Goal: Task Accomplishment & Management: Complete application form

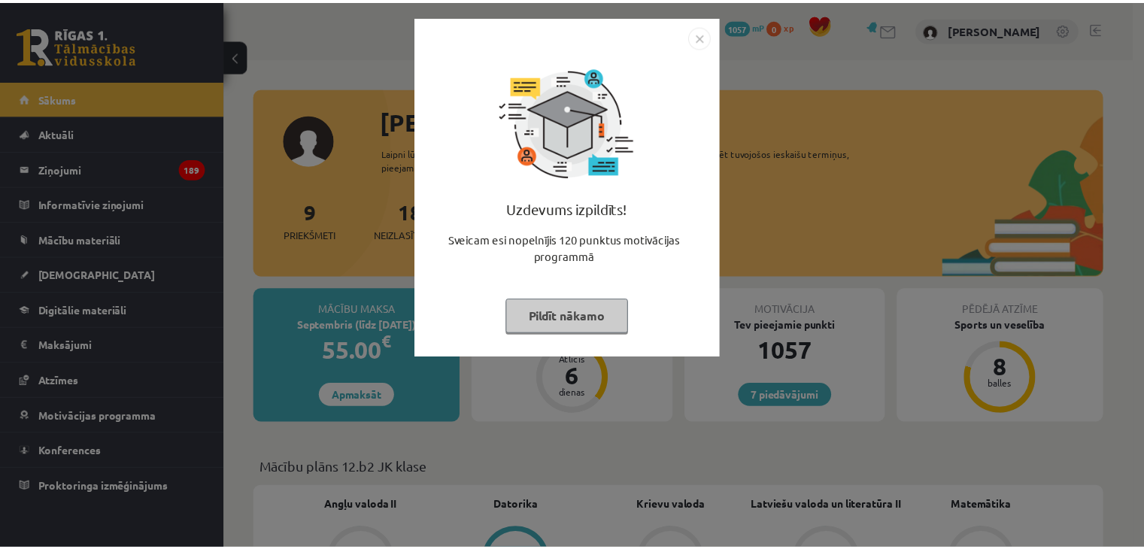
scroll to position [1267, 0]
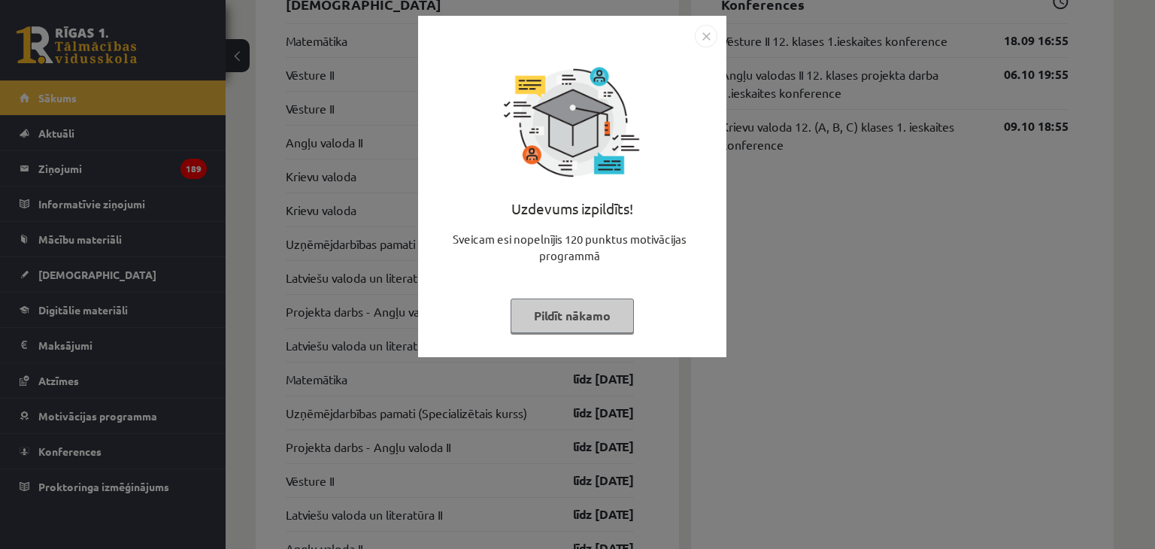
click at [708, 44] on img "Close" at bounding box center [706, 36] width 23 height 23
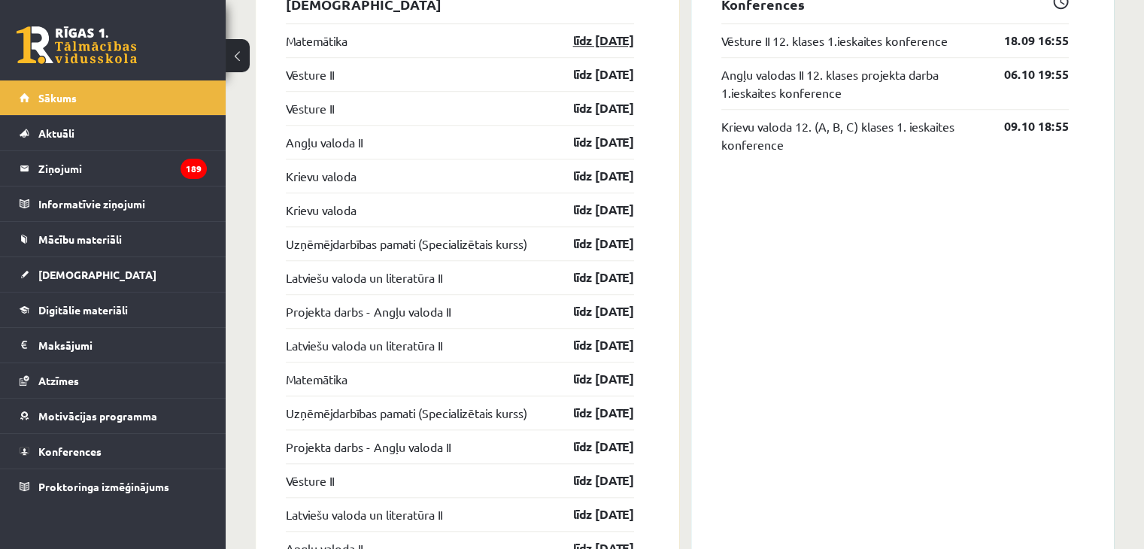
click at [583, 43] on link "līdz [DATE]" at bounding box center [590, 41] width 87 height 18
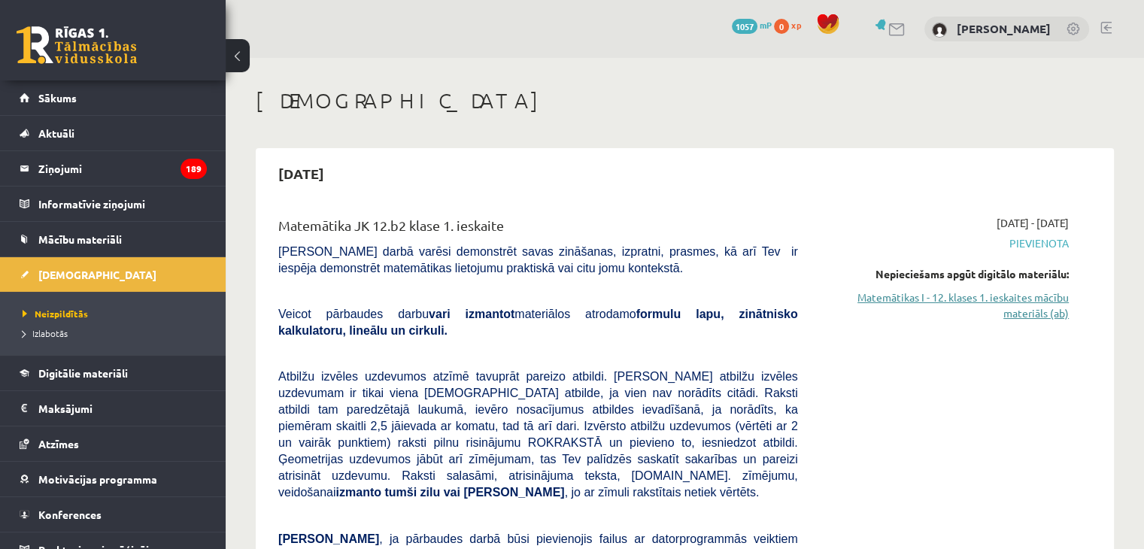
click at [1047, 308] on link "Matemātikas I - 12. klases 1. ieskaites mācību materiāls (ab)" at bounding box center [944, 305] width 248 height 32
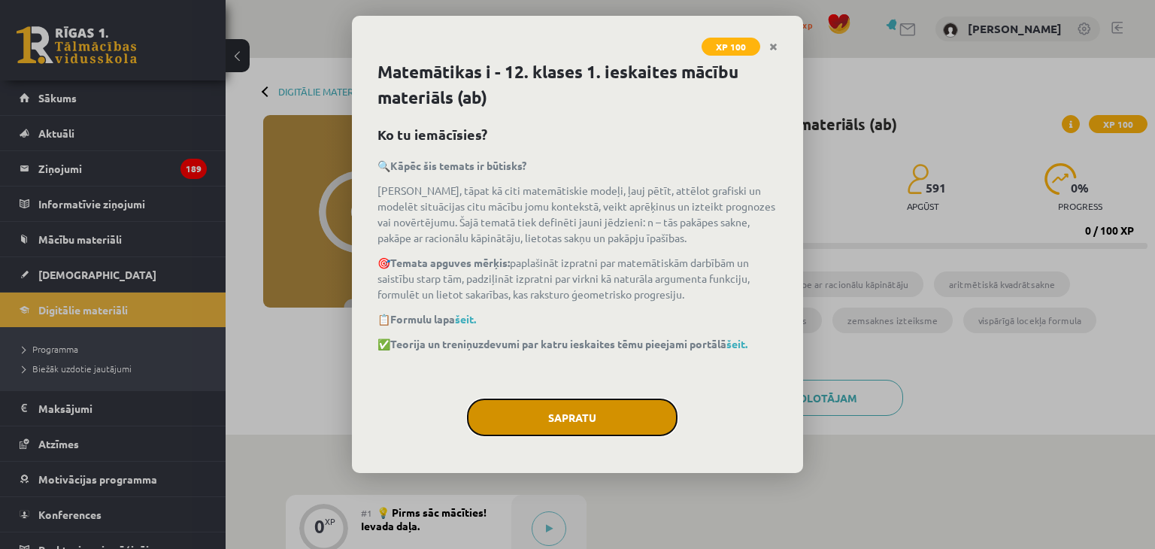
click at [622, 428] on button "Sapratu" at bounding box center [572, 418] width 211 height 38
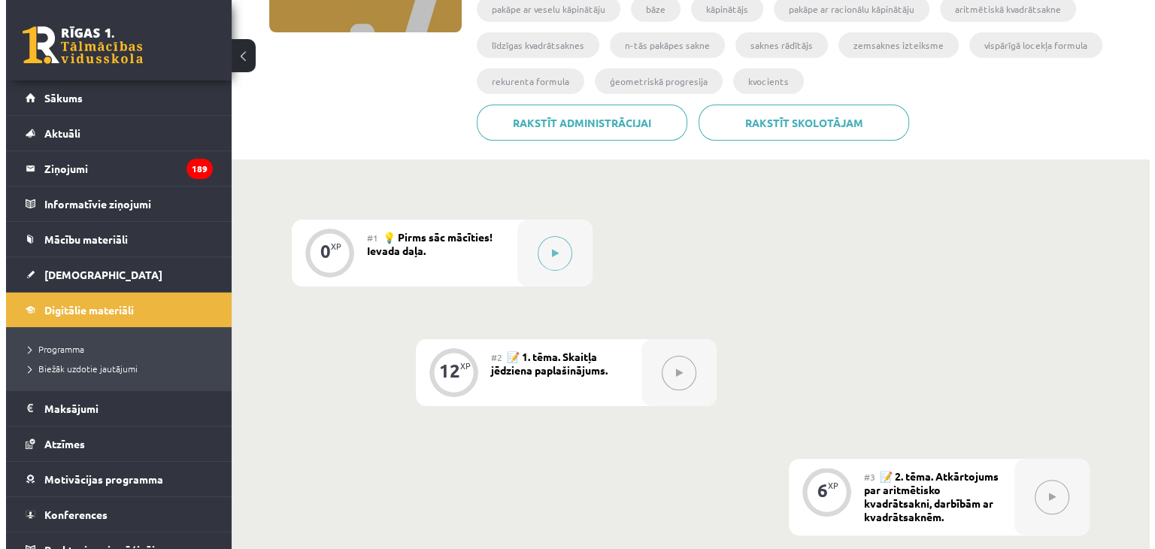
scroll to position [283, 0]
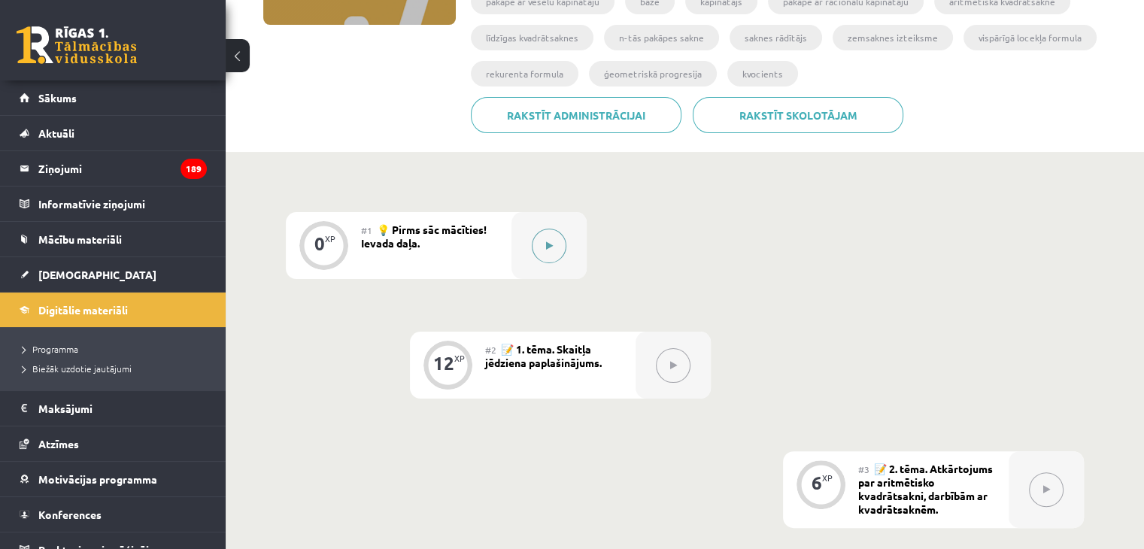
click at [559, 245] on button at bounding box center [549, 246] width 35 height 35
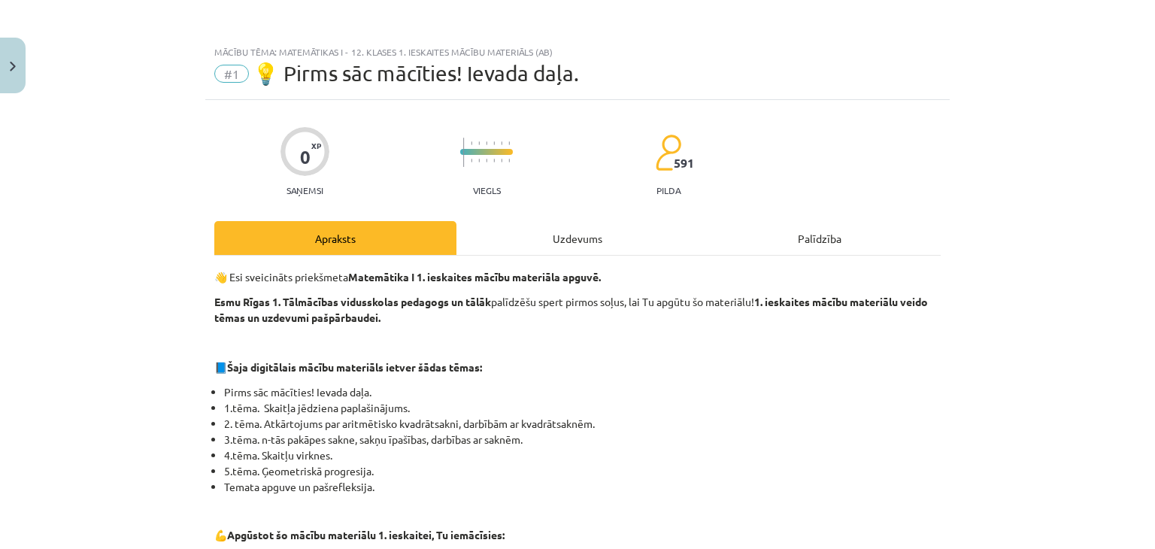
click at [568, 254] on div "Uzdevums" at bounding box center [577, 238] width 242 height 34
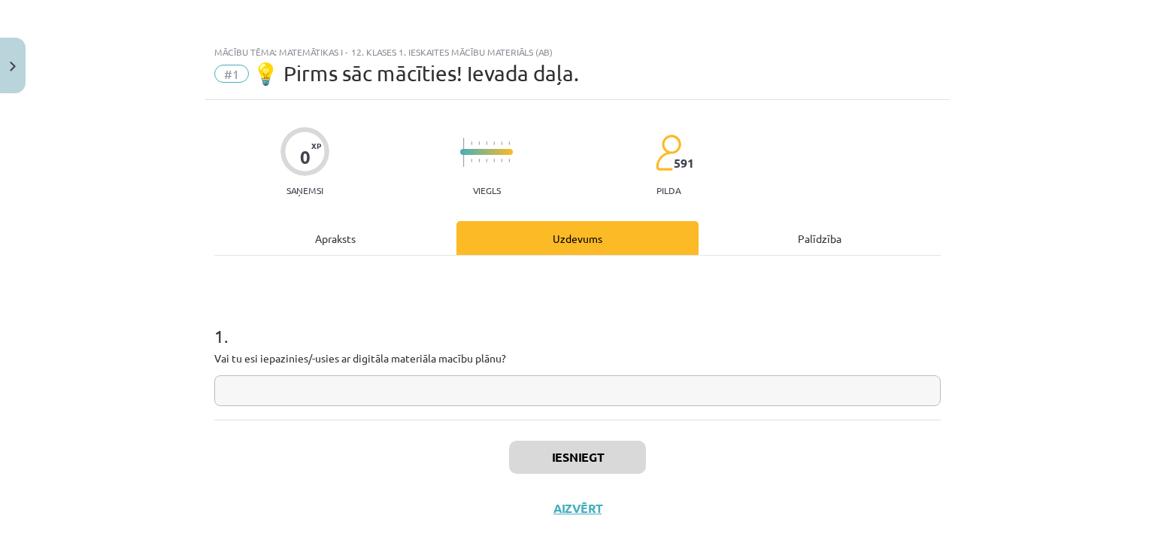
scroll to position [22, 0]
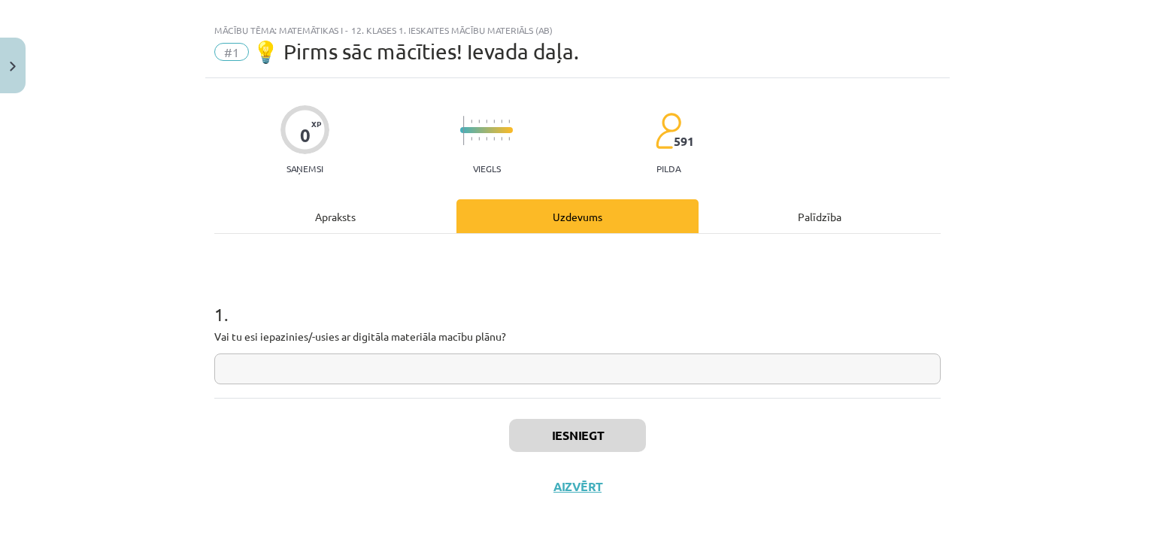
click at [336, 363] on input "text" at bounding box center [577, 368] width 726 height 31
type input "*"
type input "*****"
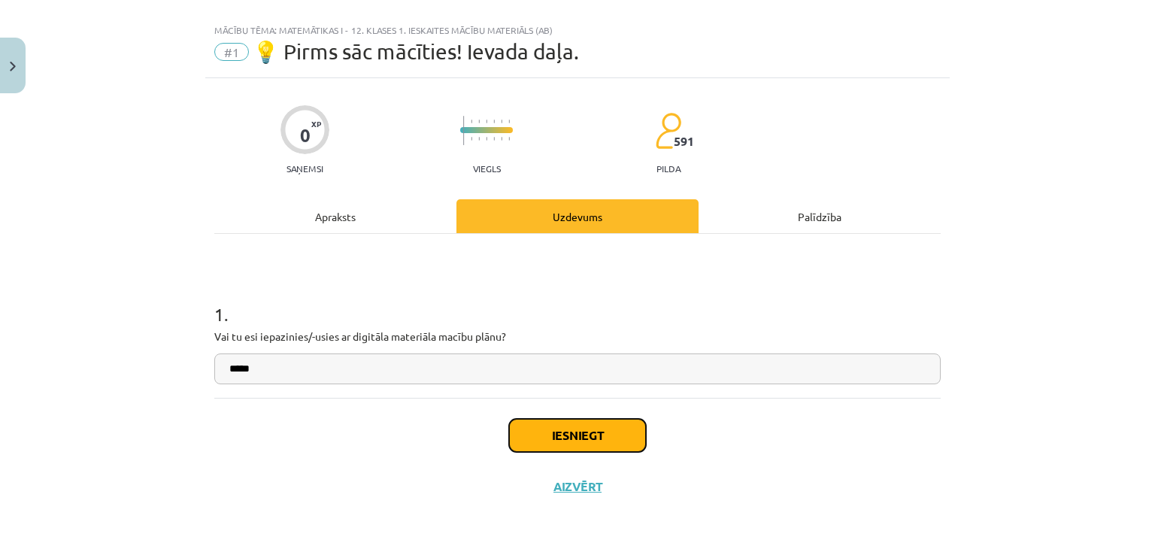
click at [511, 435] on button "Iesniegt" at bounding box center [577, 435] width 137 height 33
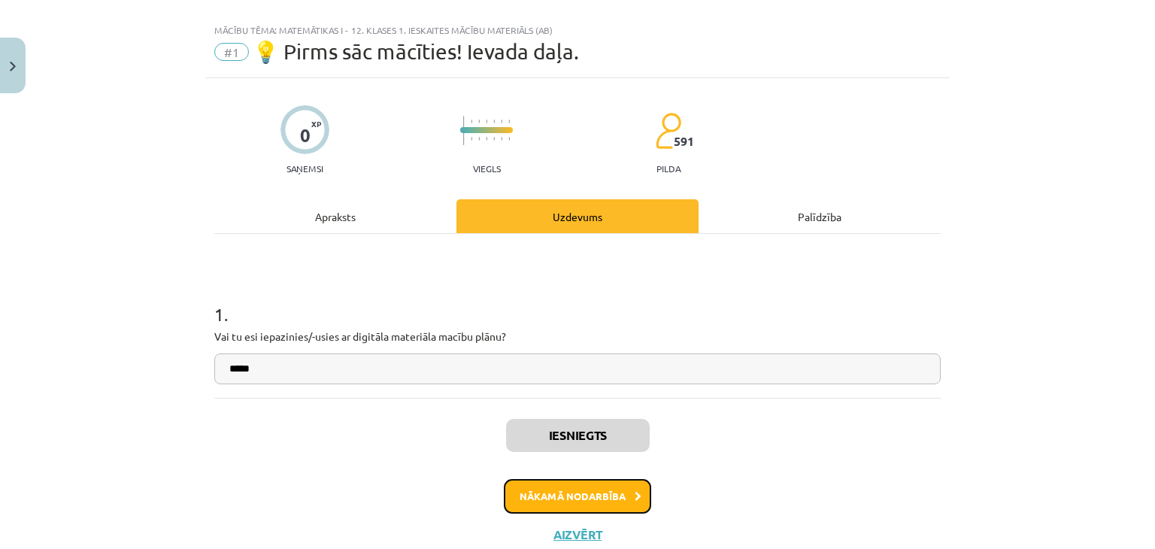
click at [623, 497] on button "Nākamā nodarbība" at bounding box center [577, 496] width 147 height 35
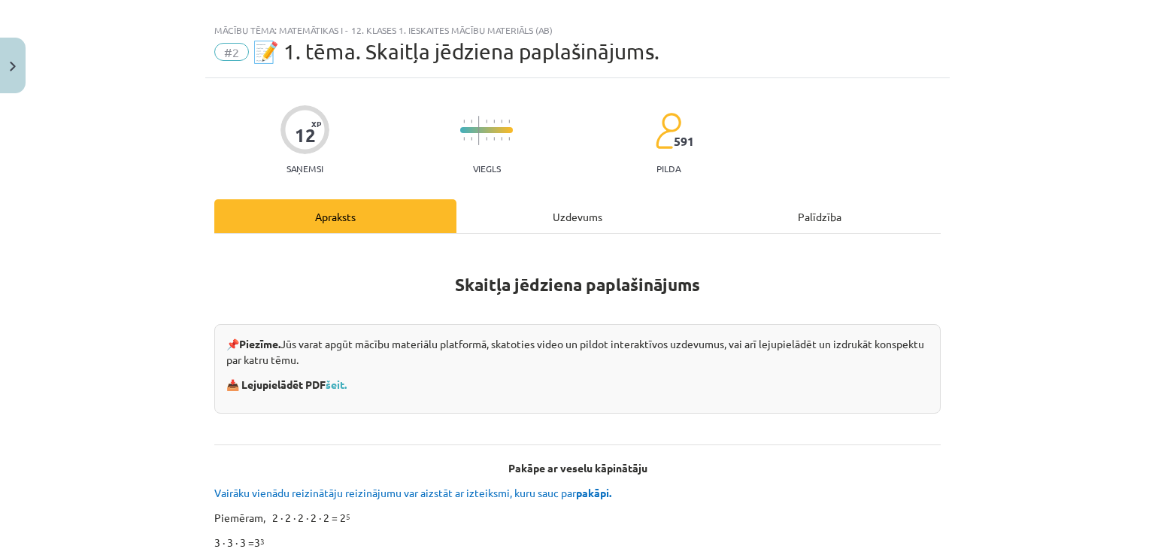
scroll to position [38, 0]
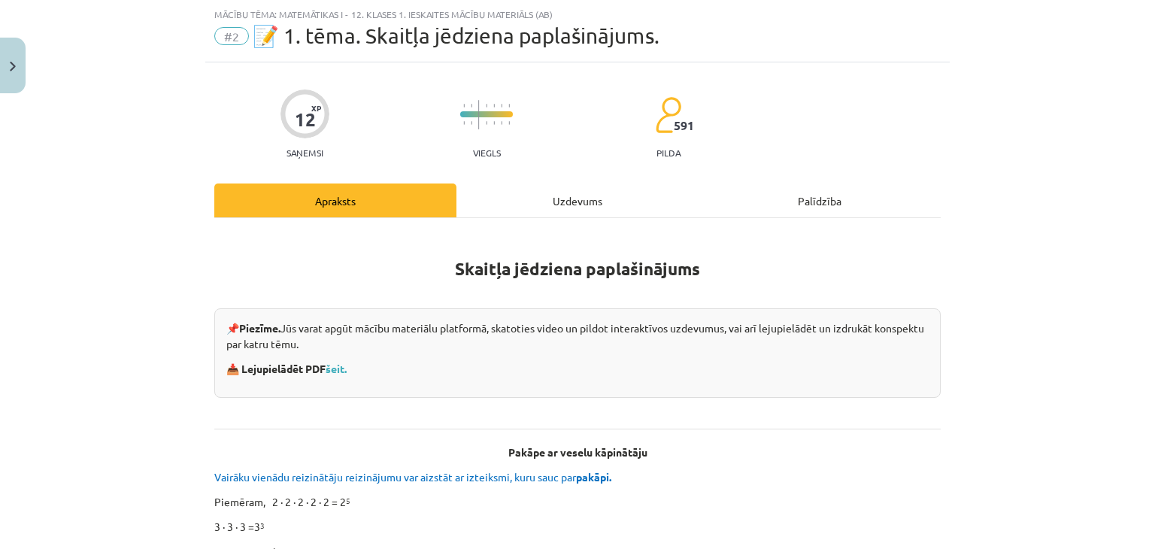
click at [560, 208] on div "Uzdevums" at bounding box center [577, 200] width 242 height 34
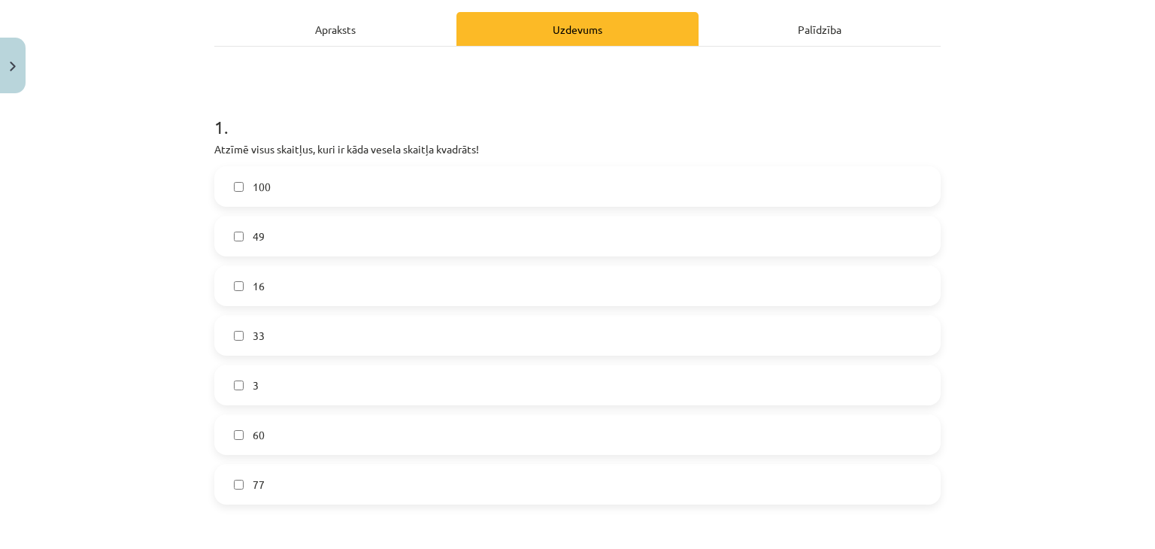
scroll to position [218, 0]
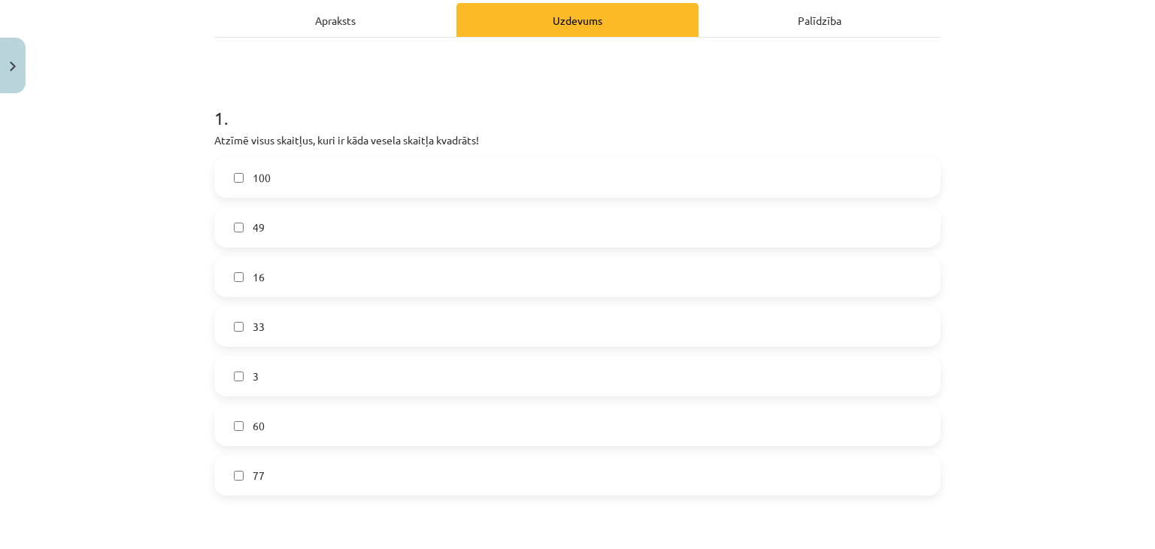
click at [407, 171] on label "100" at bounding box center [577, 178] width 723 height 38
click at [280, 226] on label "49" at bounding box center [577, 227] width 723 height 38
click at [275, 268] on label "16" at bounding box center [577, 277] width 723 height 38
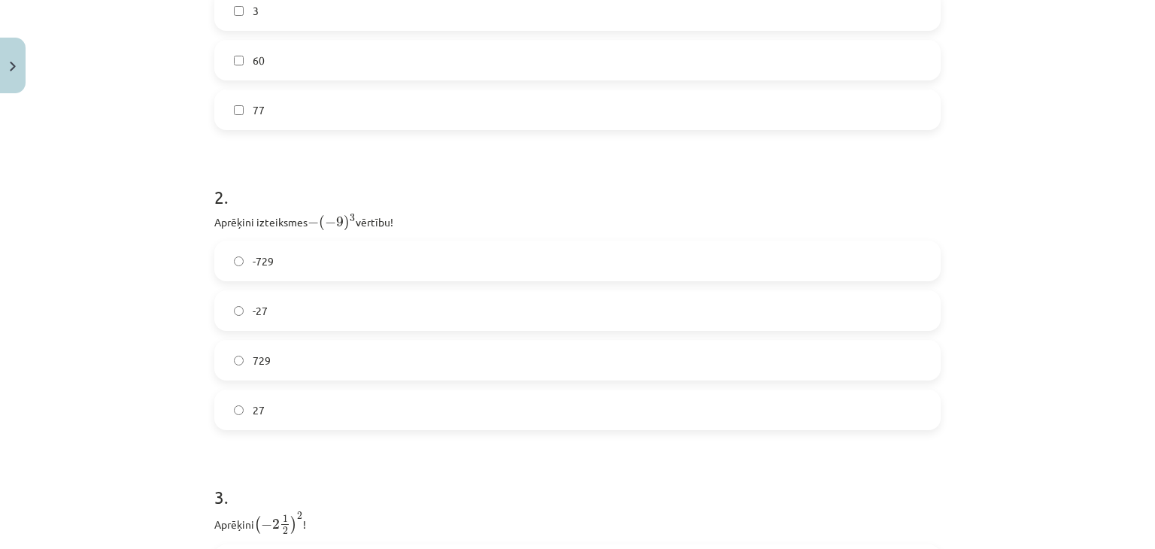
scroll to position [593, 0]
click at [277, 341] on label "729" at bounding box center [577, 351] width 723 height 38
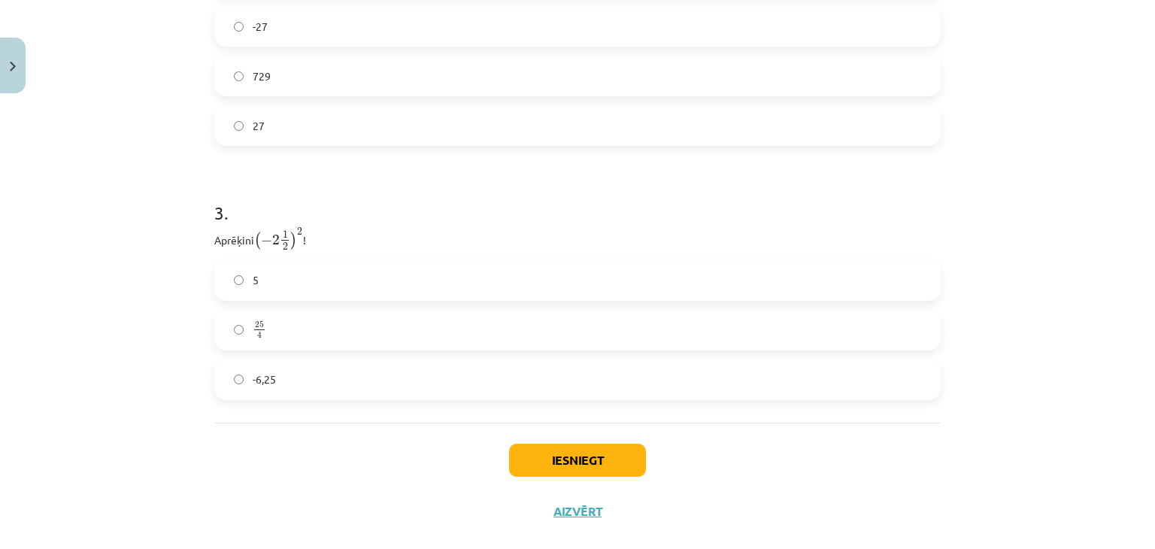
scroll to position [865, 0]
click at [237, 338] on label "25 4 25 4" at bounding box center [577, 333] width 723 height 38
click at [592, 467] on button "Iesniegt" at bounding box center [577, 463] width 137 height 33
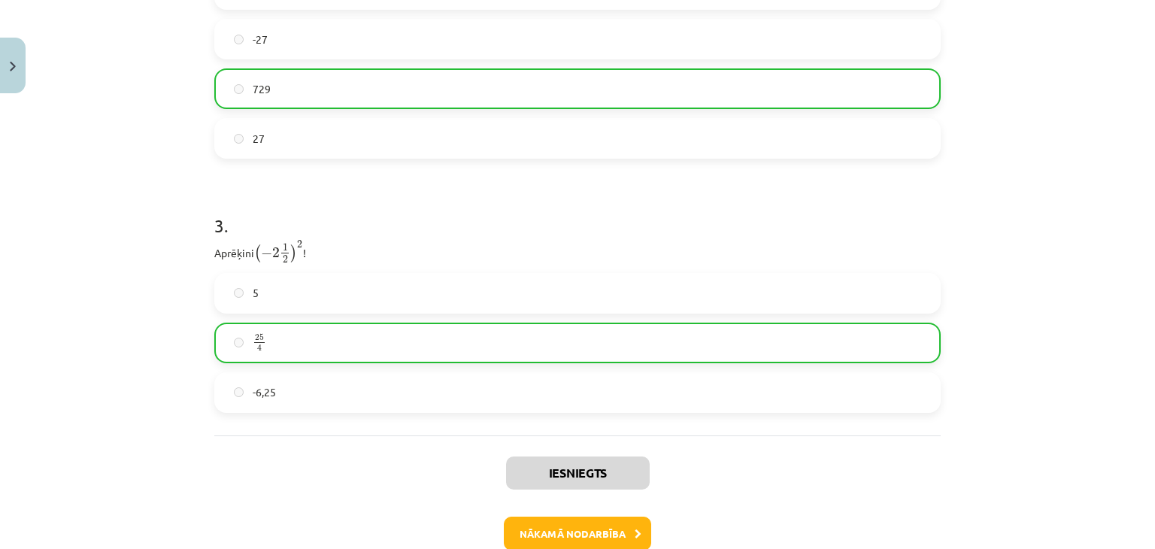
scroll to position [887, 0]
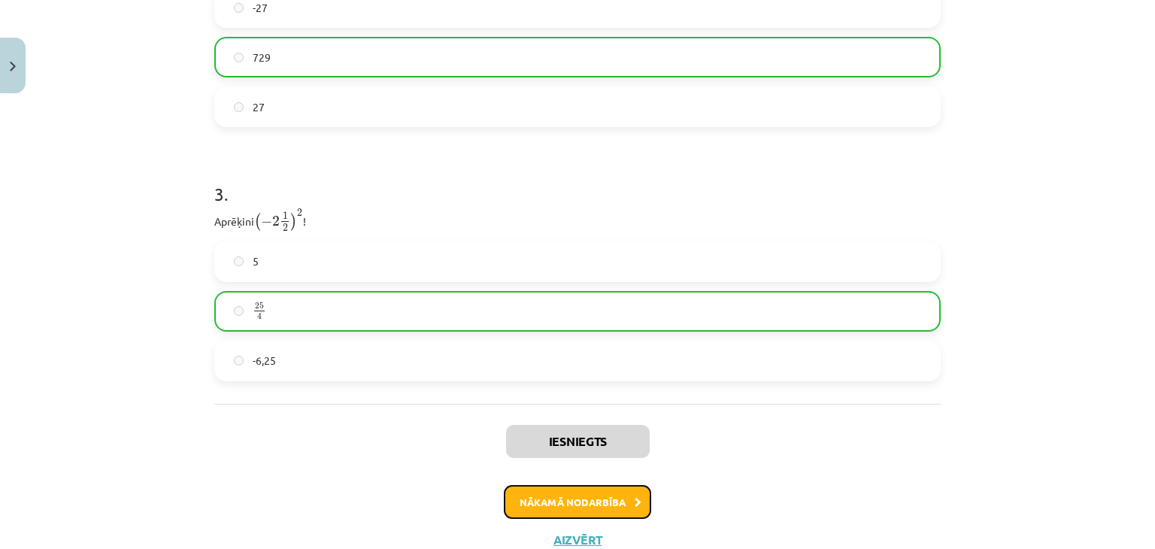
click at [556, 491] on button "Nākamā nodarbība" at bounding box center [577, 502] width 147 height 35
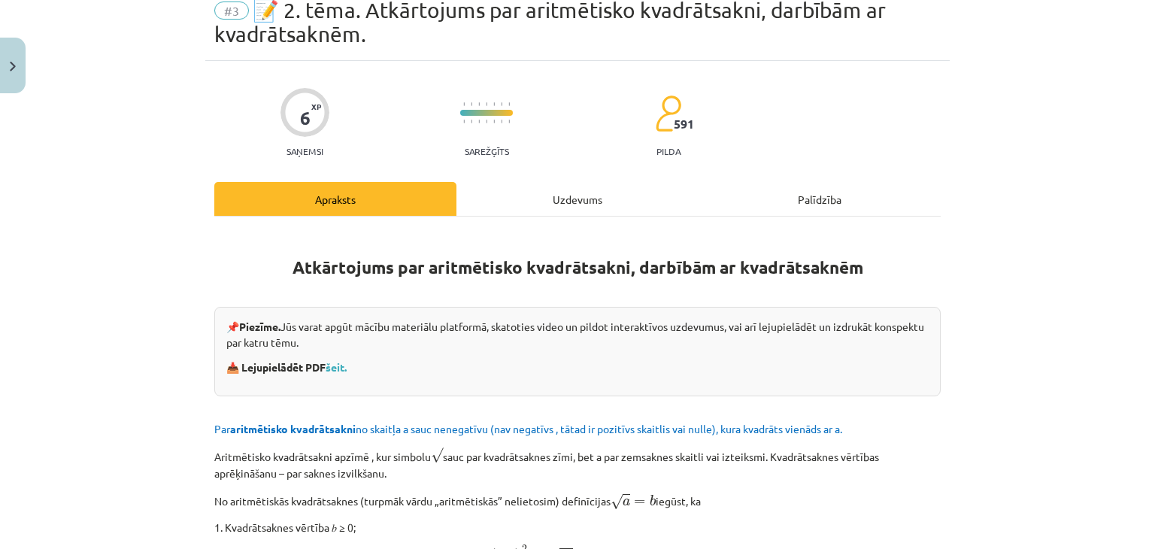
scroll to position [38, 0]
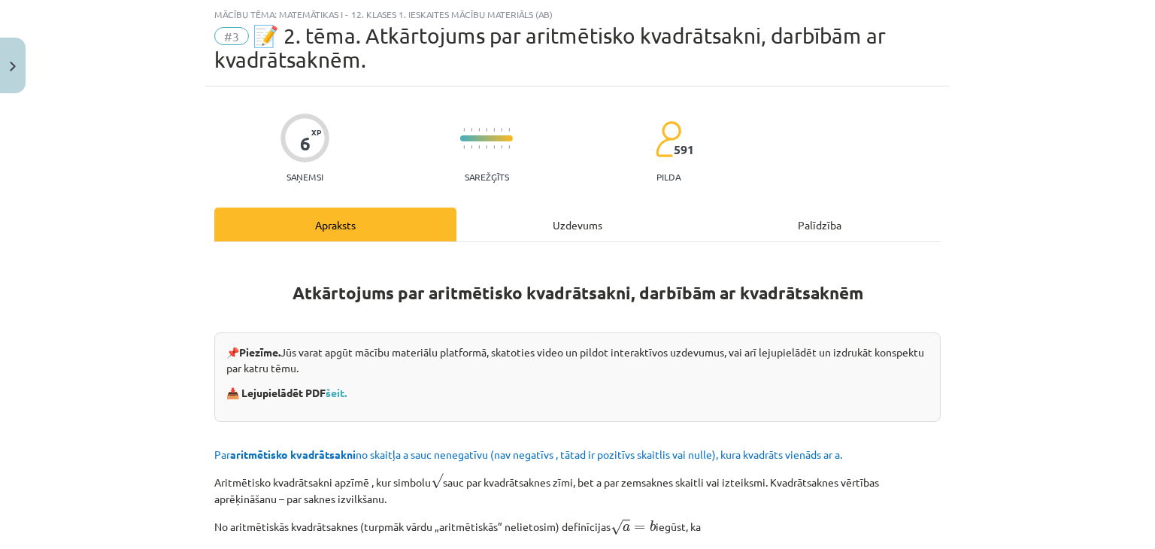
click at [584, 214] on div "Uzdevums" at bounding box center [577, 225] width 242 height 34
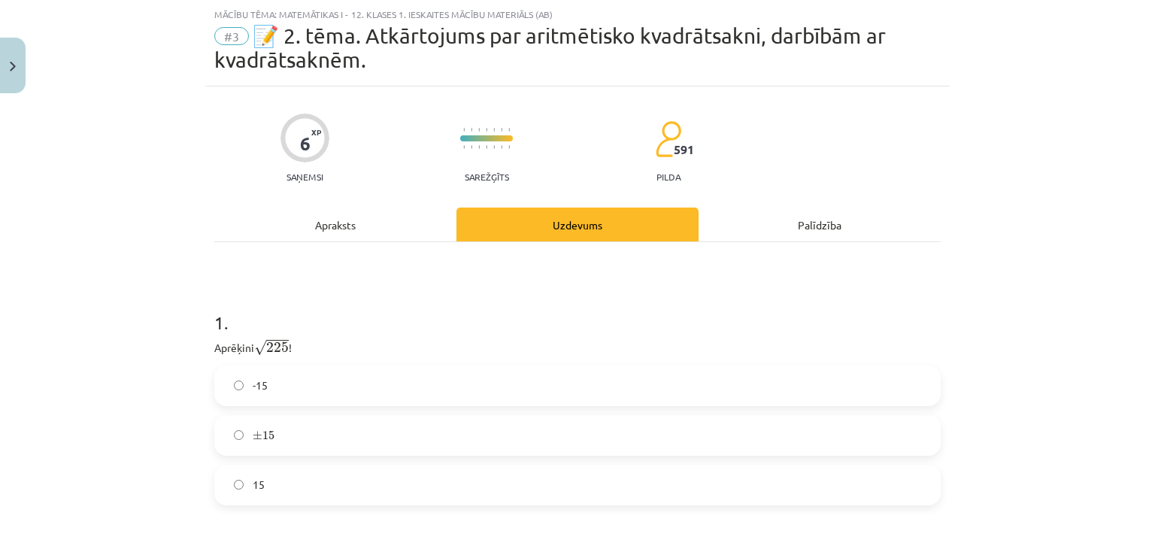
click at [256, 494] on label "15" at bounding box center [577, 485] width 723 height 38
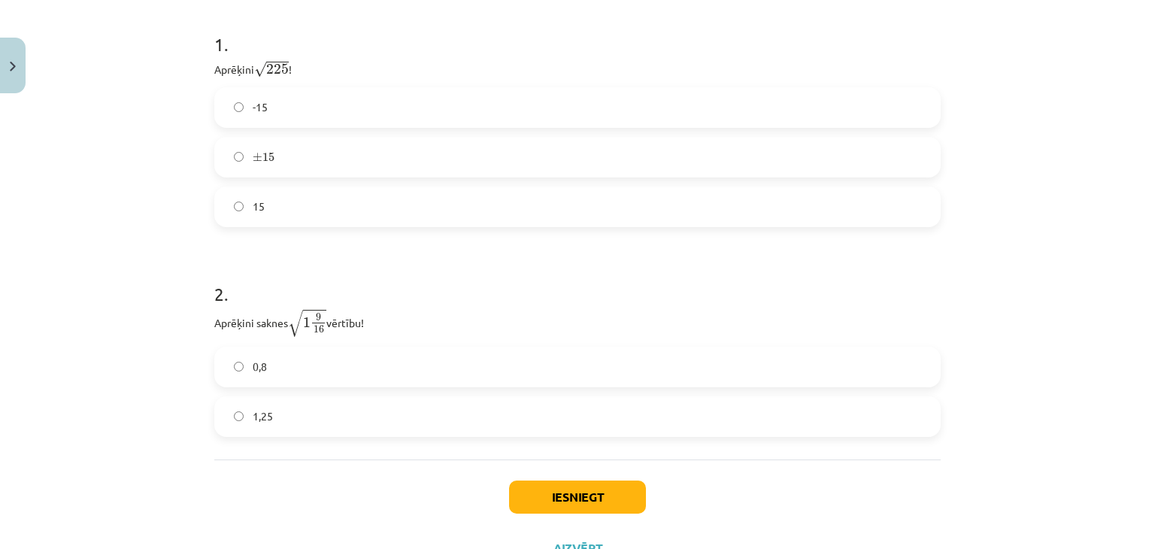
scroll to position [319, 0]
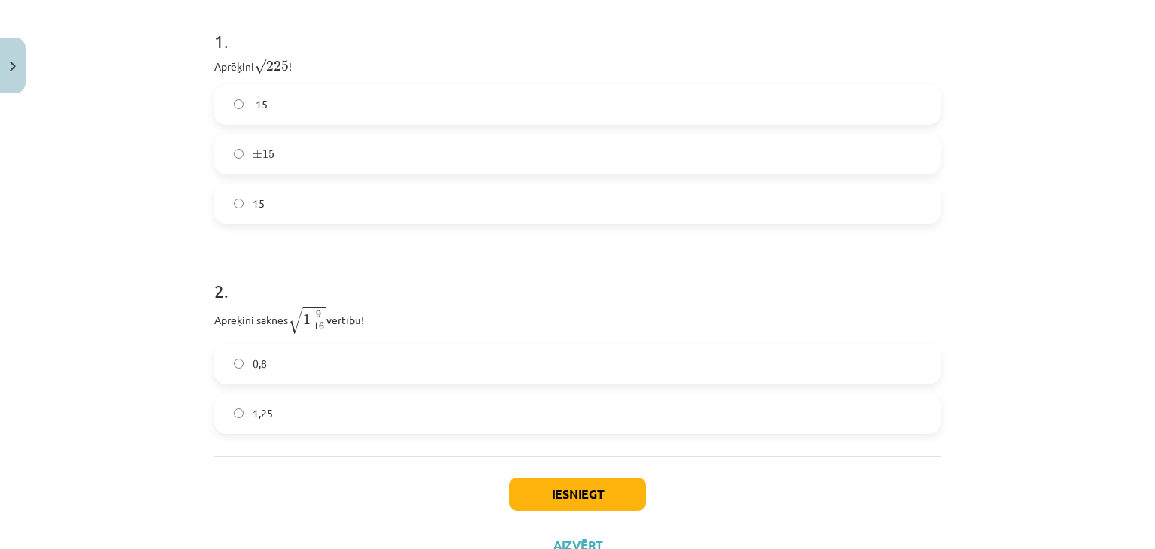
click at [473, 402] on label "1,25" at bounding box center [577, 414] width 723 height 38
click at [569, 499] on button "Iesniegt" at bounding box center [577, 493] width 137 height 33
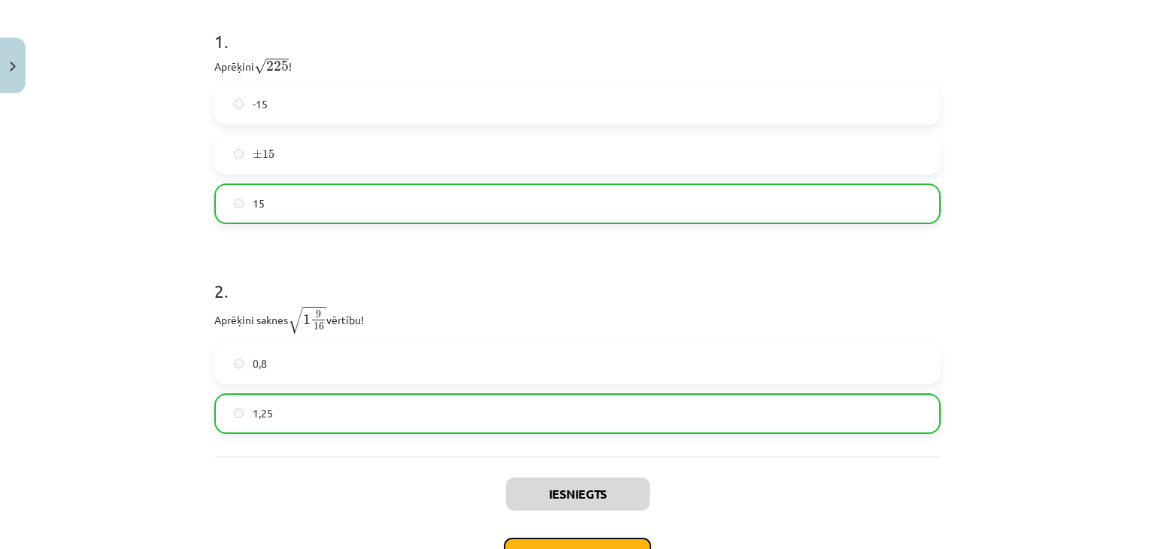
click at [565, 543] on button "Nākamā nodarbība" at bounding box center [577, 555] width 147 height 35
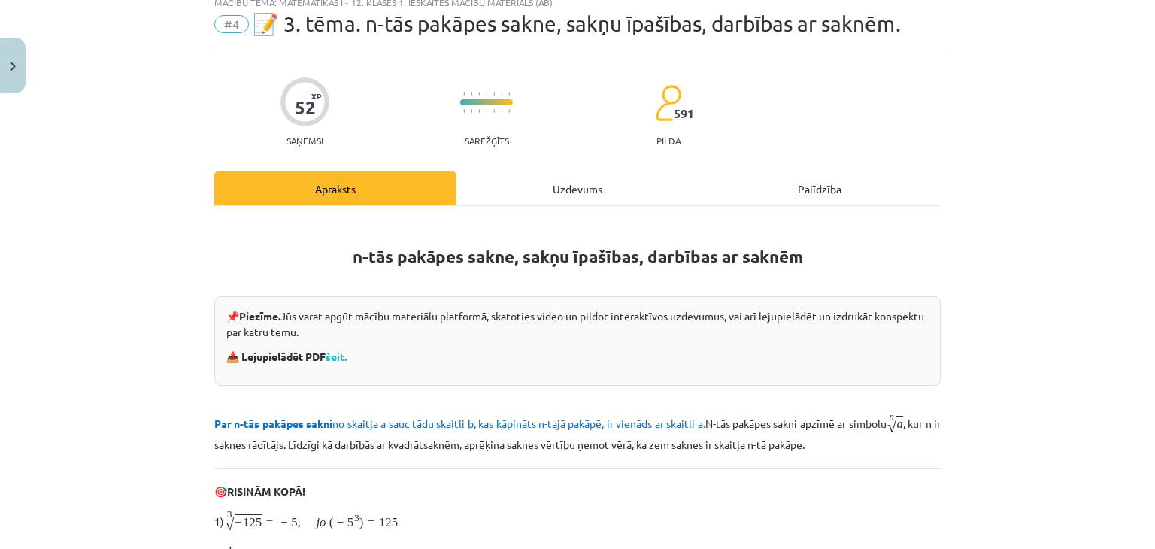
scroll to position [38, 0]
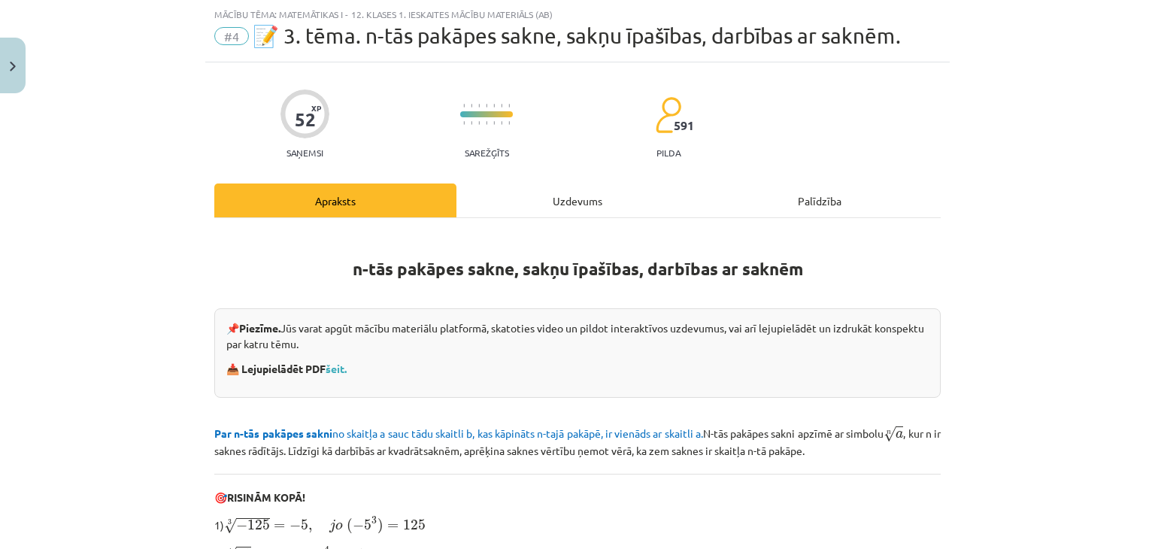
click at [586, 201] on div "Uzdevums" at bounding box center [577, 200] width 242 height 34
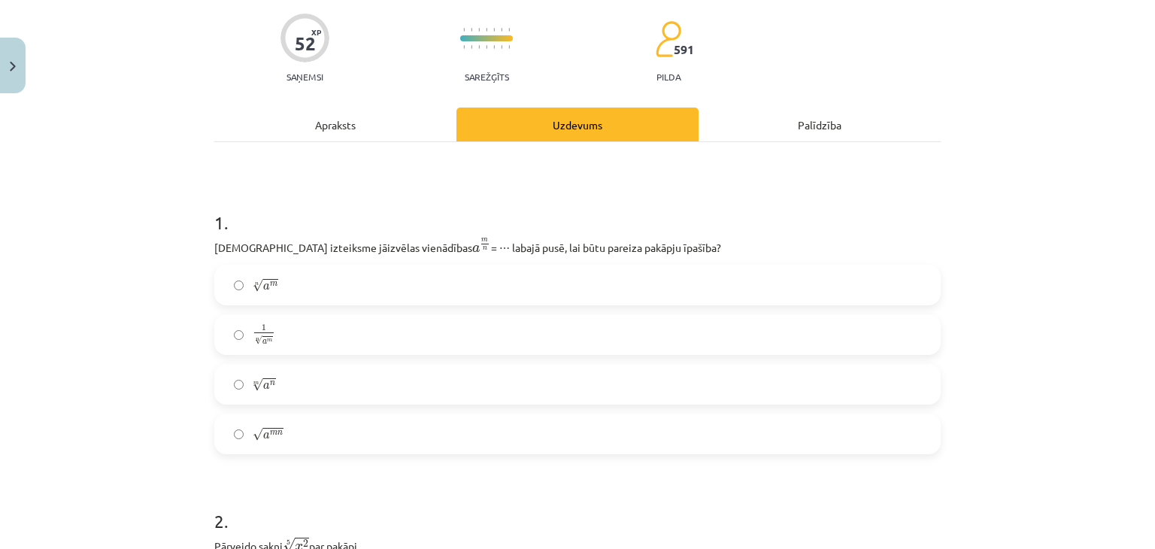
scroll to position [153, 0]
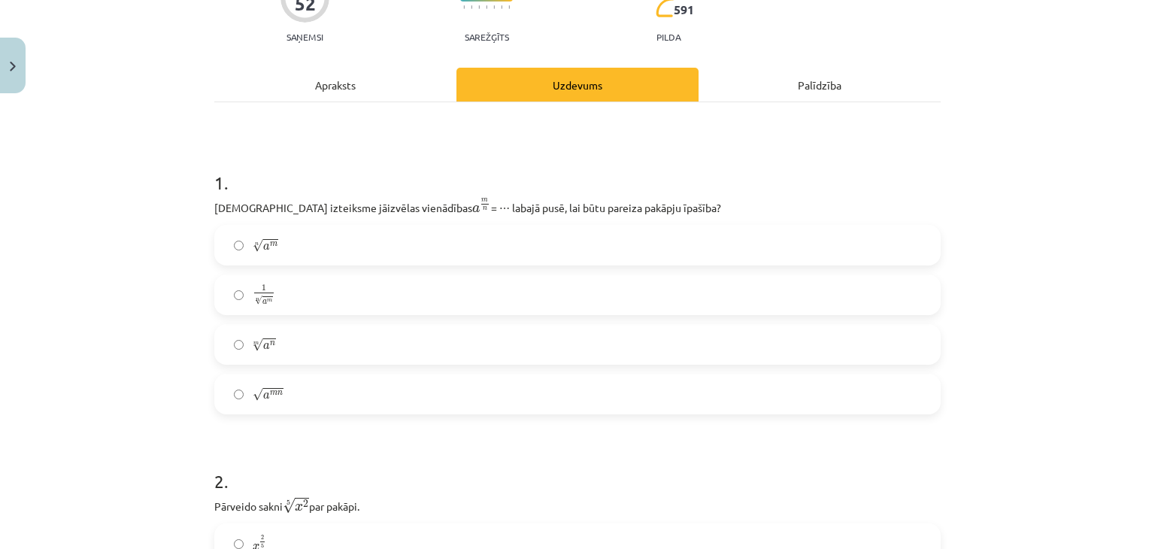
click at [291, 245] on label "n √ a m a m n" at bounding box center [577, 245] width 723 height 38
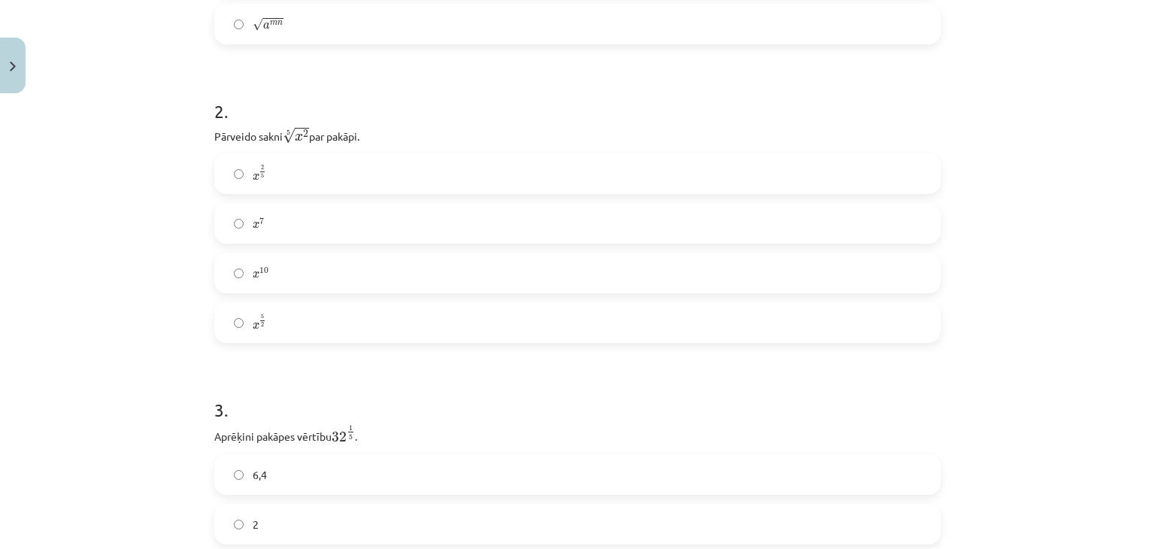
scroll to position [528, 0]
click at [274, 162] on label "x 2 5 x 2 5" at bounding box center [577, 169] width 723 height 38
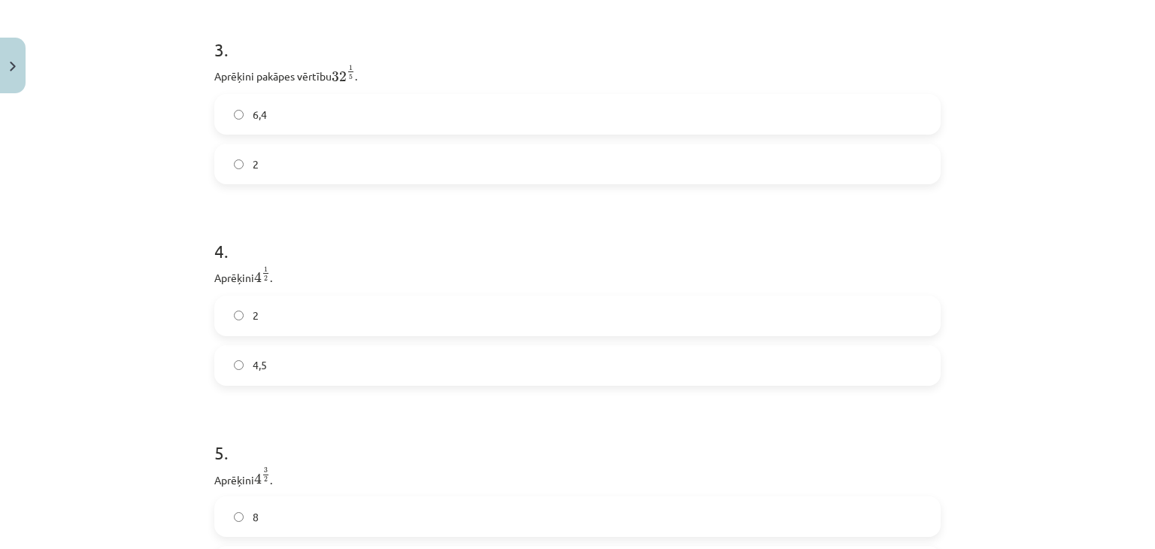
scroll to position [869, 0]
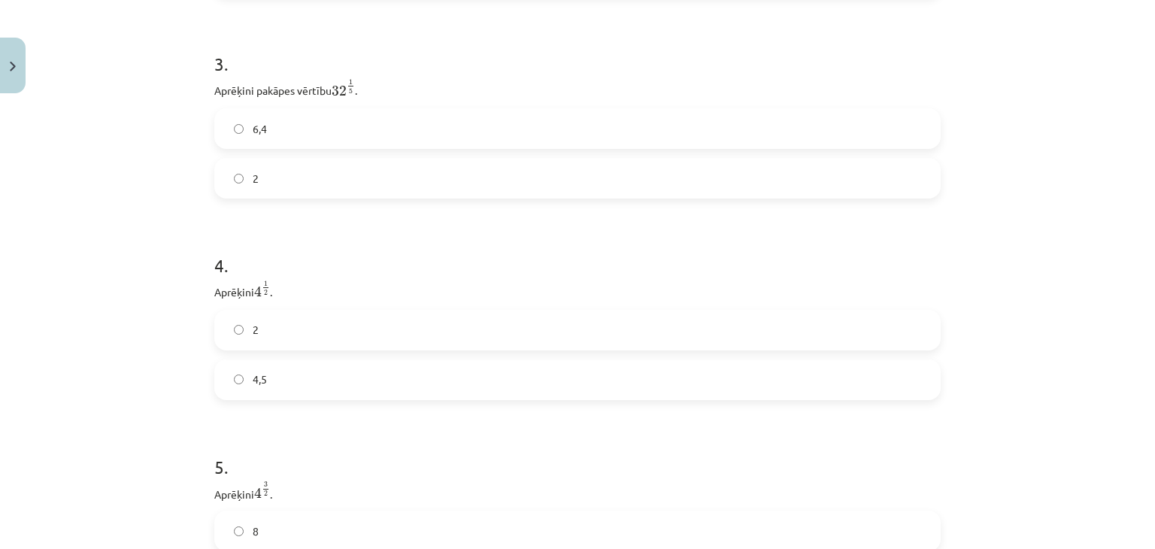
click at [470, 164] on label "2" at bounding box center [577, 178] width 723 height 38
click at [233, 339] on label "2" at bounding box center [577, 330] width 723 height 38
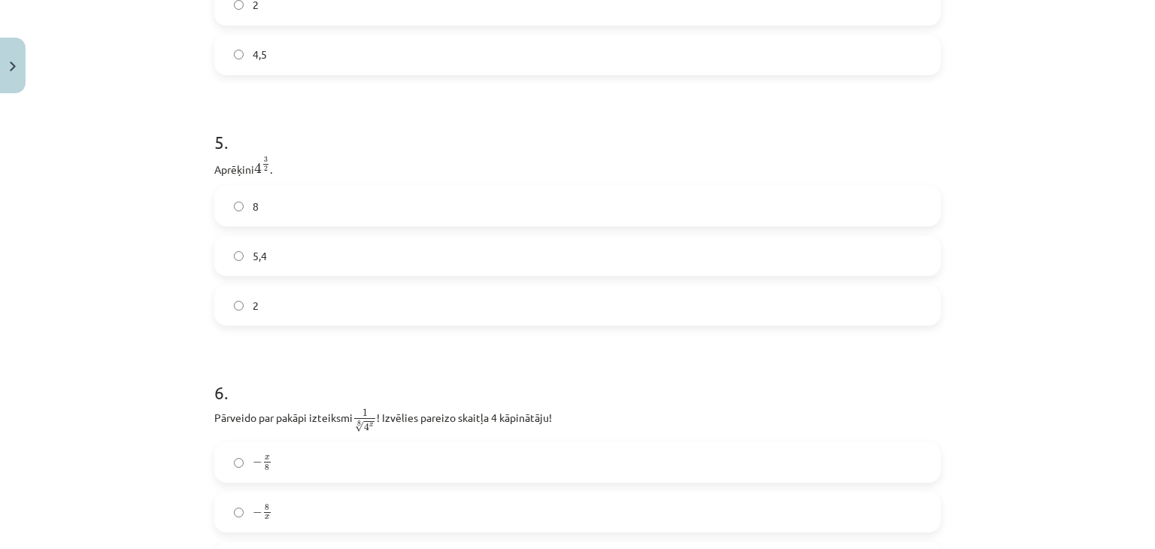
scroll to position [1208, 0]
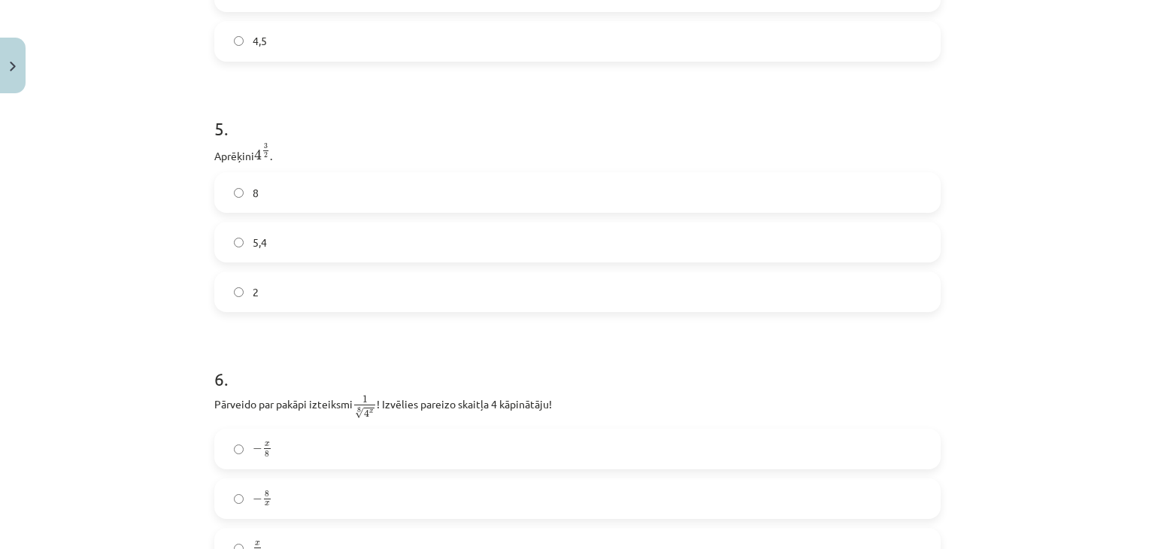
click at [707, 196] on label "8" at bounding box center [577, 193] width 723 height 38
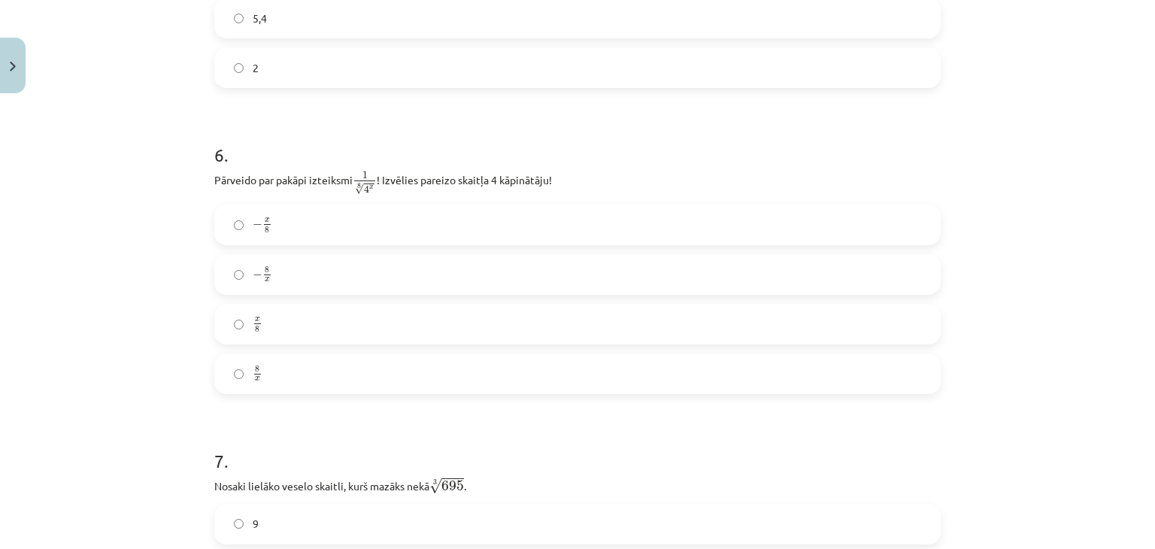
scroll to position [1450, 0]
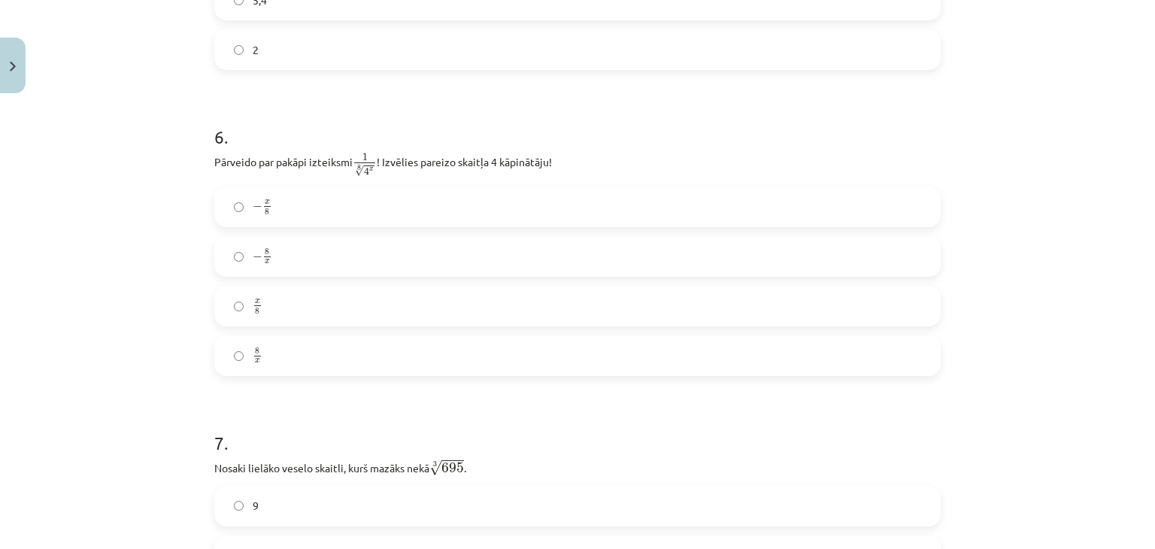
click at [302, 210] on label "− x 8 − x 8" at bounding box center [577, 207] width 723 height 38
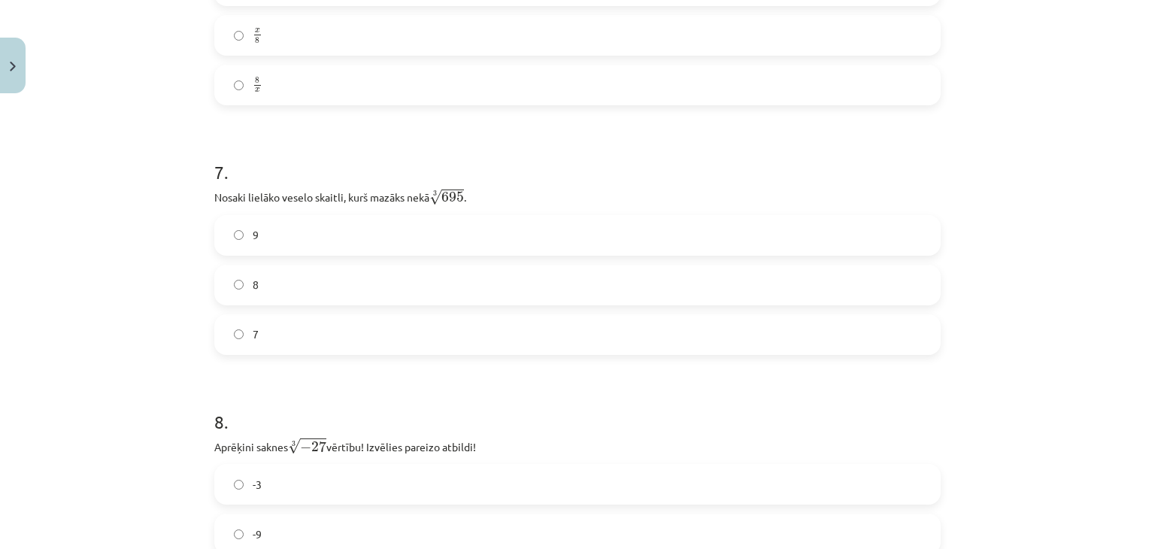
scroll to position [1706, 0]
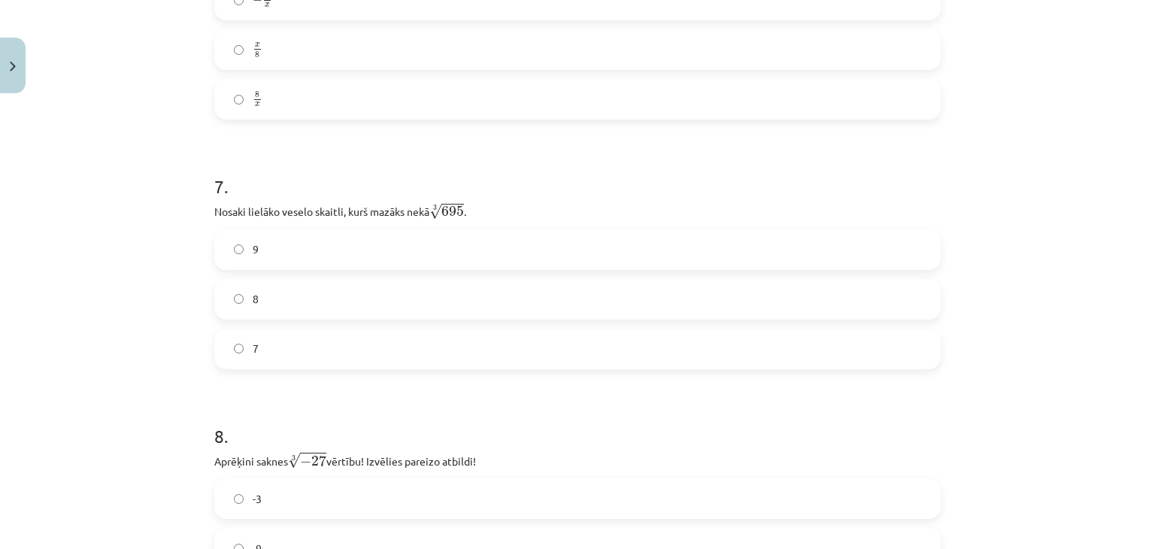
click at [651, 292] on label "8" at bounding box center [577, 299] width 723 height 38
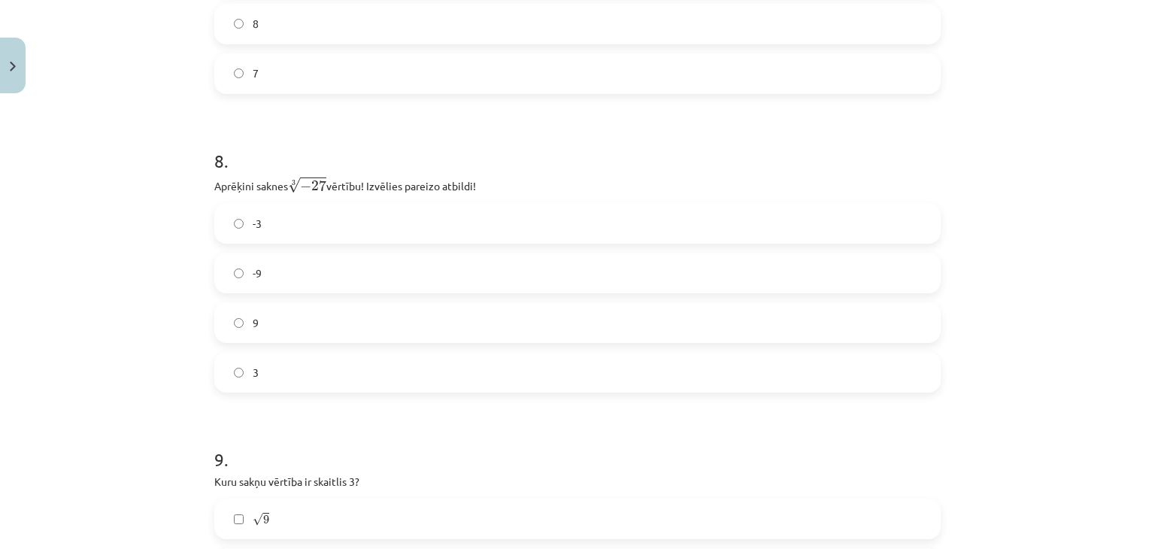
scroll to position [2008, 0]
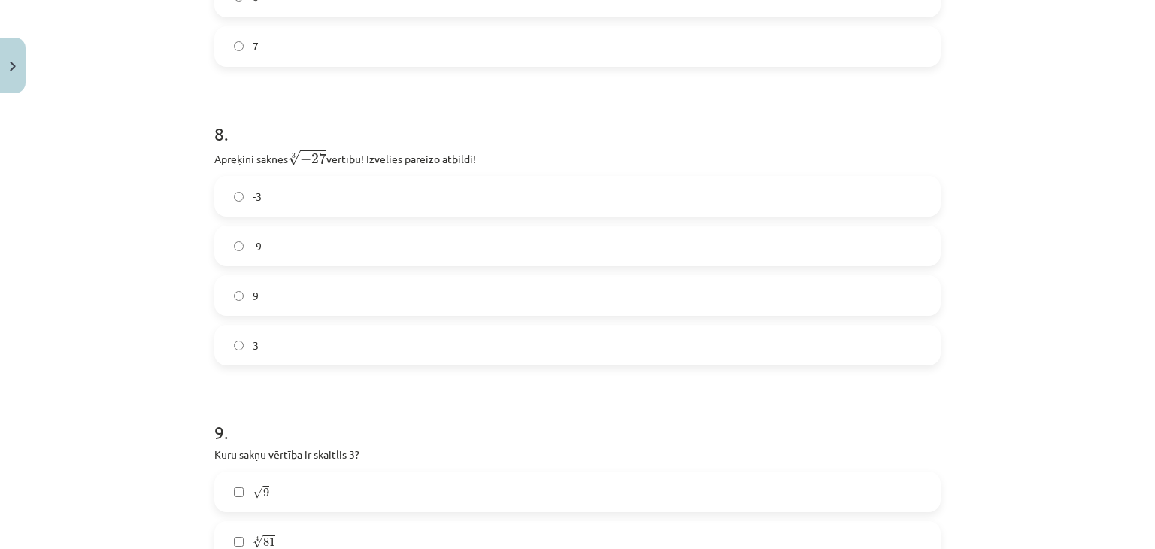
click at [553, 199] on label "-3" at bounding box center [577, 196] width 723 height 38
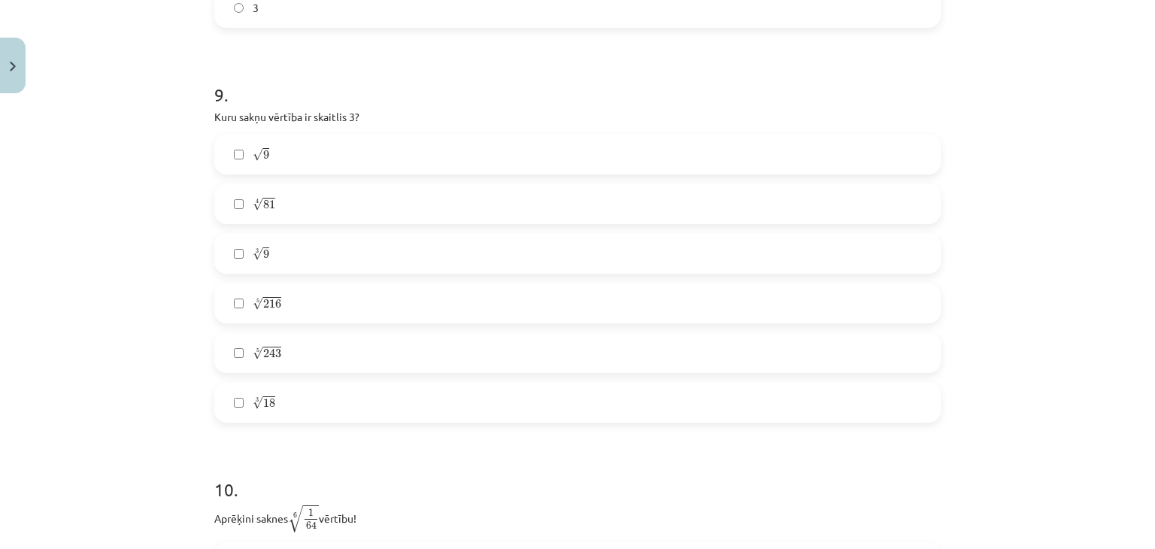
scroll to position [2369, 0]
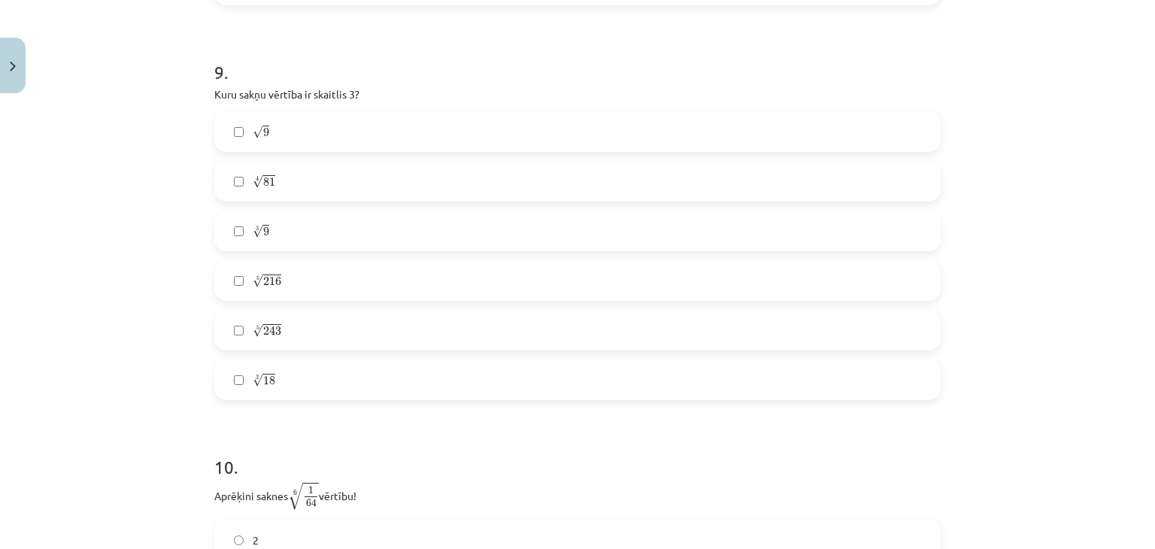
click at [301, 135] on label "√ 9 9" at bounding box center [577, 132] width 723 height 38
click at [297, 182] on label "4 √ 81 81 4" at bounding box center [577, 181] width 723 height 38
click at [332, 332] on label "5 √ 243 243 5" at bounding box center [577, 330] width 723 height 38
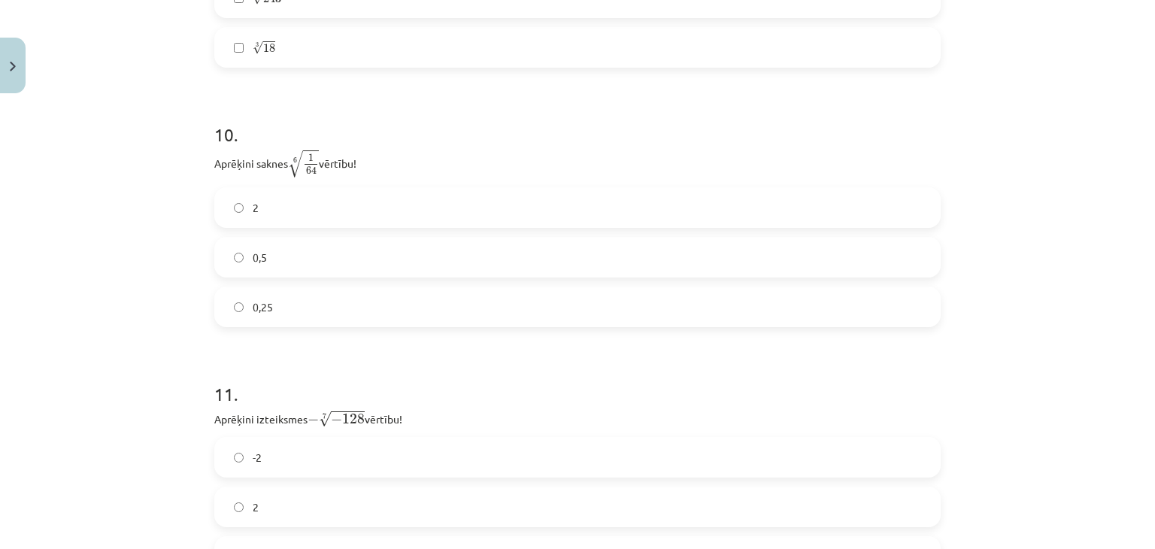
scroll to position [2710, 0]
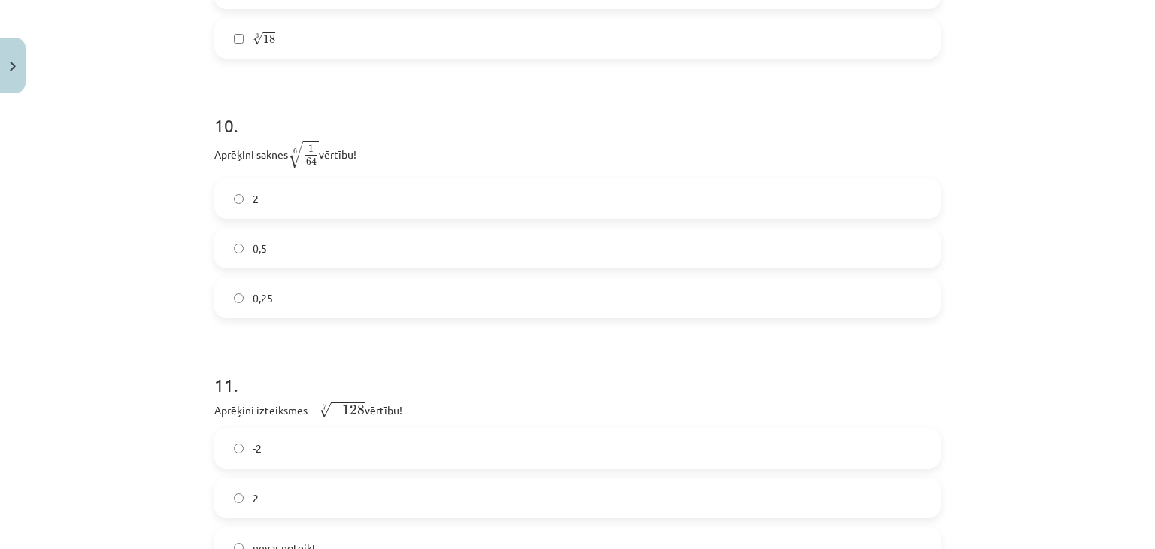
click at [428, 234] on label "0,5" at bounding box center [577, 248] width 723 height 38
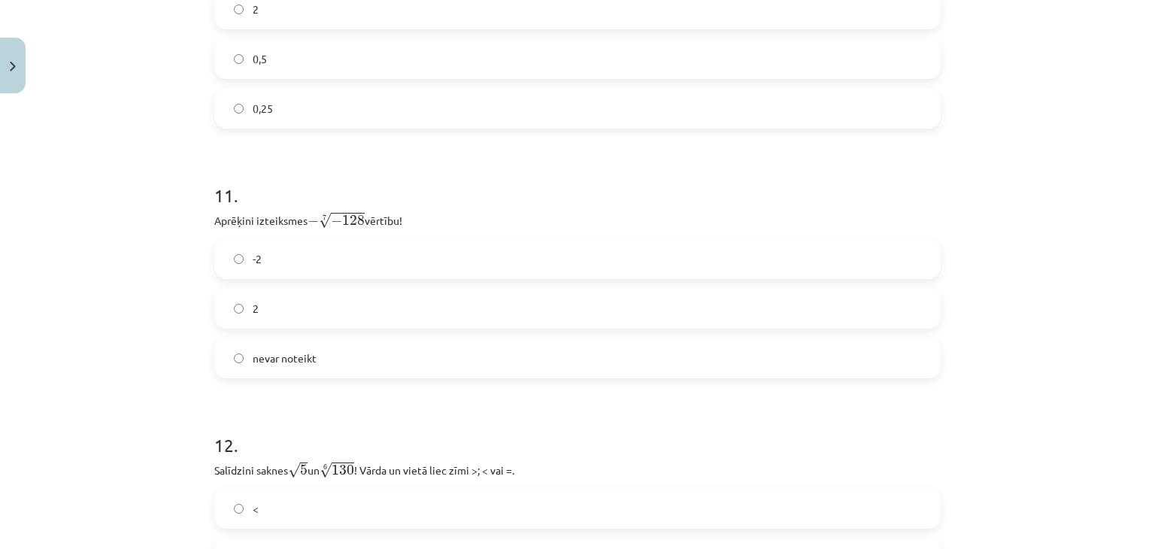
scroll to position [2903, 0]
click at [409, 305] on label "2" at bounding box center [577, 305] width 723 height 38
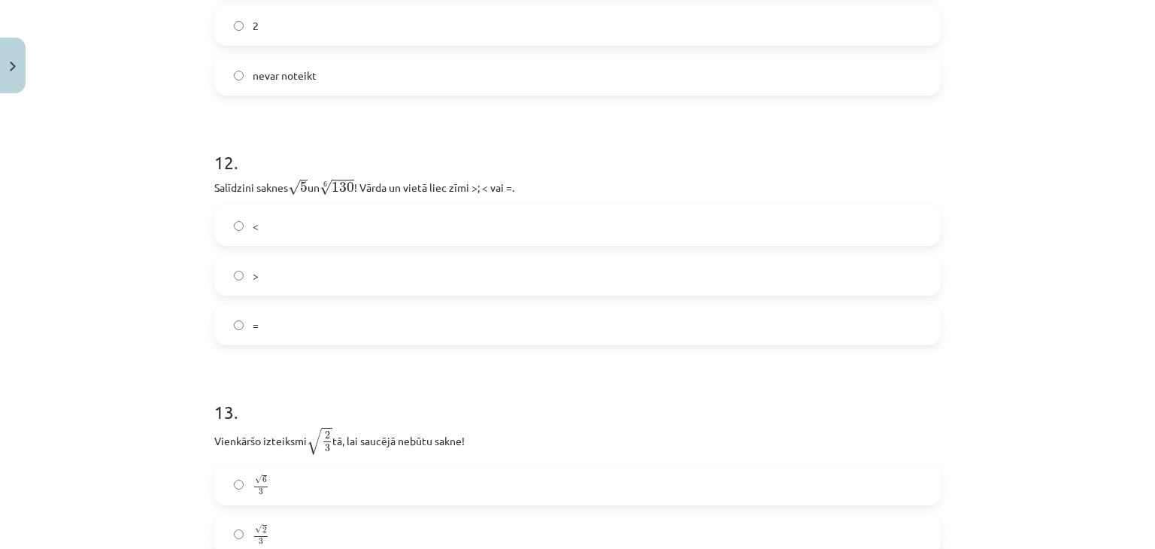
click at [387, 229] on label "<" at bounding box center [577, 226] width 723 height 38
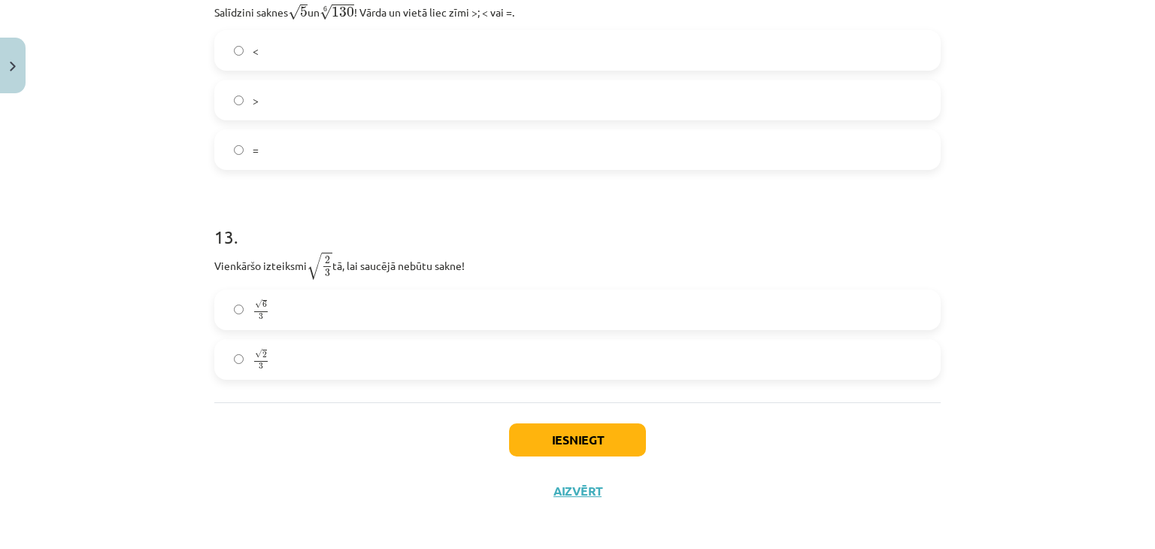
scroll to position [3365, 0]
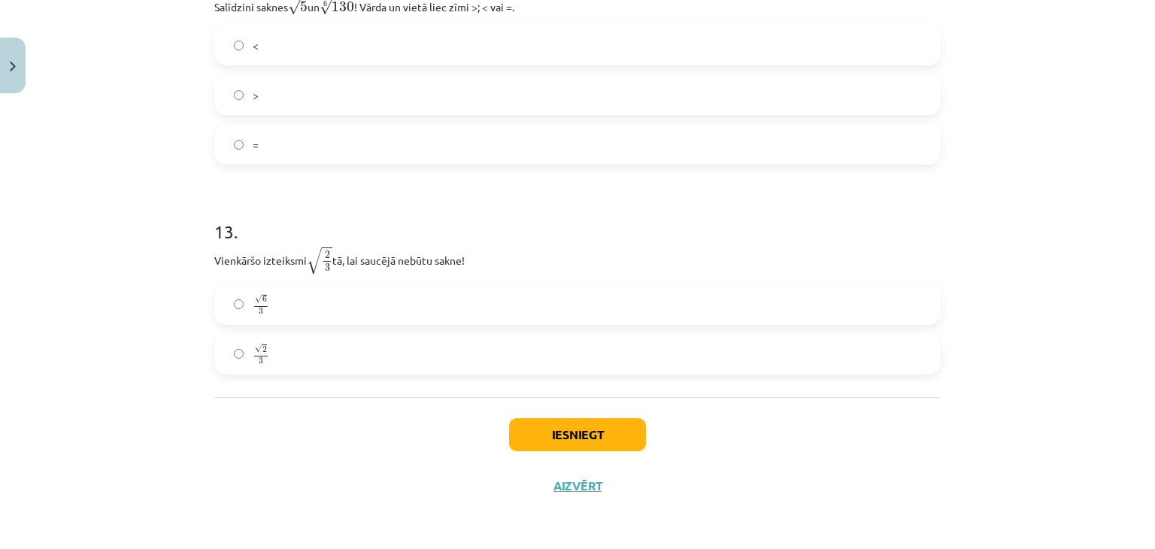
click at [279, 298] on label "√ 6 3 6 3" at bounding box center [577, 305] width 723 height 38
click at [599, 434] on button "Iesniegt" at bounding box center [577, 434] width 137 height 33
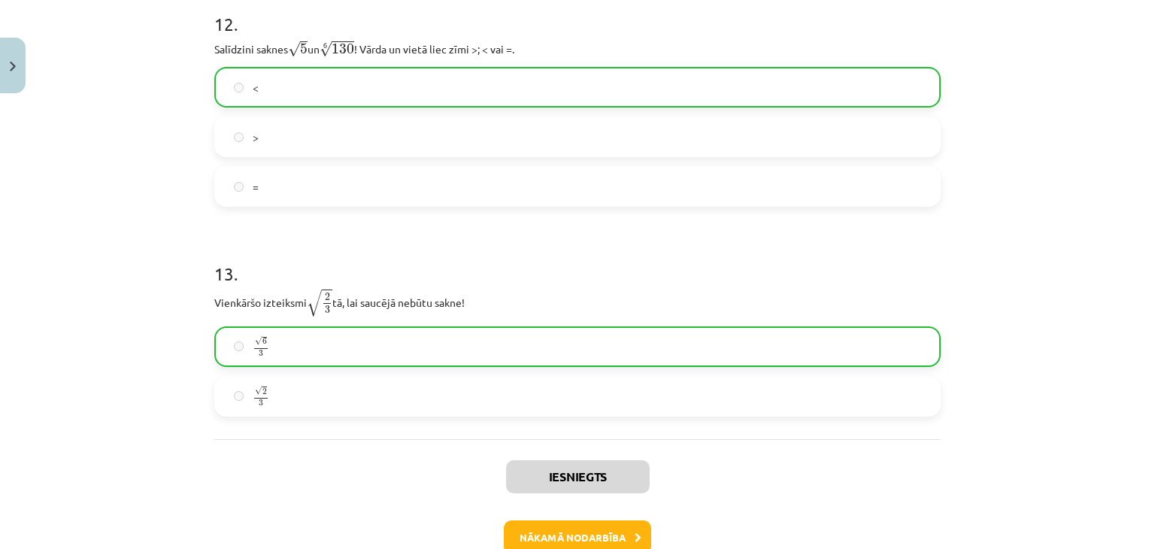
scroll to position [3411, 0]
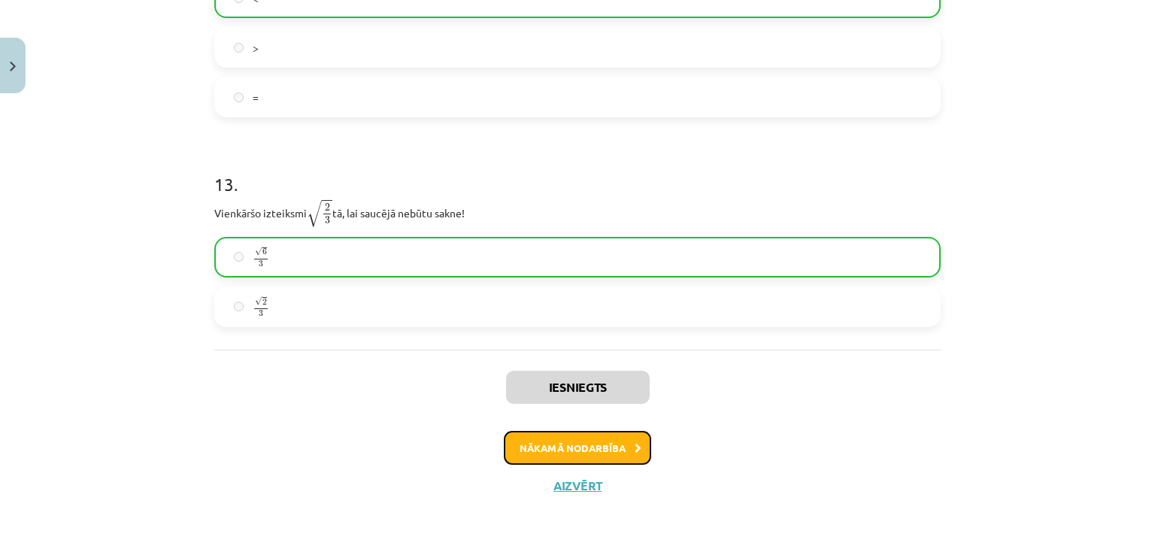
click at [550, 443] on button "Nākamā nodarbība" at bounding box center [577, 448] width 147 height 35
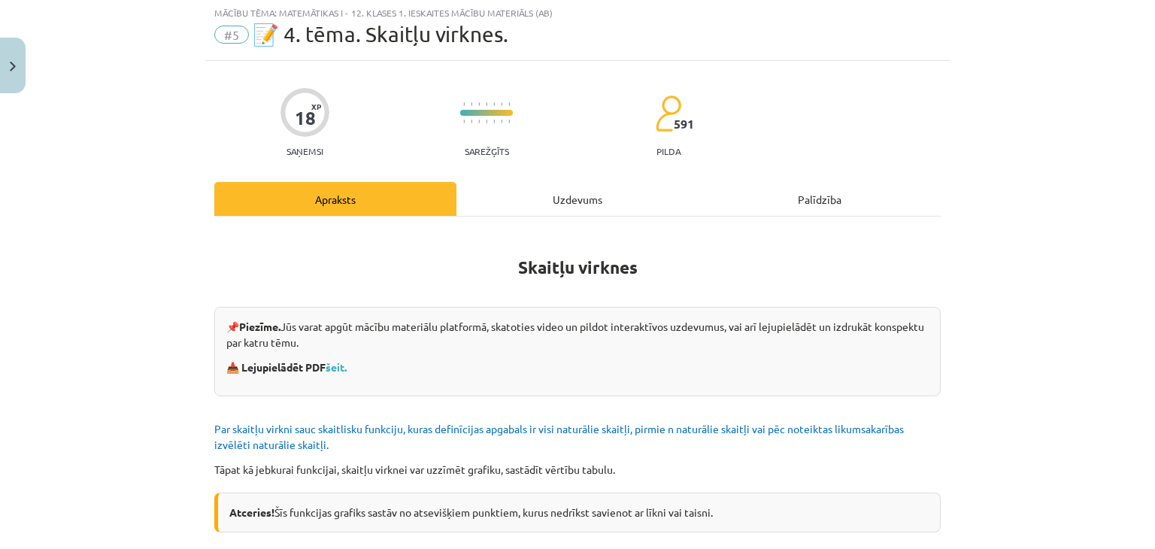
scroll to position [38, 0]
click at [547, 208] on div "Uzdevums" at bounding box center [577, 200] width 242 height 34
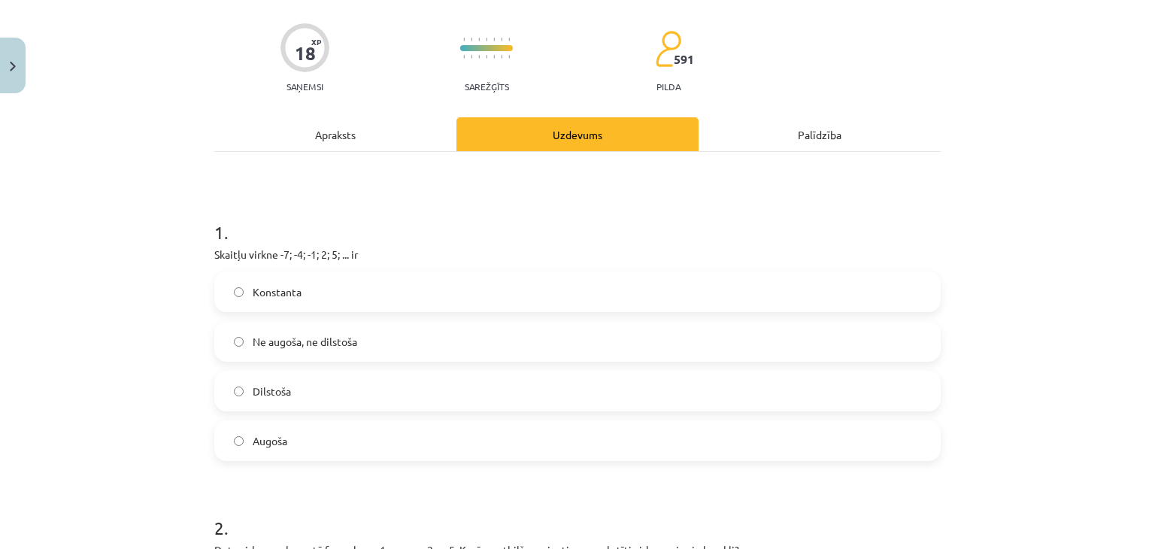
scroll to position [126, 0]
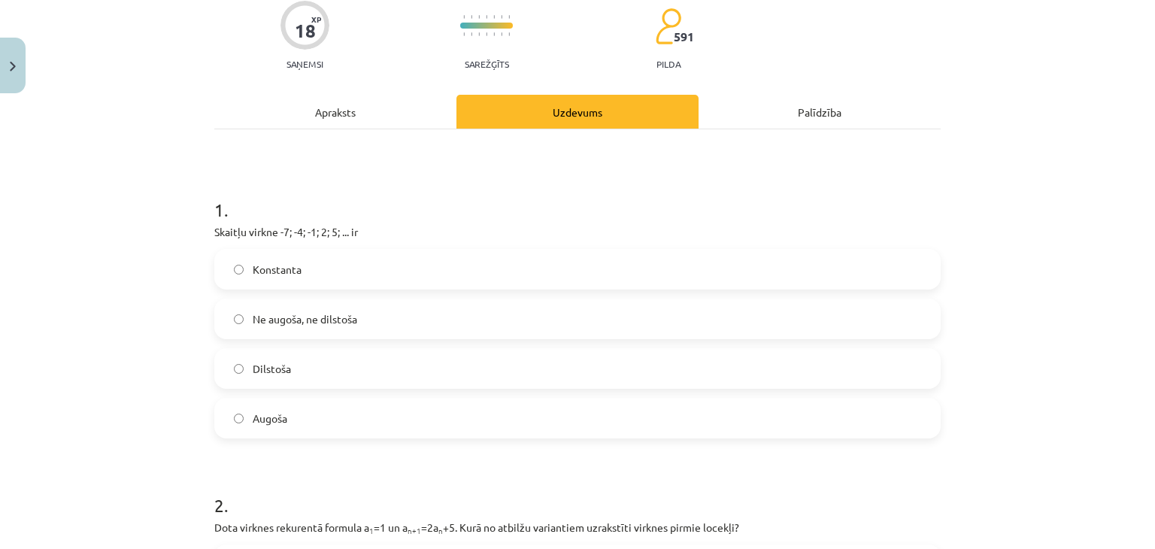
click at [260, 429] on label "Augoša" at bounding box center [577, 418] width 723 height 38
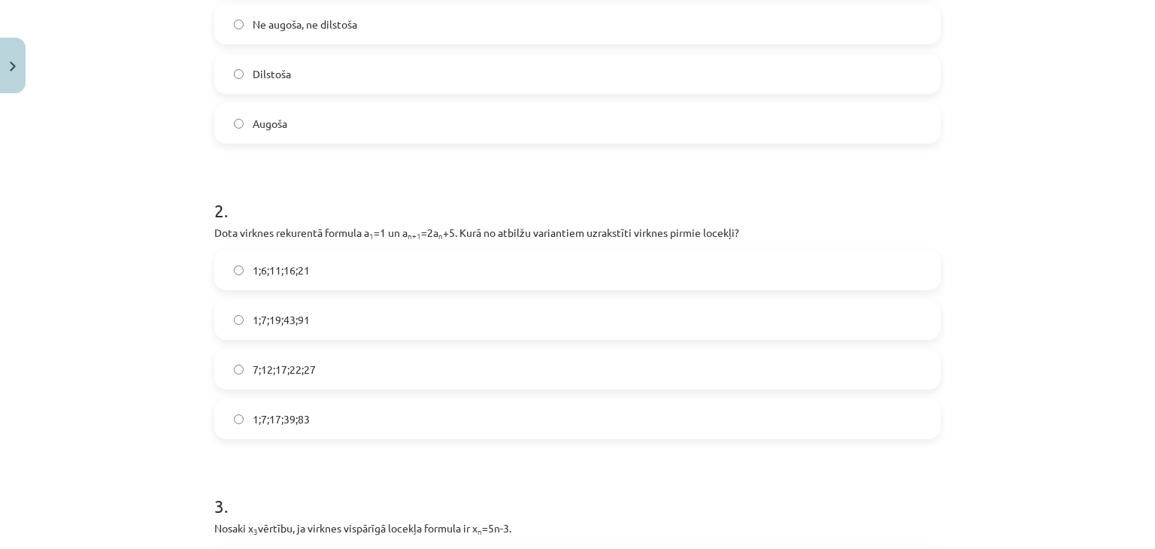
scroll to position [426, 0]
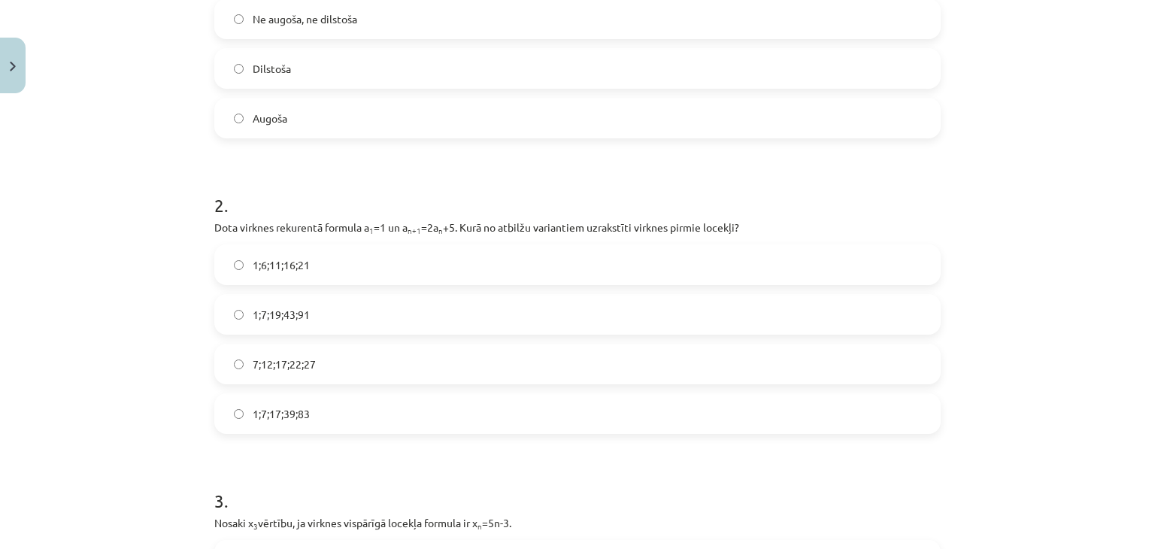
click at [525, 311] on label "1;7;19;43;91" at bounding box center [577, 315] width 723 height 38
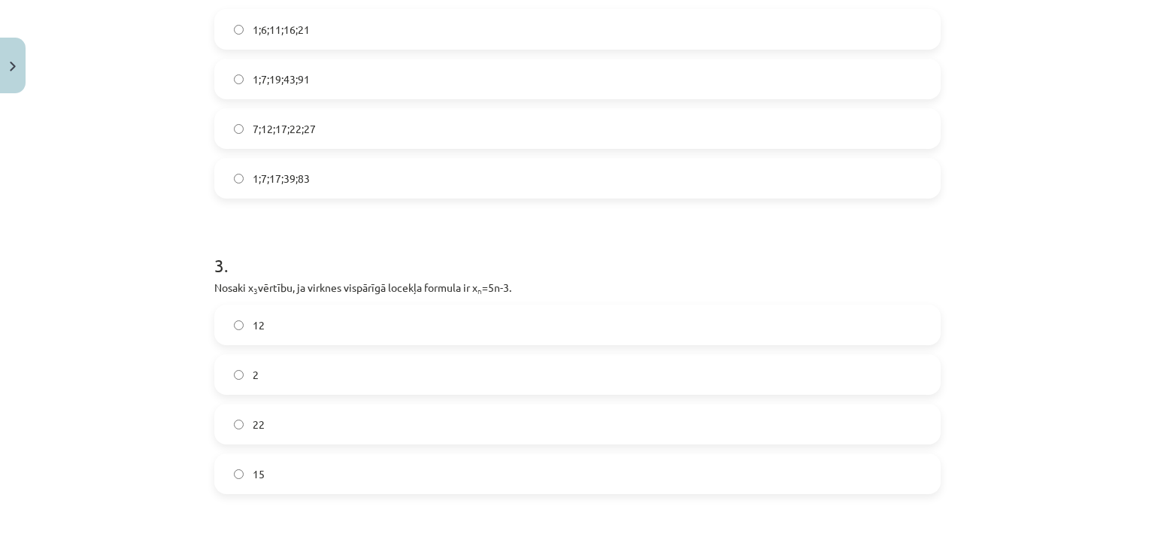
scroll to position [749, 0]
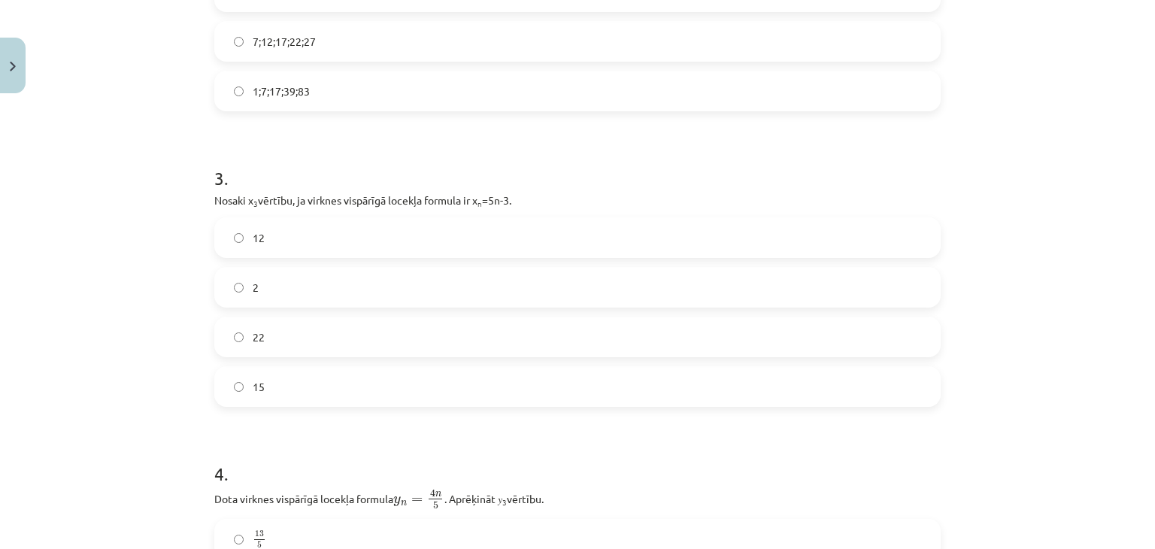
click at [238, 229] on label "12" at bounding box center [577, 238] width 723 height 38
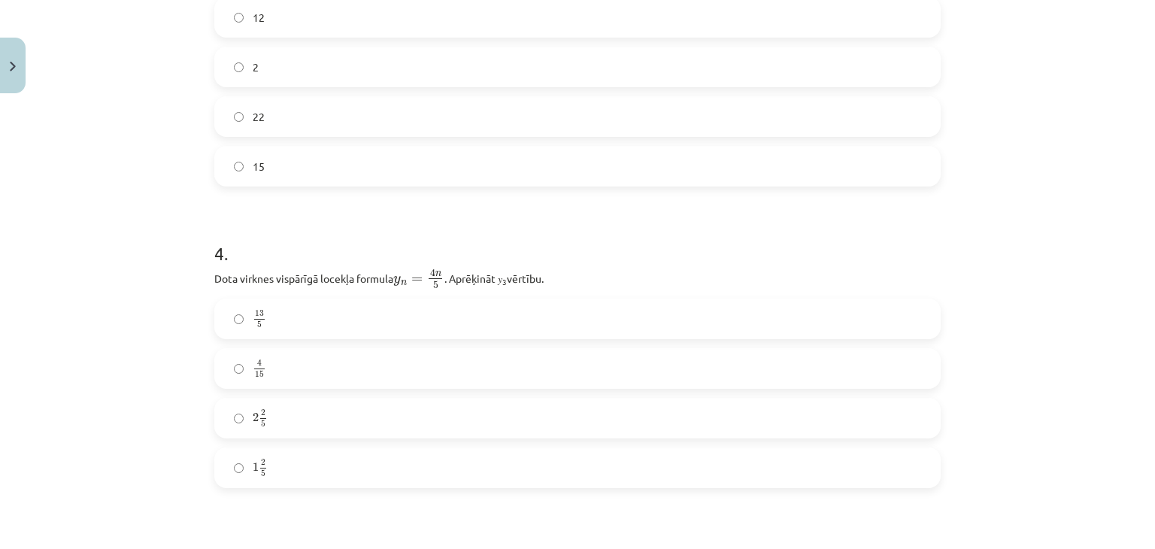
scroll to position [1036, 0]
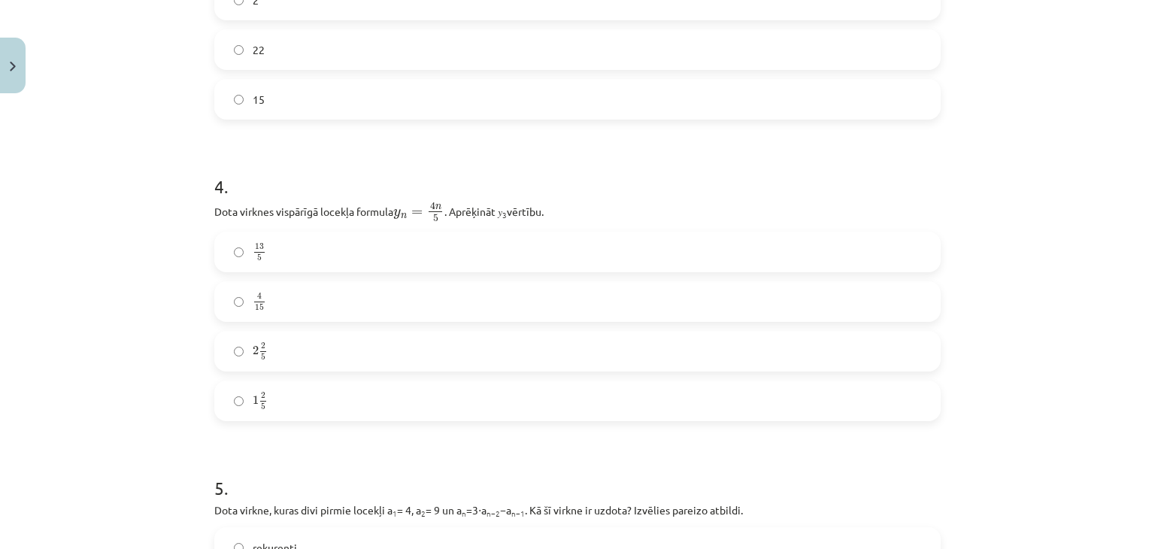
click at [264, 353] on label "2 2 5 2 2 5" at bounding box center [577, 351] width 723 height 38
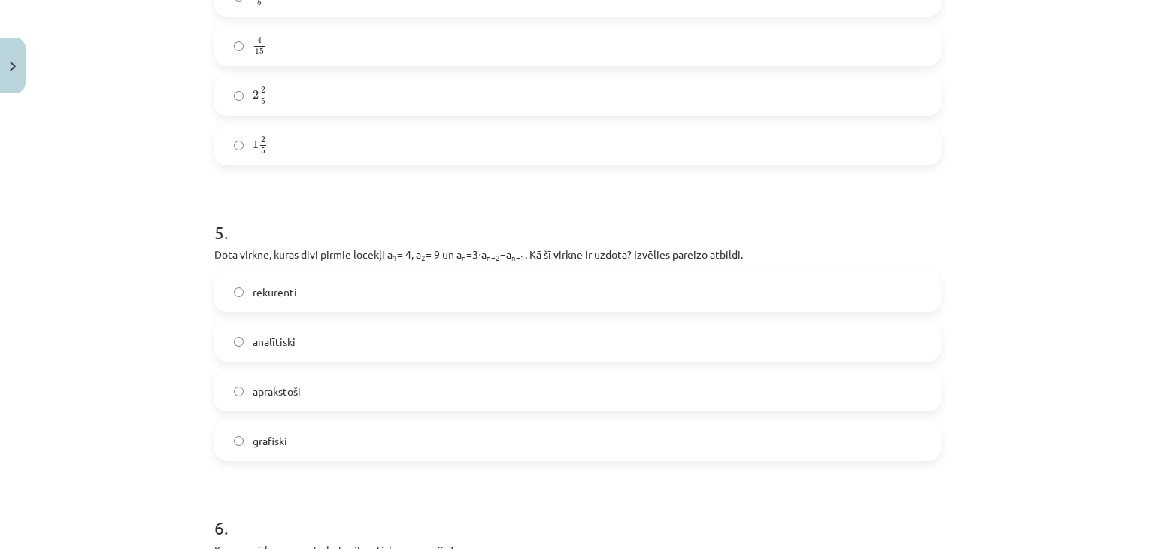
scroll to position [1310, 0]
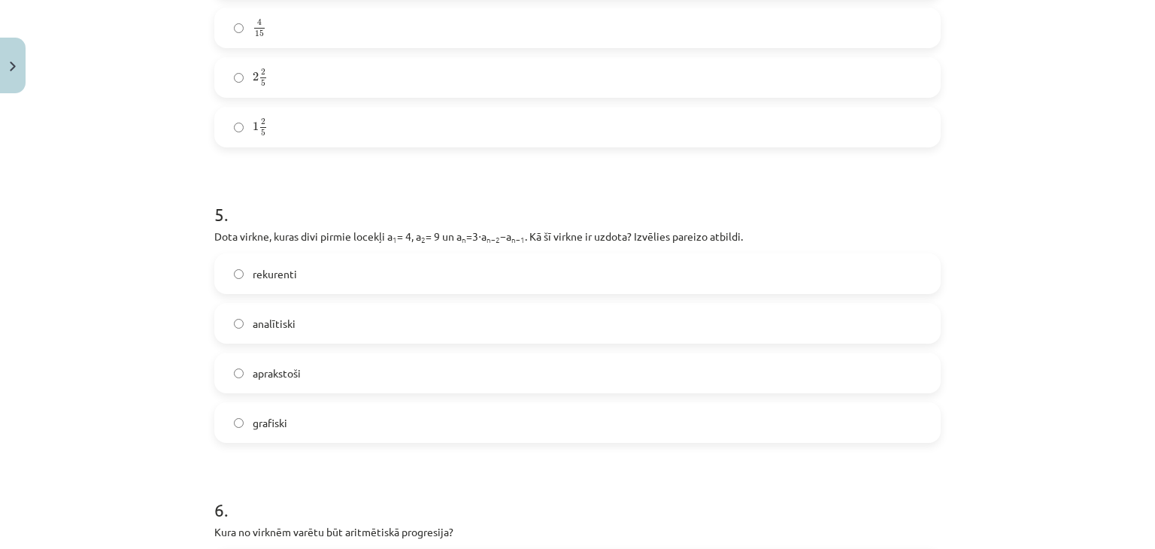
click at [352, 280] on label "rekurenti" at bounding box center [577, 274] width 723 height 38
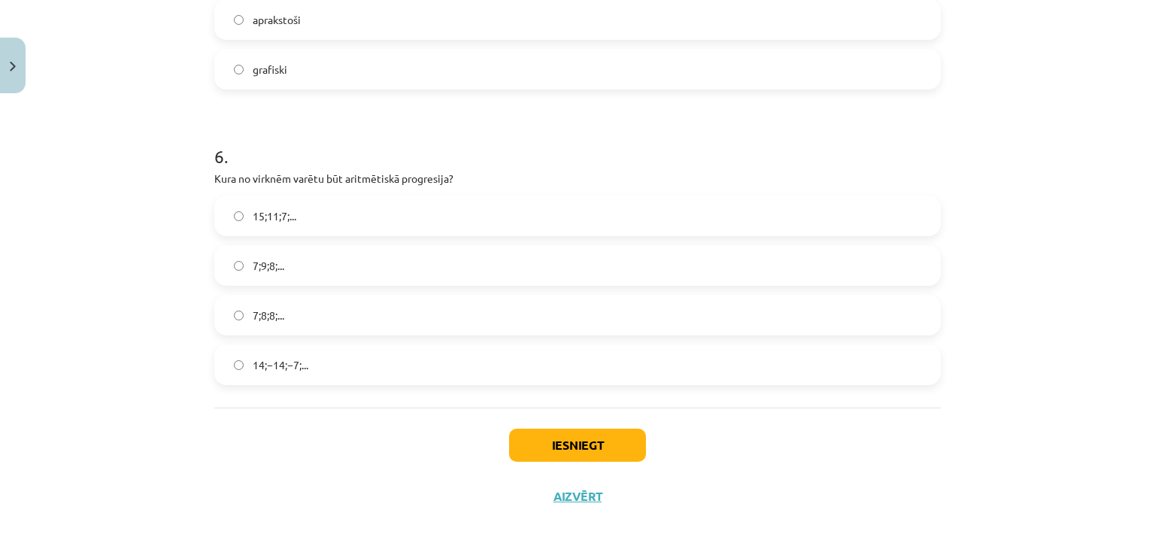
scroll to position [1666, 0]
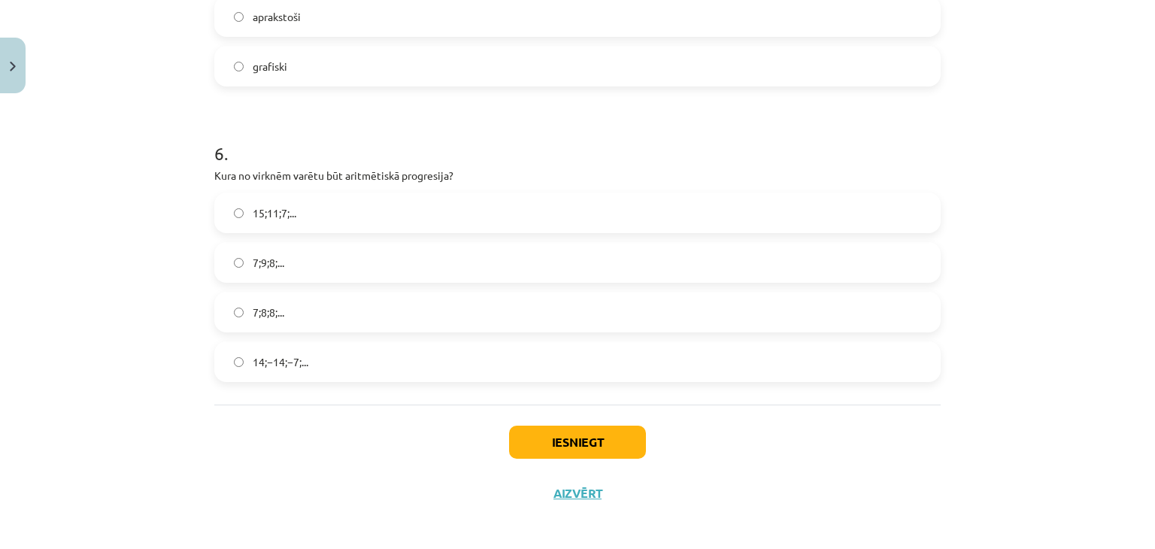
click at [274, 218] on span "15;11;7;..." at bounding box center [275, 213] width 44 height 16
click at [571, 428] on button "Iesniegt" at bounding box center [577, 442] width 137 height 33
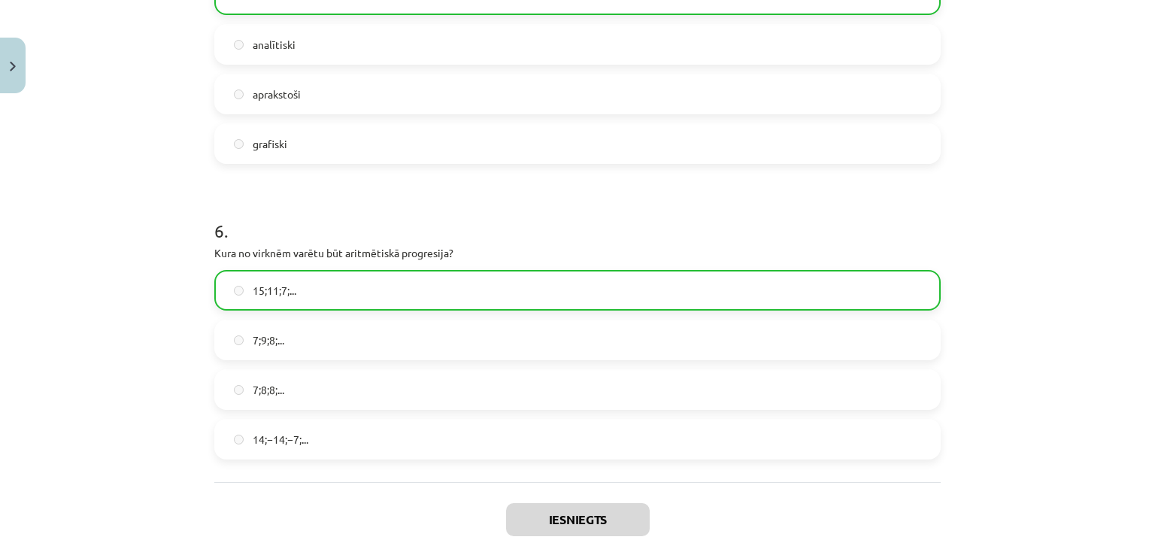
scroll to position [1720, 0]
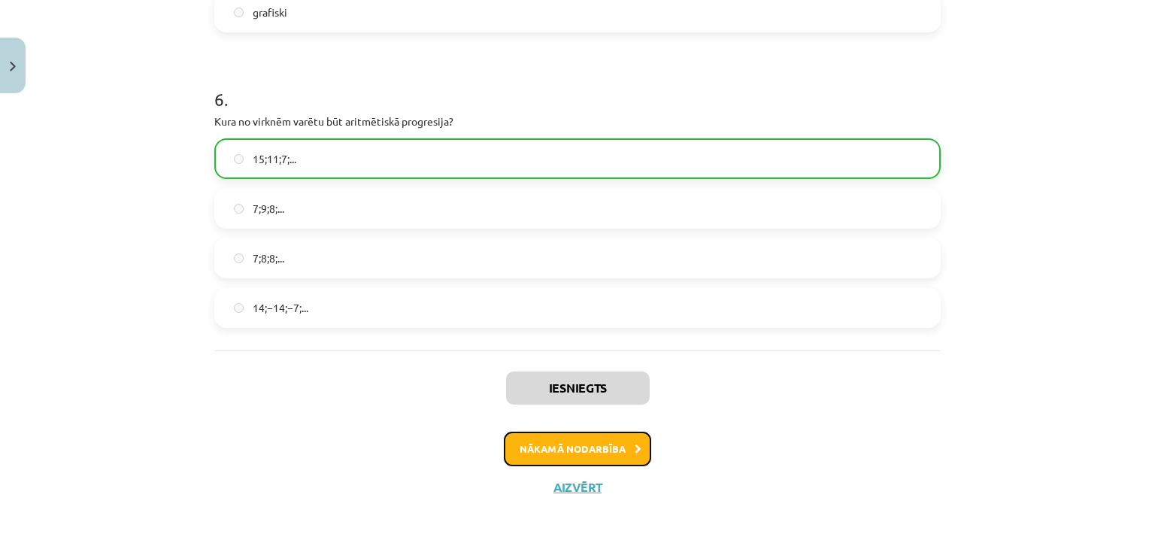
click at [531, 437] on button "Nākamā nodarbība" at bounding box center [577, 449] width 147 height 35
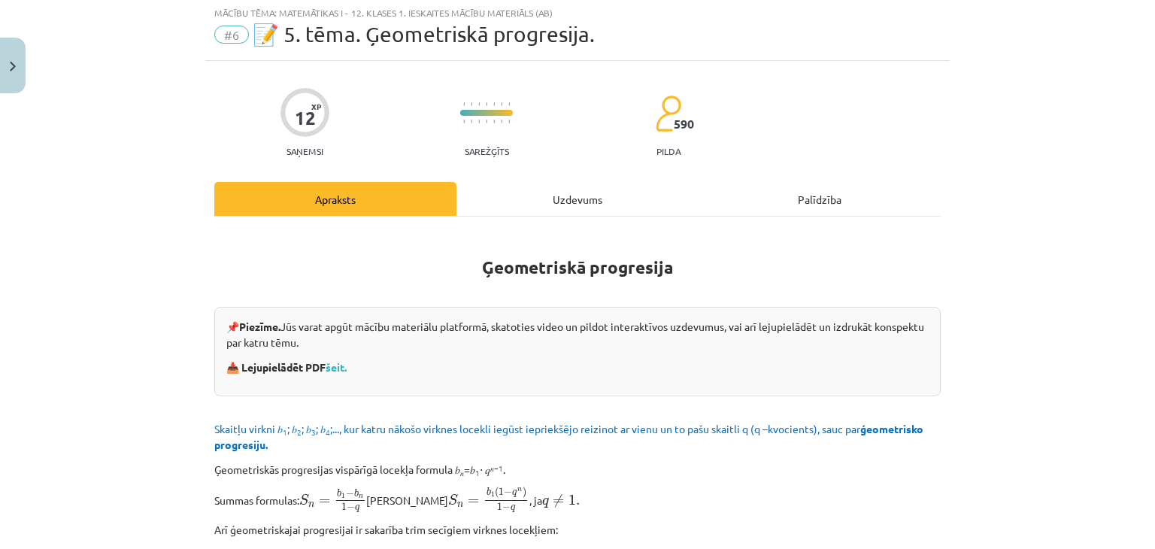
scroll to position [38, 0]
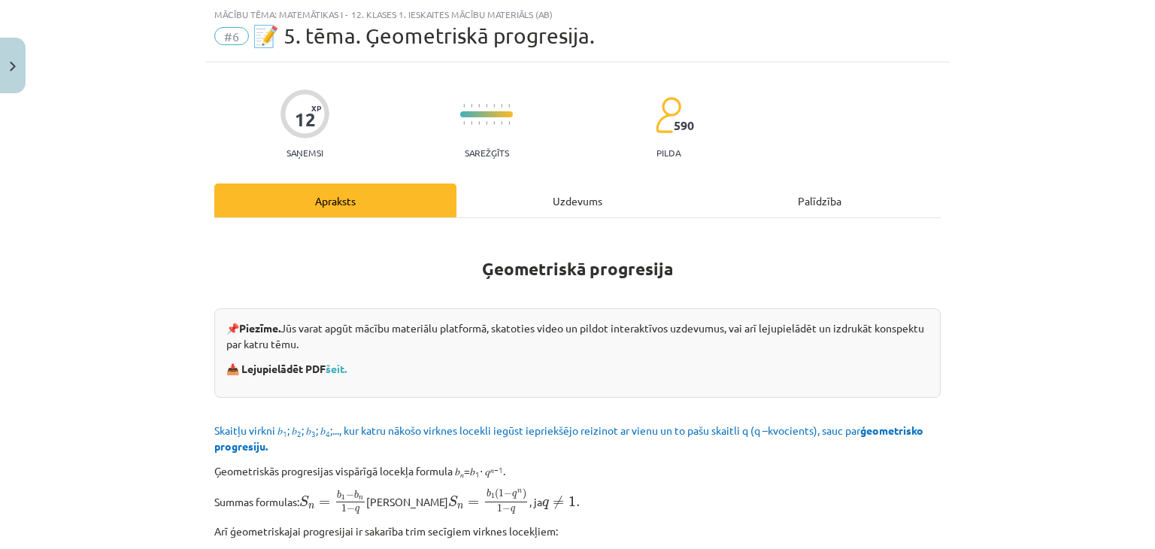
click at [546, 199] on div "Uzdevums" at bounding box center [577, 200] width 242 height 34
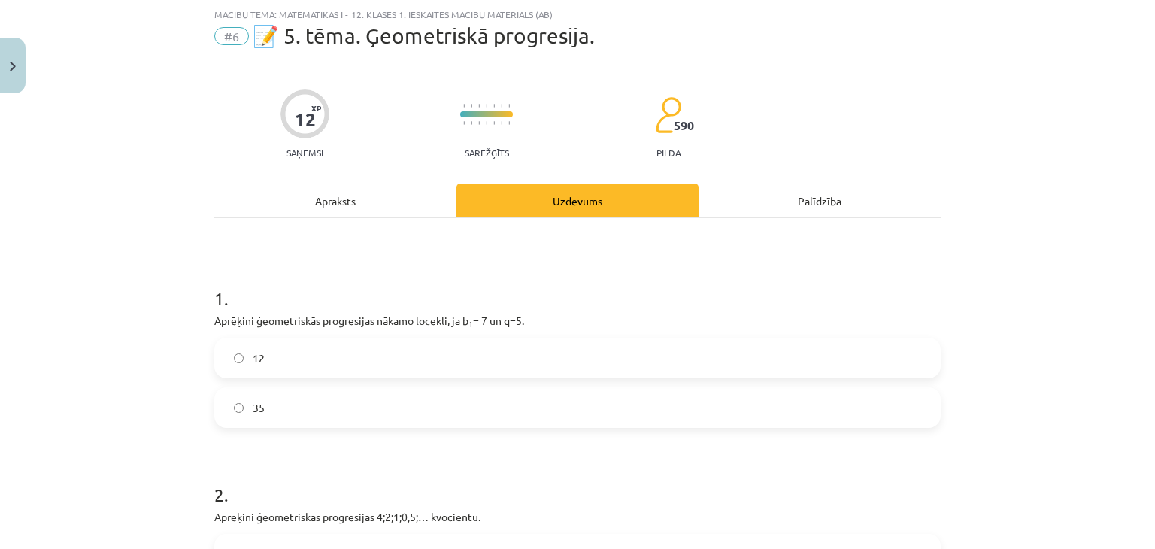
click at [269, 395] on label "35" at bounding box center [577, 408] width 723 height 38
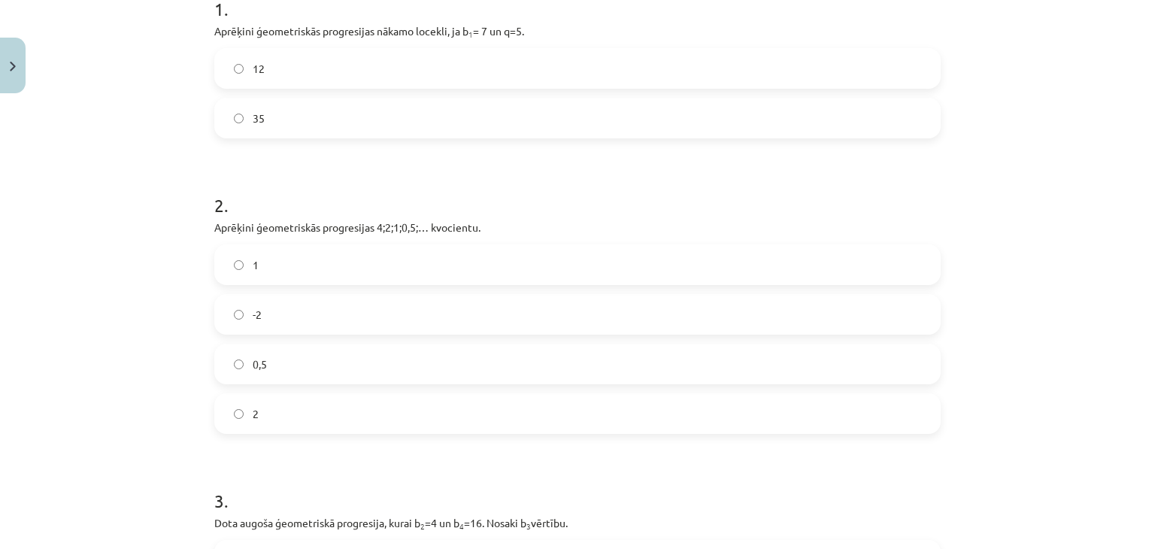
scroll to position [341, 0]
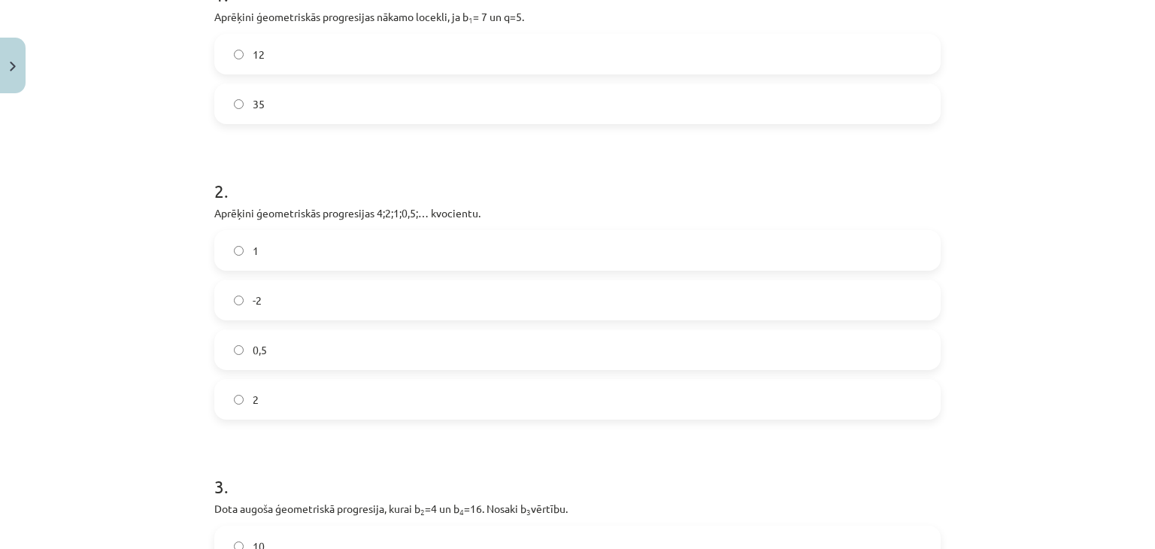
click at [267, 408] on label "2" at bounding box center [577, 399] width 723 height 38
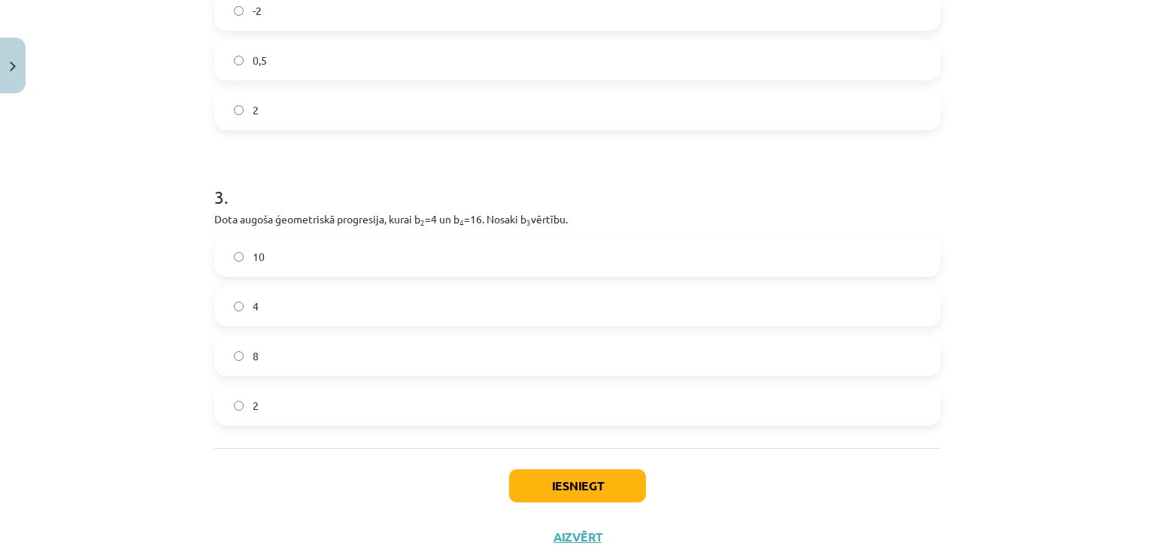
scroll to position [634, 0]
click at [370, 262] on label "10" at bounding box center [577, 254] width 723 height 38
click at [578, 468] on button "Iesniegt" at bounding box center [577, 482] width 137 height 33
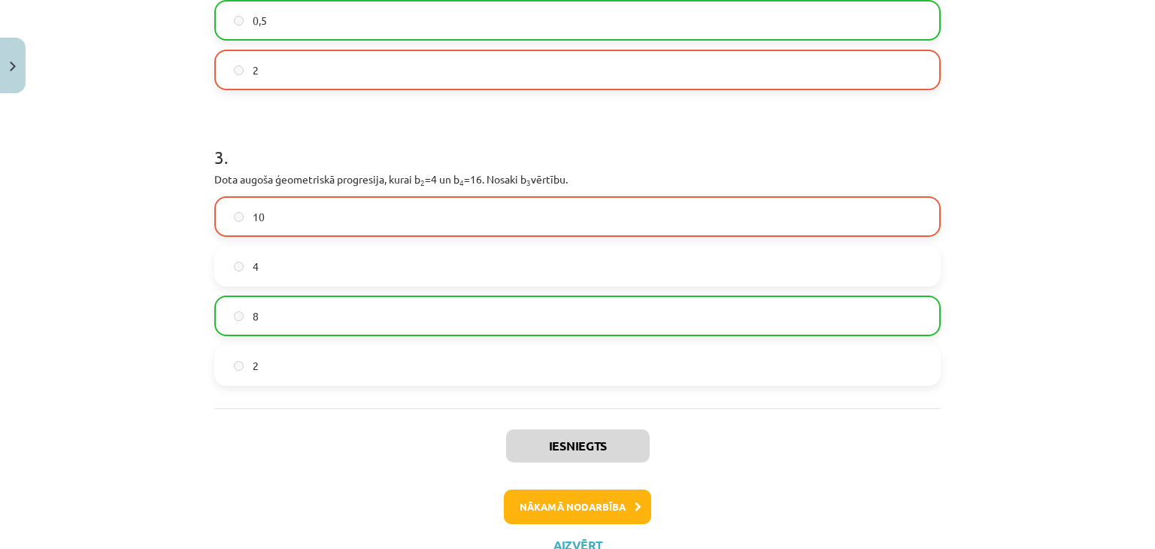
scroll to position [729, 0]
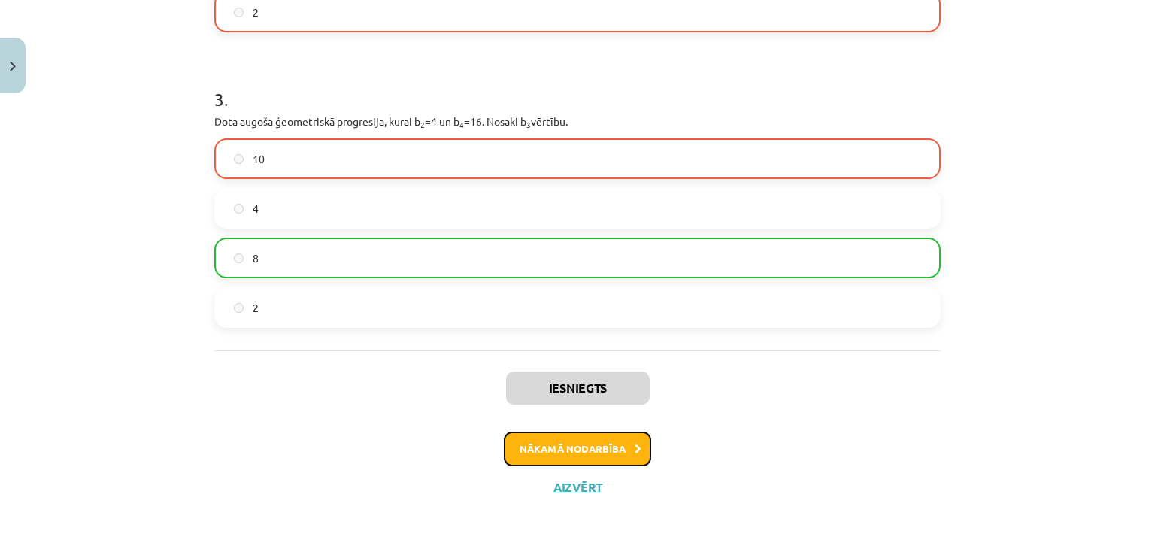
click at [584, 447] on button "Nākamā nodarbība" at bounding box center [577, 449] width 147 height 35
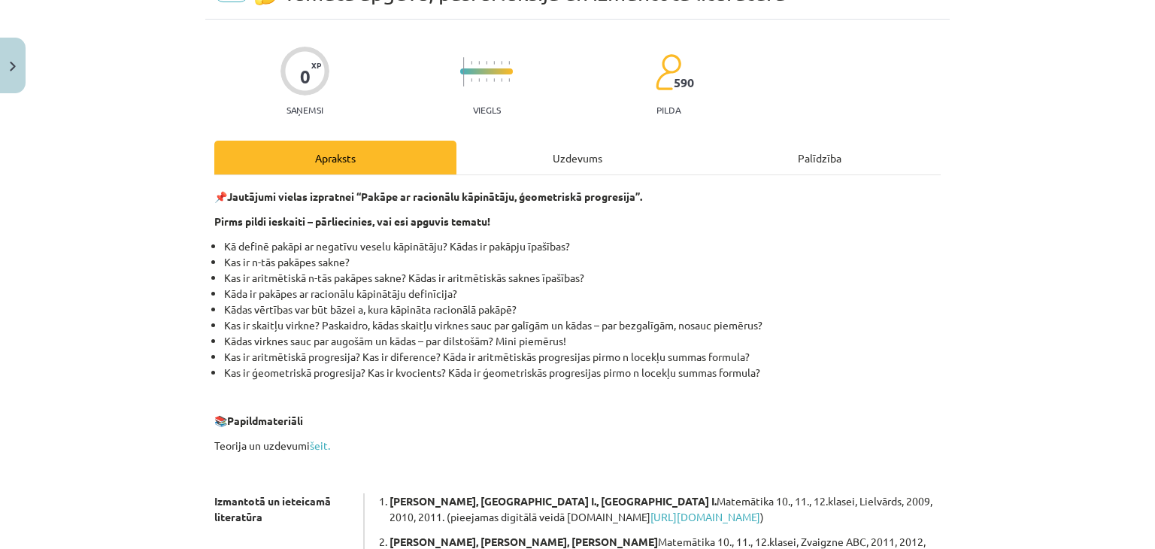
scroll to position [38, 0]
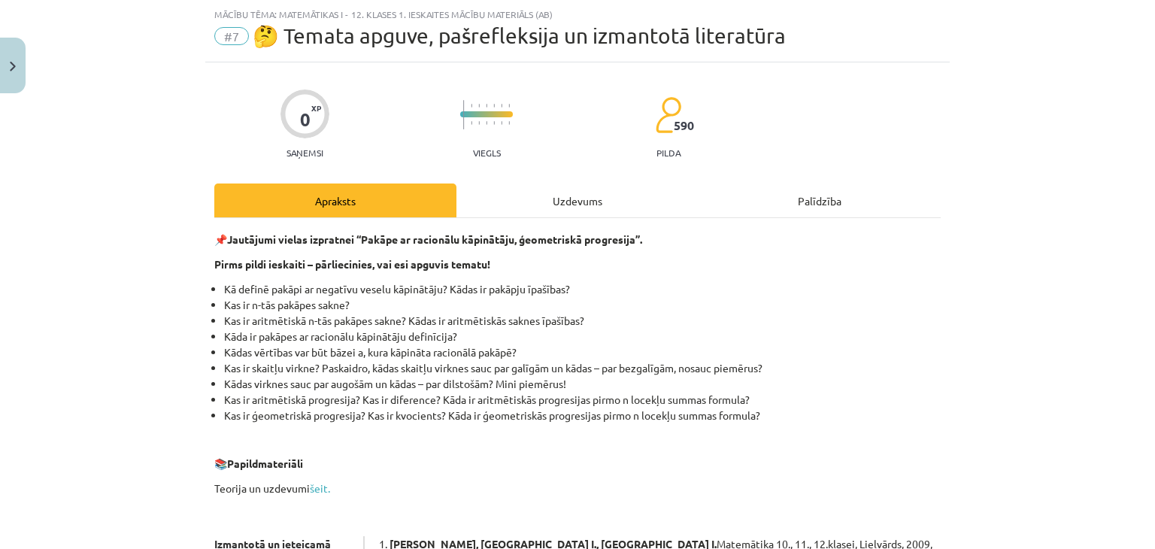
click at [595, 202] on div "Uzdevums" at bounding box center [577, 200] width 242 height 34
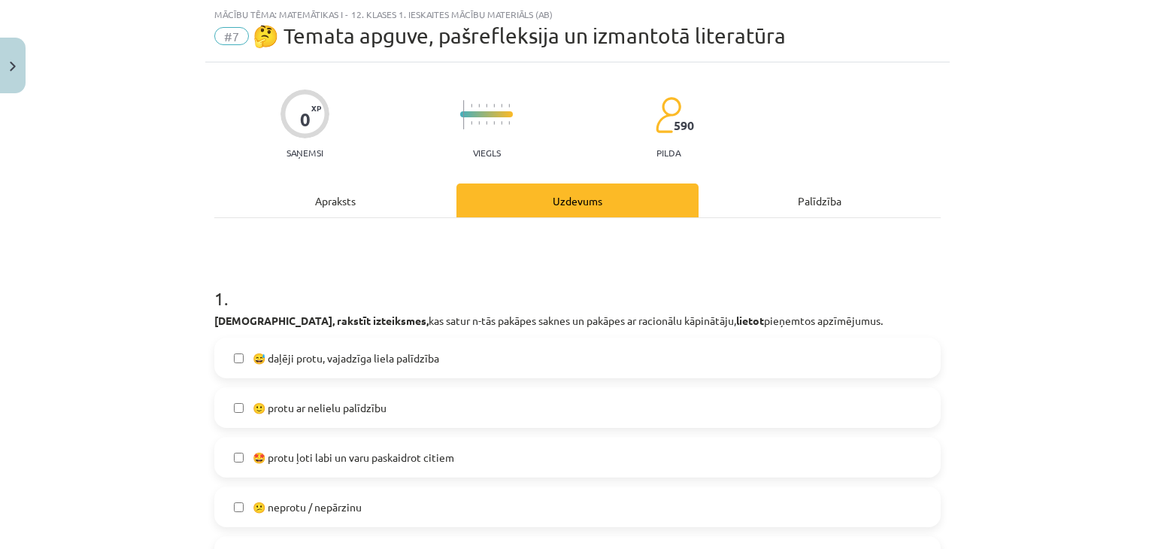
click at [439, 359] on label "😅 daļēji protu, vajadzīga liela palīdzība" at bounding box center [577, 358] width 723 height 38
click at [418, 398] on label "🙂 protu ar nelielu palīdzību" at bounding box center [577, 408] width 723 height 38
click at [365, 401] on span "🙂 protu ar nelielu palīdzību" at bounding box center [320, 408] width 134 height 16
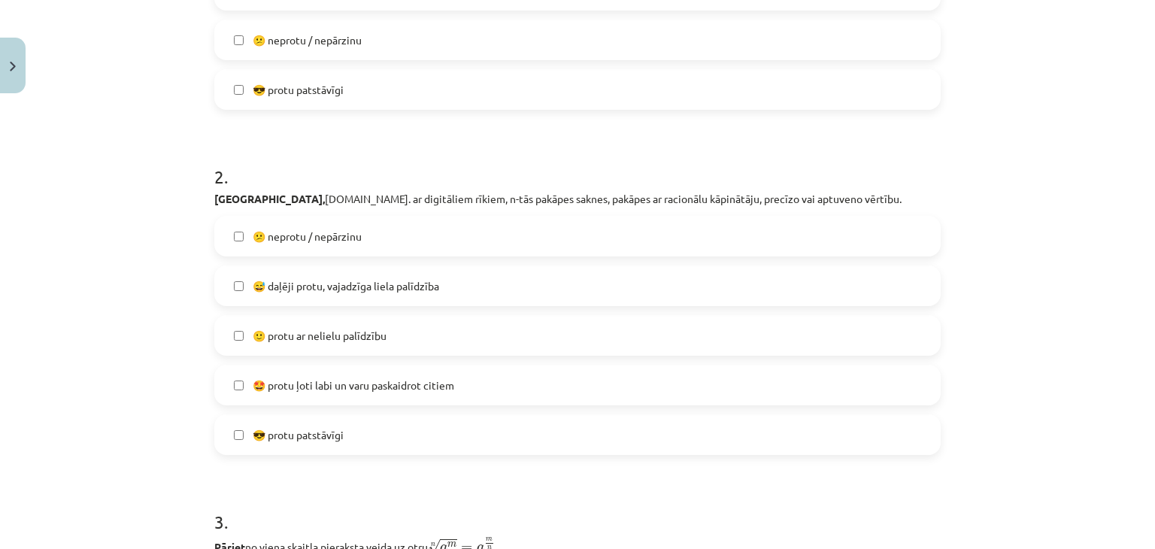
scroll to position [502, 0]
click at [459, 273] on label "😅 daļēji protu, vajadzīga liela palīdzība" at bounding box center [577, 288] width 723 height 38
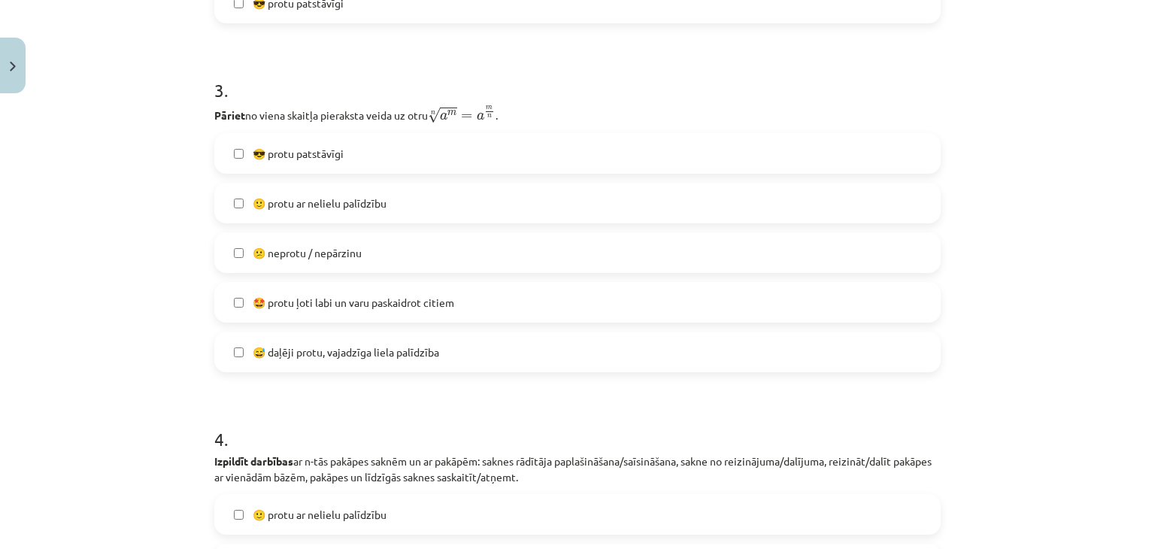
scroll to position [942, 0]
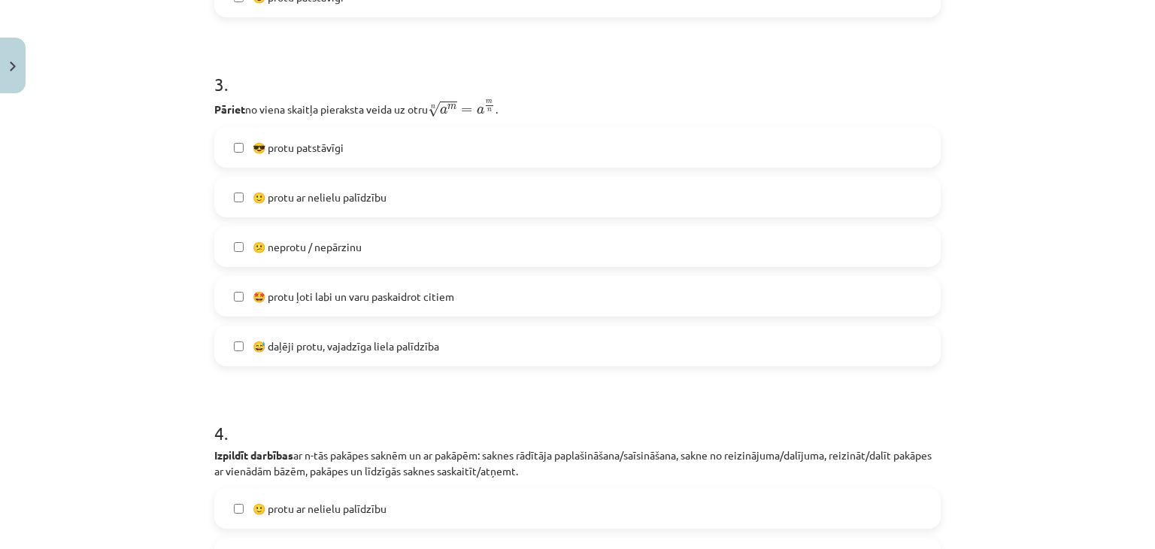
click at [412, 188] on label "🙂 protu ar nelielu palīdzību" at bounding box center [577, 197] width 723 height 38
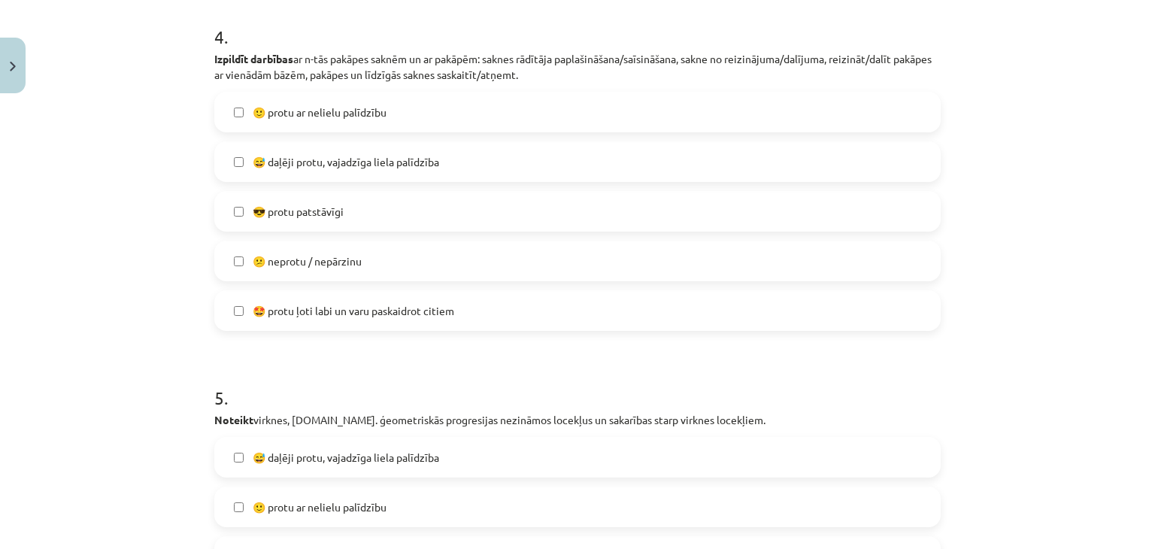
scroll to position [1344, 0]
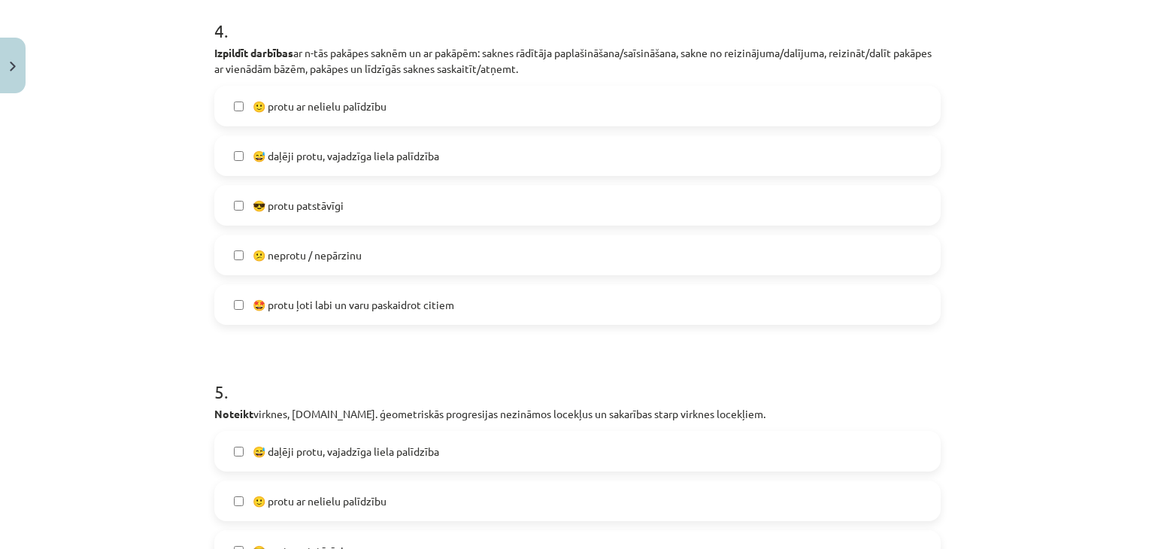
click at [388, 99] on label "🙂 protu ar nelielu palīdzību" at bounding box center [577, 106] width 723 height 38
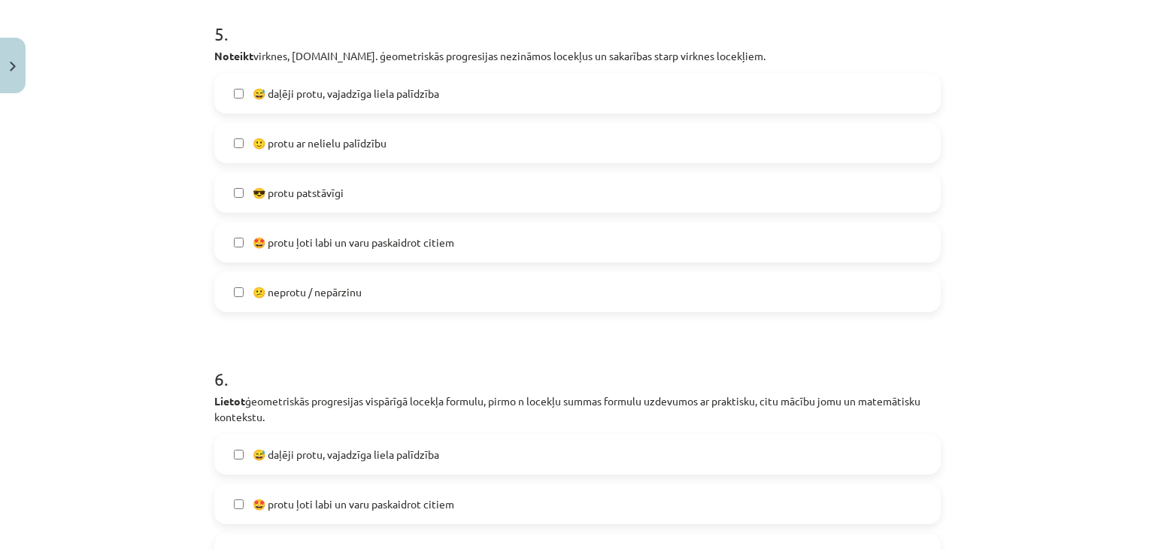
scroll to position [1676, 0]
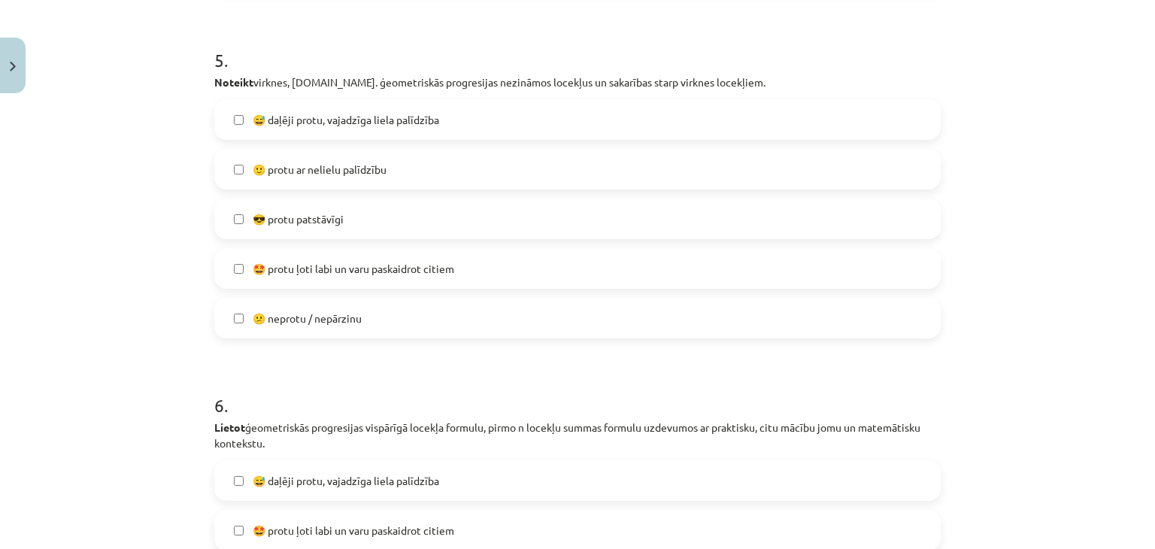
click at [388, 118] on span "😅 daļēji protu, vajadzīga liela palīdzība" at bounding box center [346, 120] width 186 height 16
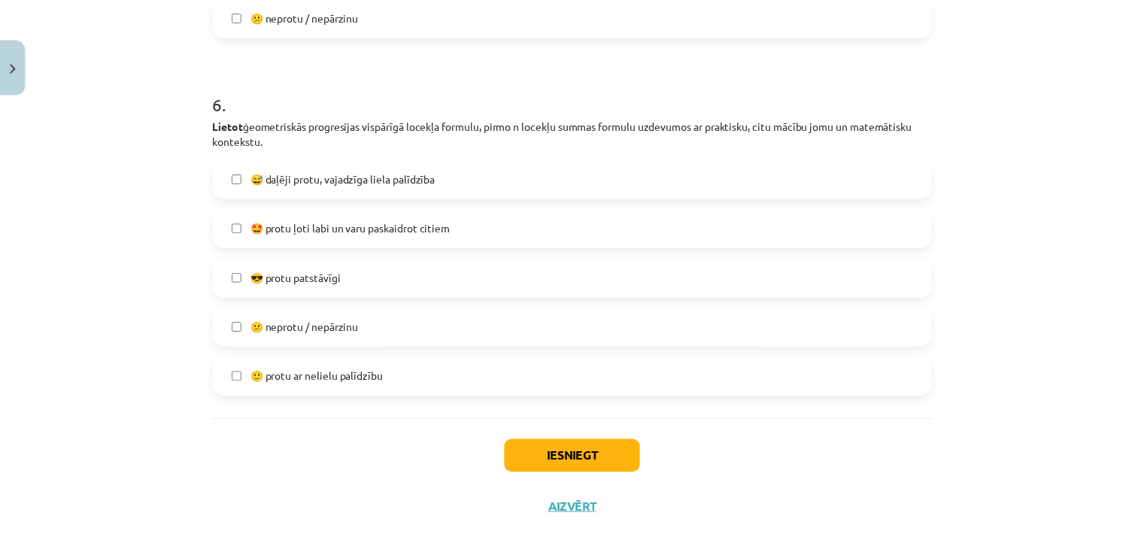
scroll to position [1982, 0]
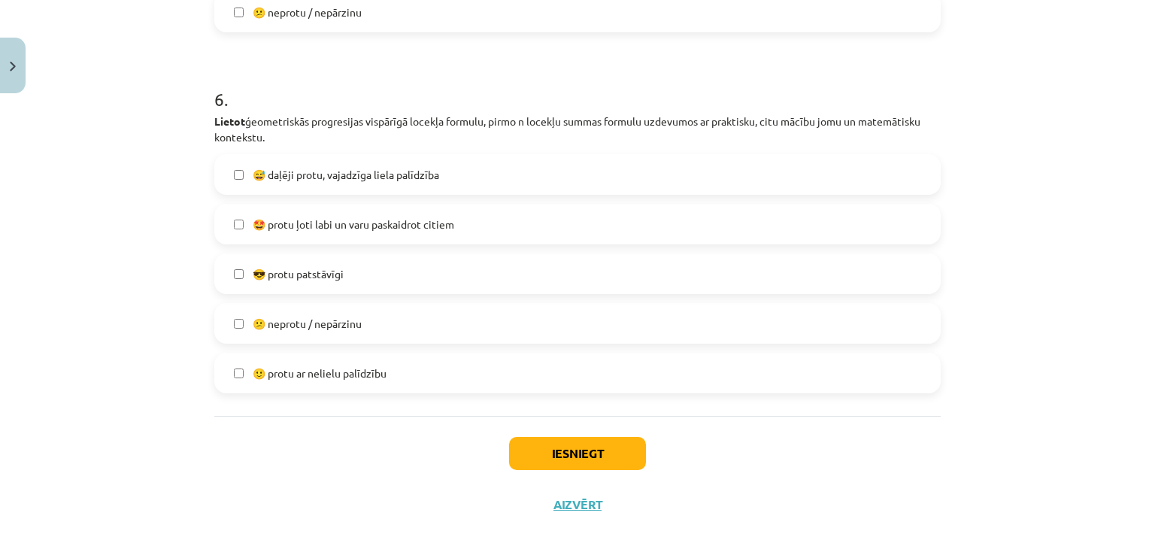
click at [330, 380] on span "🙂 protu ar nelielu palīdzību" at bounding box center [320, 373] width 134 height 16
click at [514, 170] on label "😅 daļēji protu, vajadzīga liela palīdzība" at bounding box center [577, 175] width 723 height 38
click at [341, 382] on label "🙂 protu ar nelielu palīdzību" at bounding box center [577, 373] width 723 height 38
click at [594, 467] on button "Iesniegt" at bounding box center [577, 453] width 137 height 33
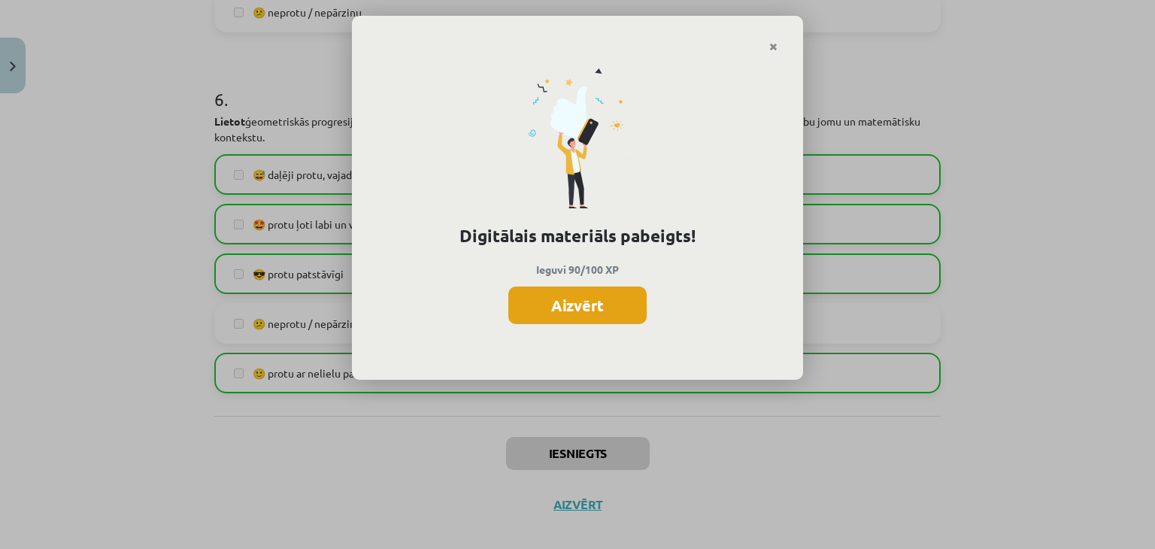
click at [599, 311] on button "Aizvērt" at bounding box center [577, 305] width 138 height 38
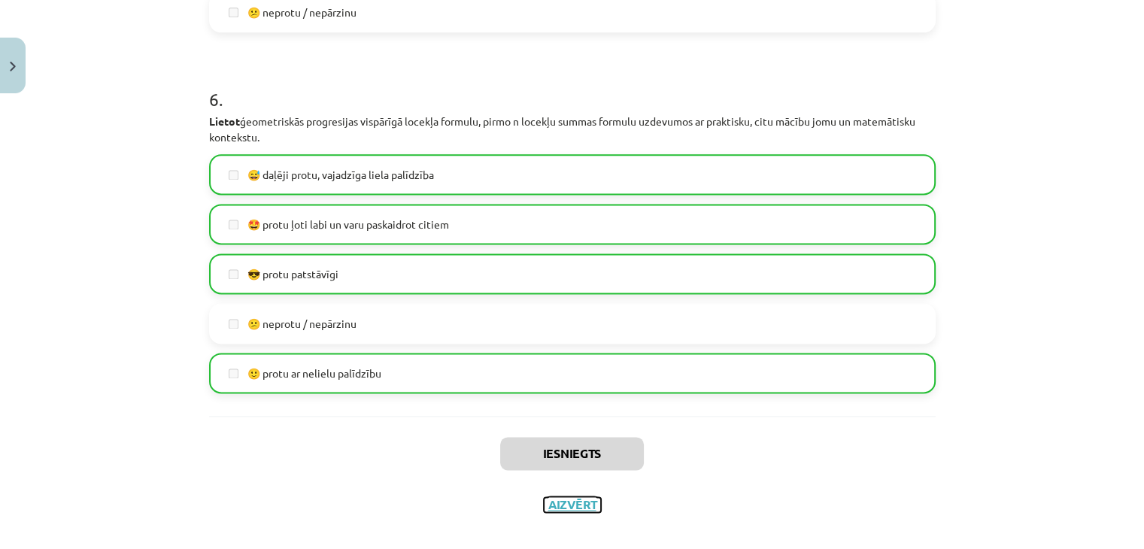
click at [591, 506] on button "Aizvērt" at bounding box center [572, 504] width 57 height 15
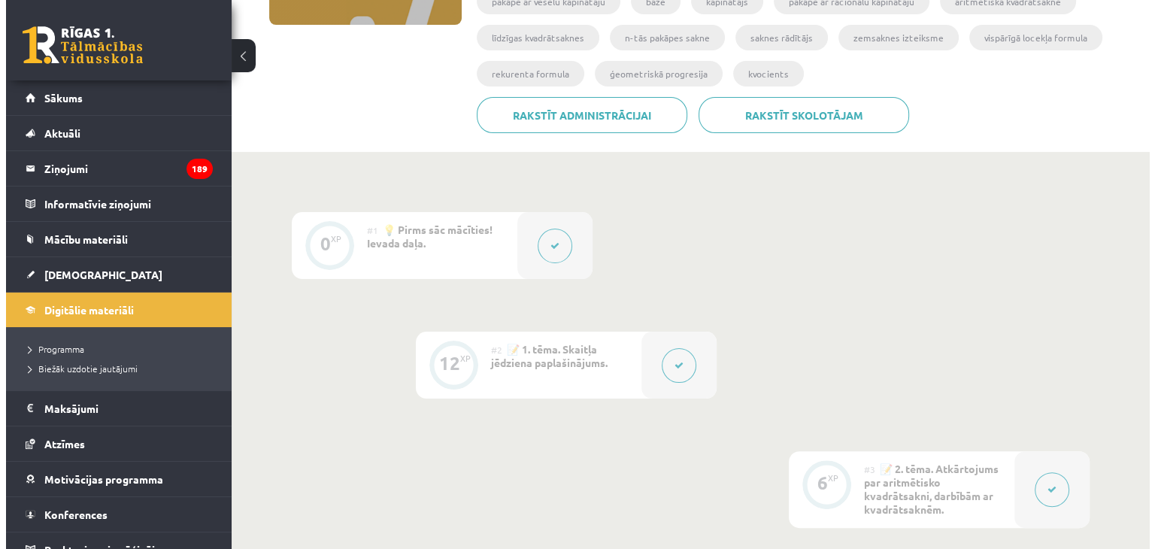
scroll to position [0, 0]
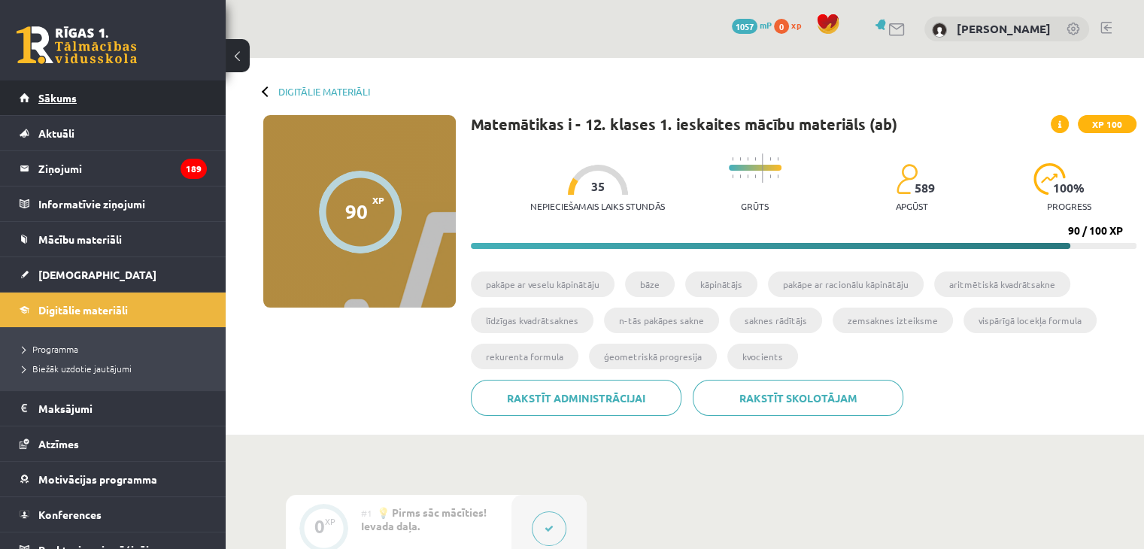
click at [32, 93] on link "Sākums" at bounding box center [113, 97] width 187 height 35
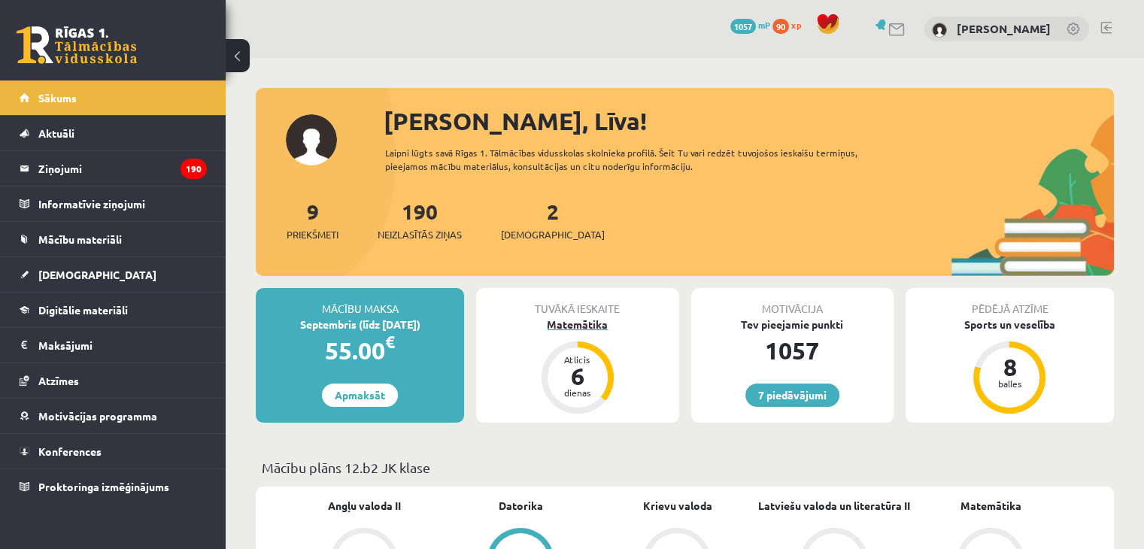
click at [599, 326] on div "Matemātika" at bounding box center [577, 325] width 202 height 16
click at [788, 397] on link "7 piedāvājumi" at bounding box center [792, 394] width 94 height 23
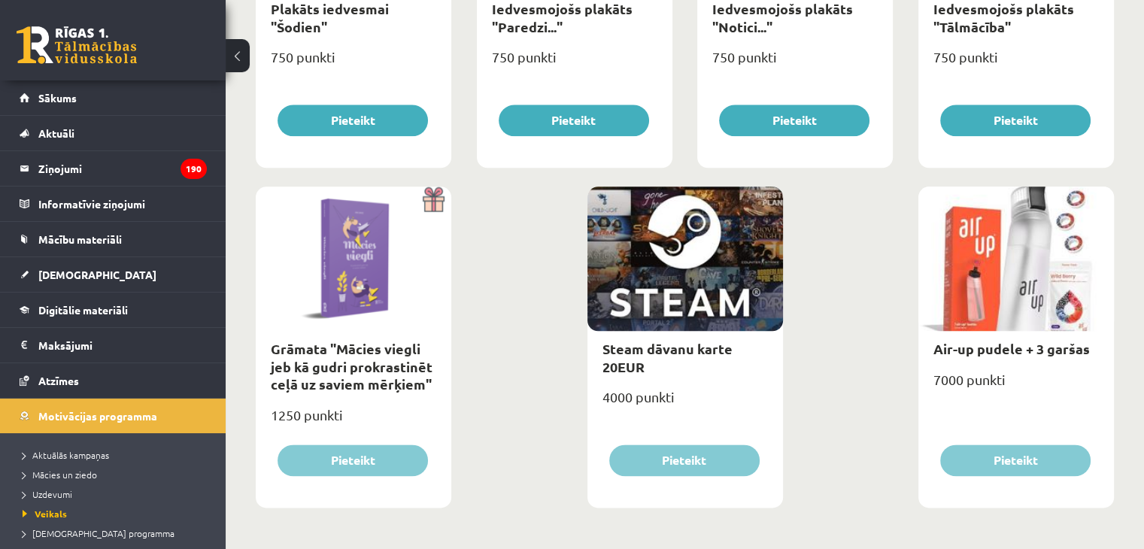
scroll to position [1281, 0]
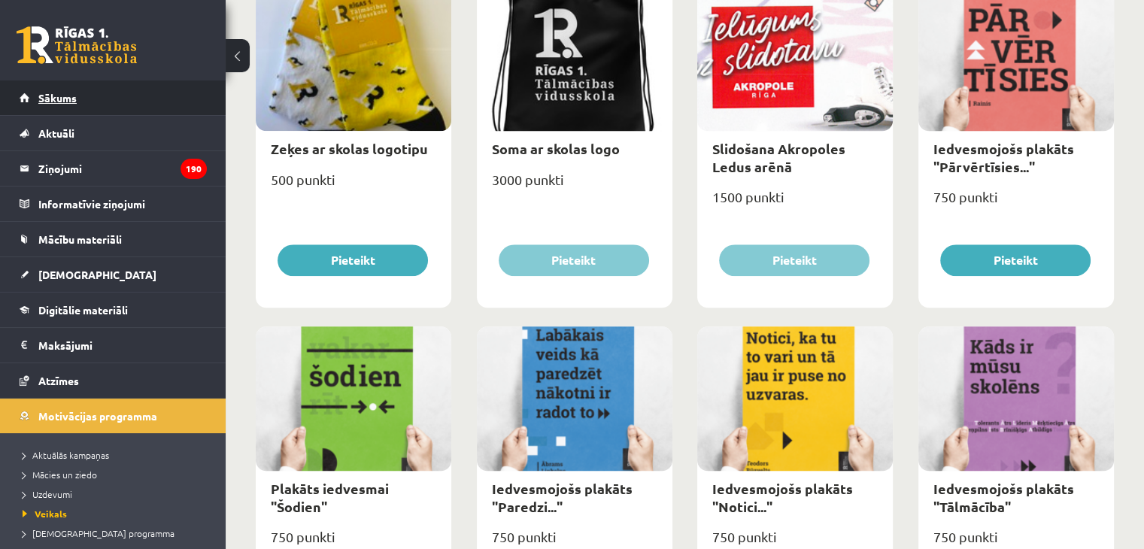
click at [50, 100] on span "Sākums" at bounding box center [57, 98] width 38 height 14
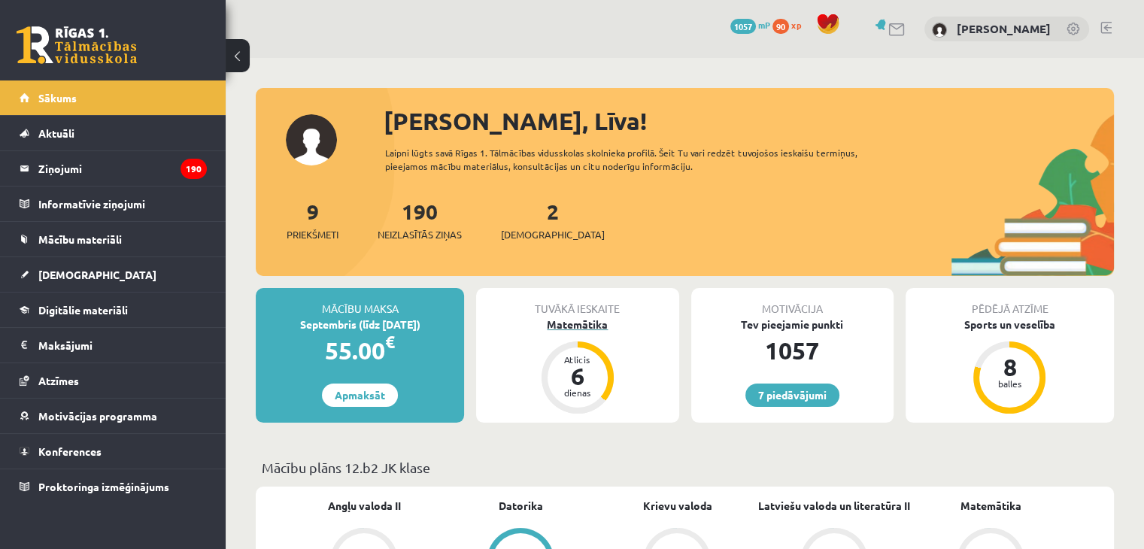
click at [565, 326] on div "Matemātika" at bounding box center [577, 325] width 202 height 16
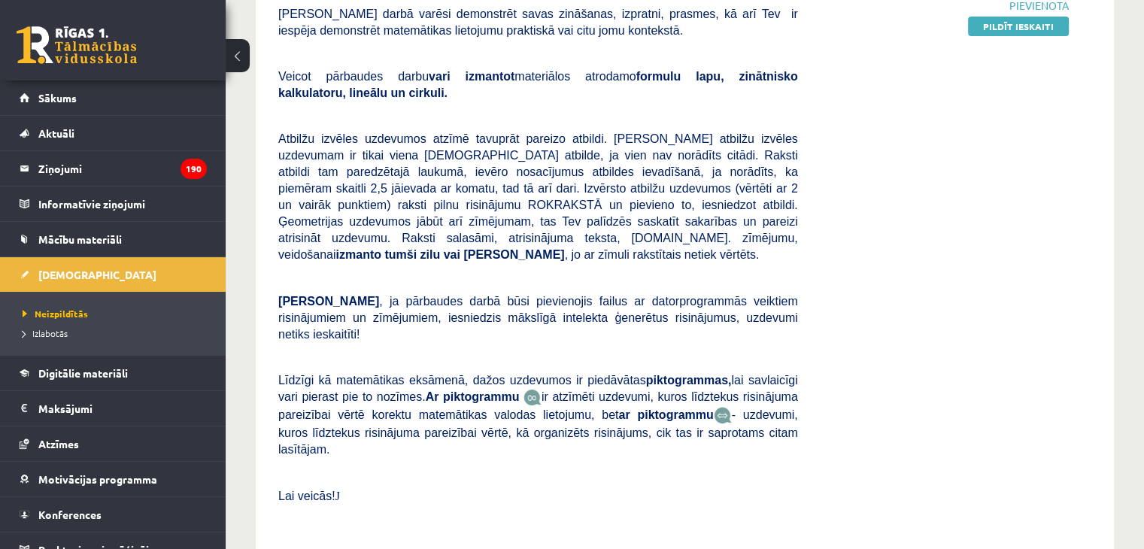
scroll to position [241, 0]
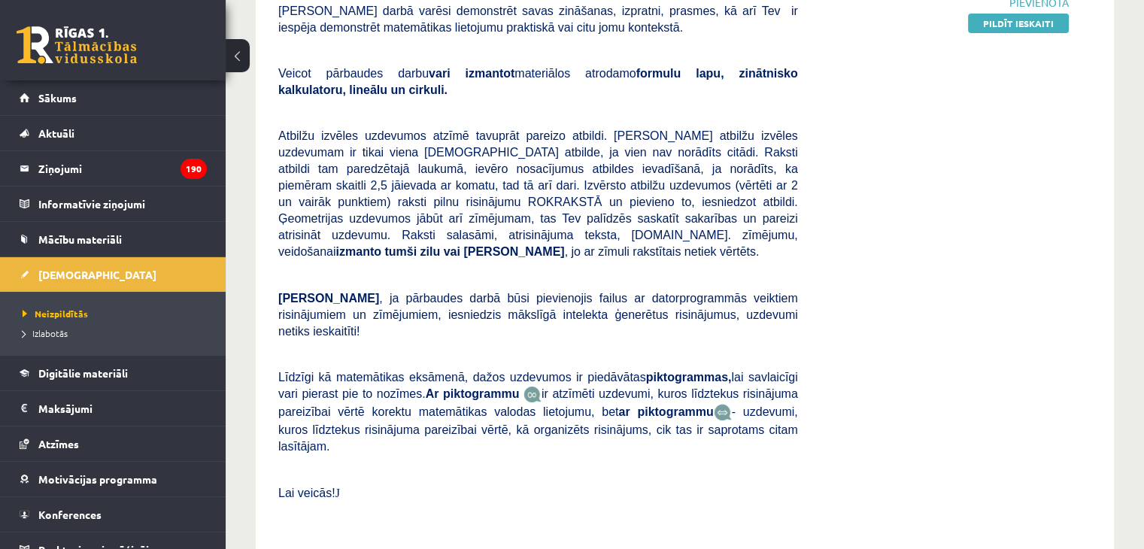
click at [1019, 25] on link "Pildīt ieskaiti" at bounding box center [1018, 24] width 101 height 20
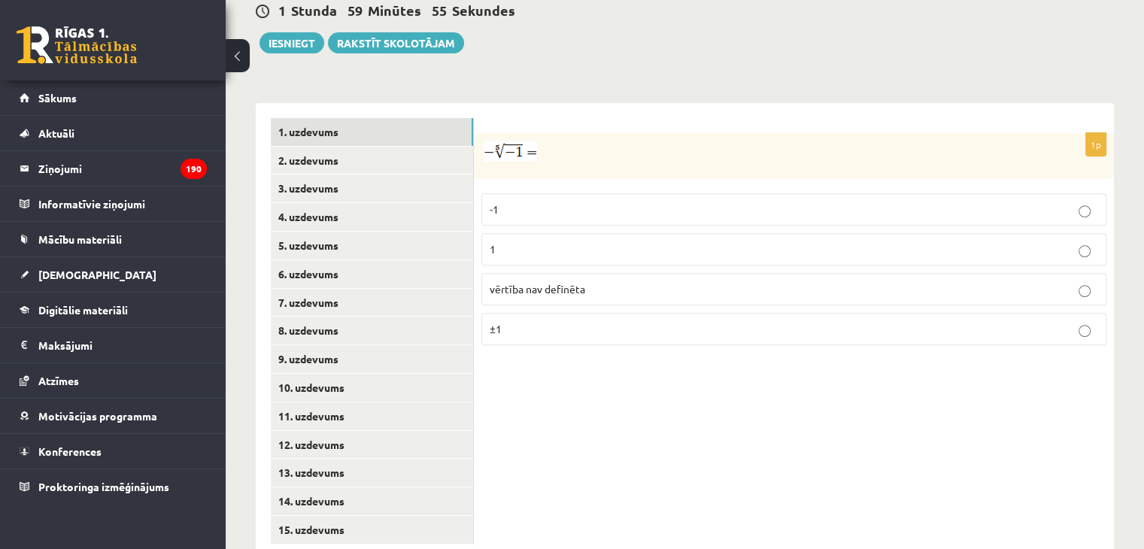
scroll to position [573, 0]
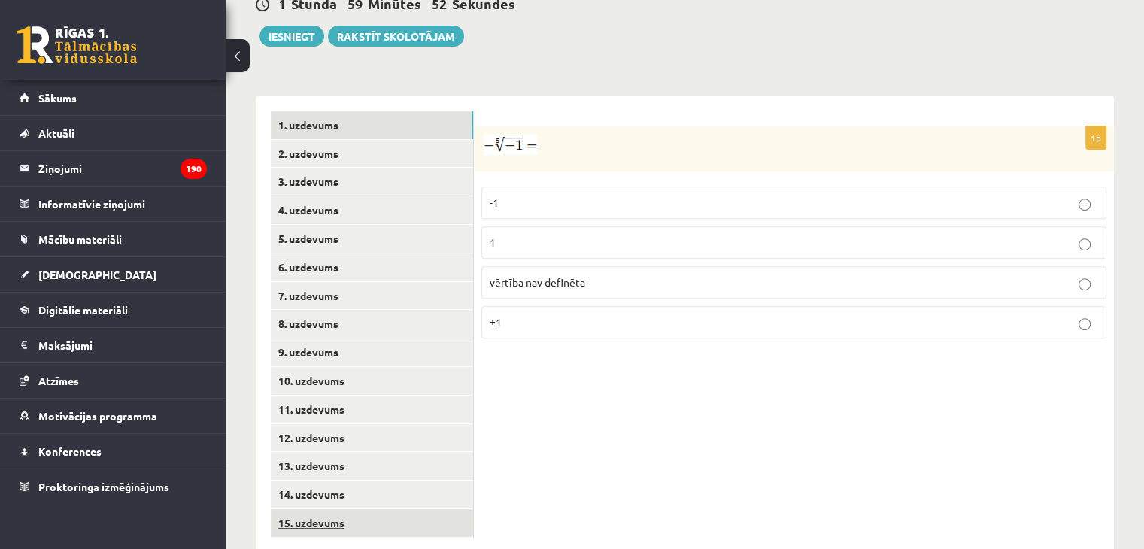
click at [334, 509] on link "15. uzdevums" at bounding box center [372, 523] width 202 height 28
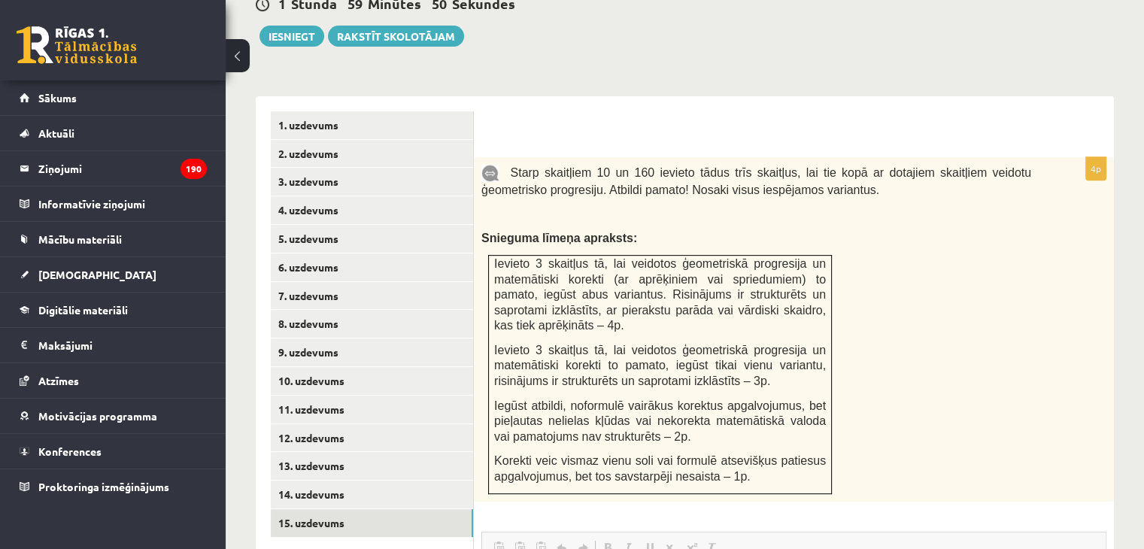
scroll to position [0, 0]
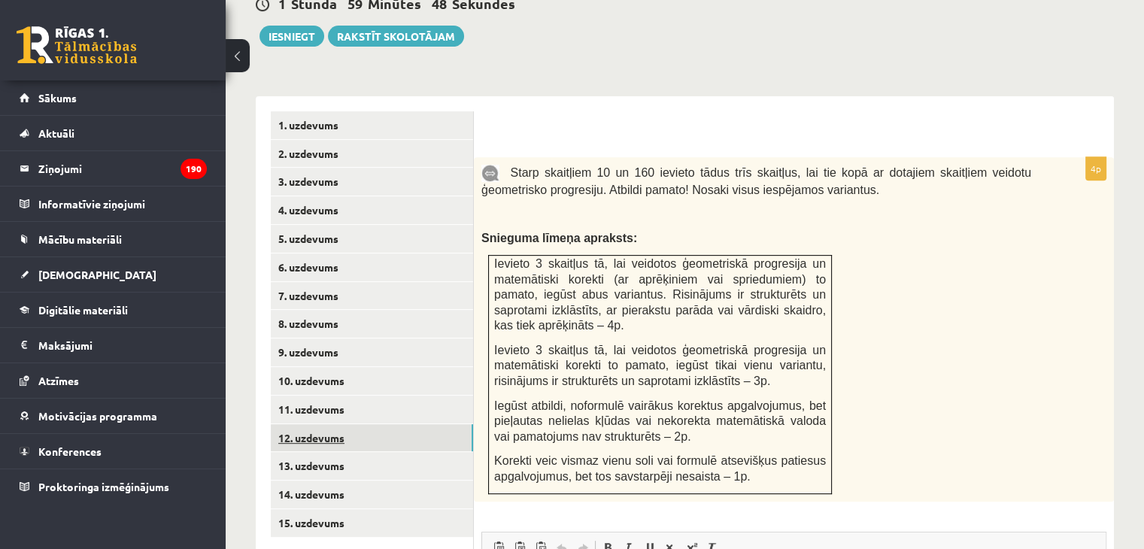
click at [316, 424] on link "12. uzdevums" at bounding box center [372, 438] width 202 height 28
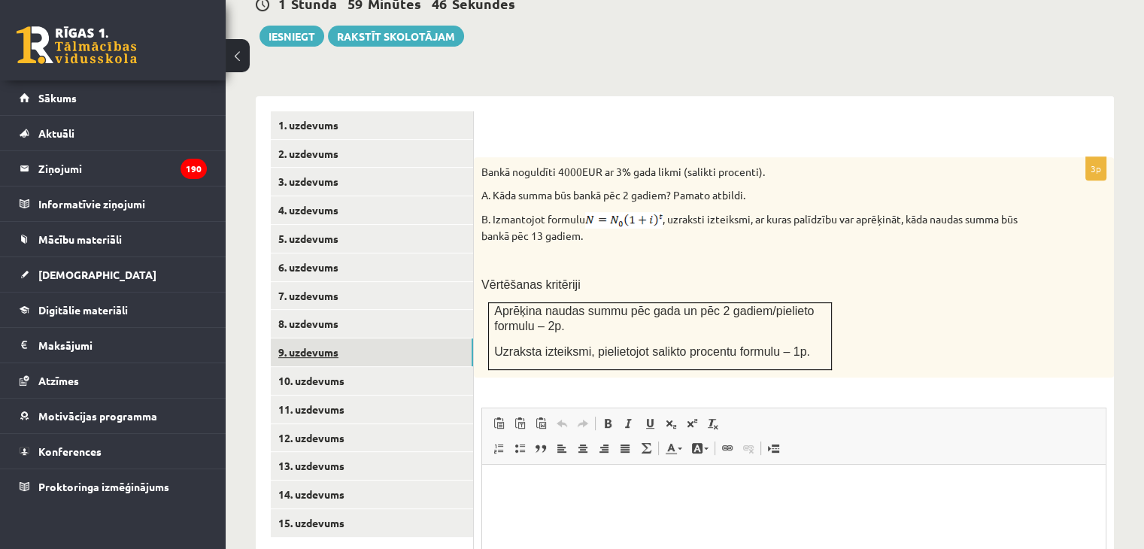
click at [336, 338] on link "9. uzdevums" at bounding box center [372, 352] width 202 height 28
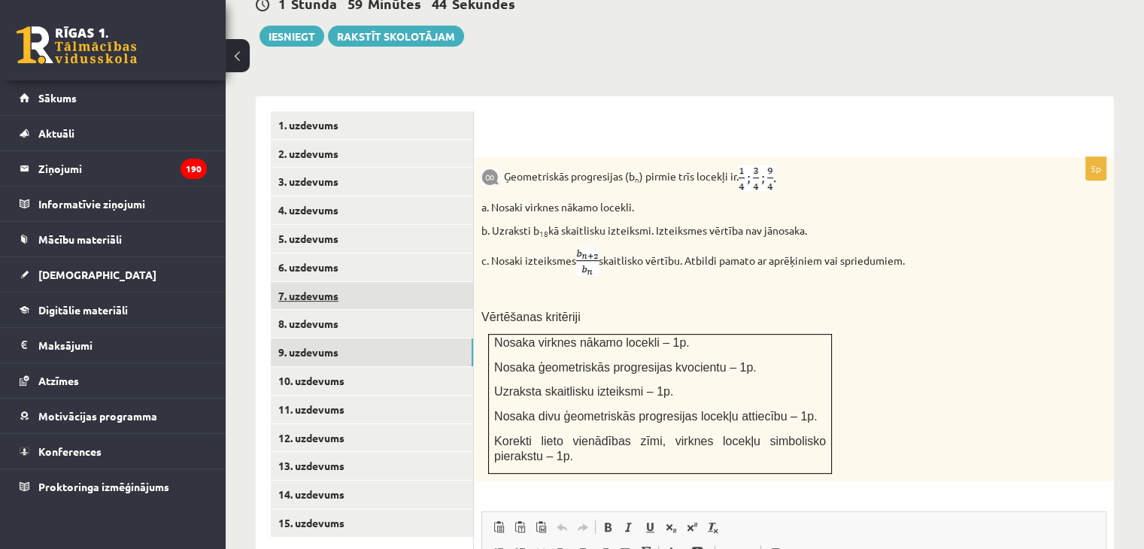
click at [332, 282] on link "7. uzdevums" at bounding box center [372, 296] width 202 height 28
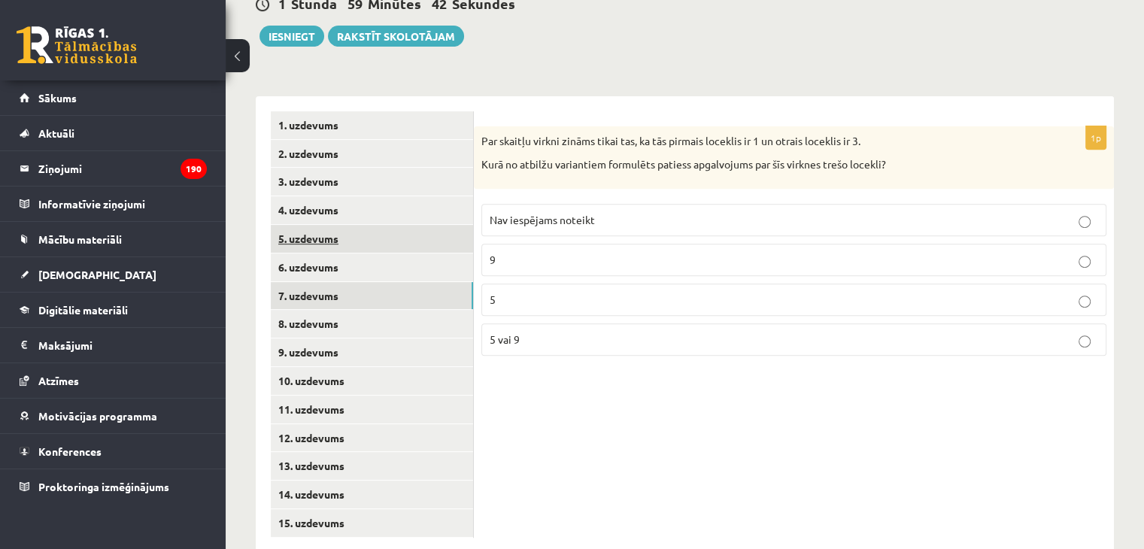
click at [330, 225] on link "5. uzdevums" at bounding box center [372, 239] width 202 height 28
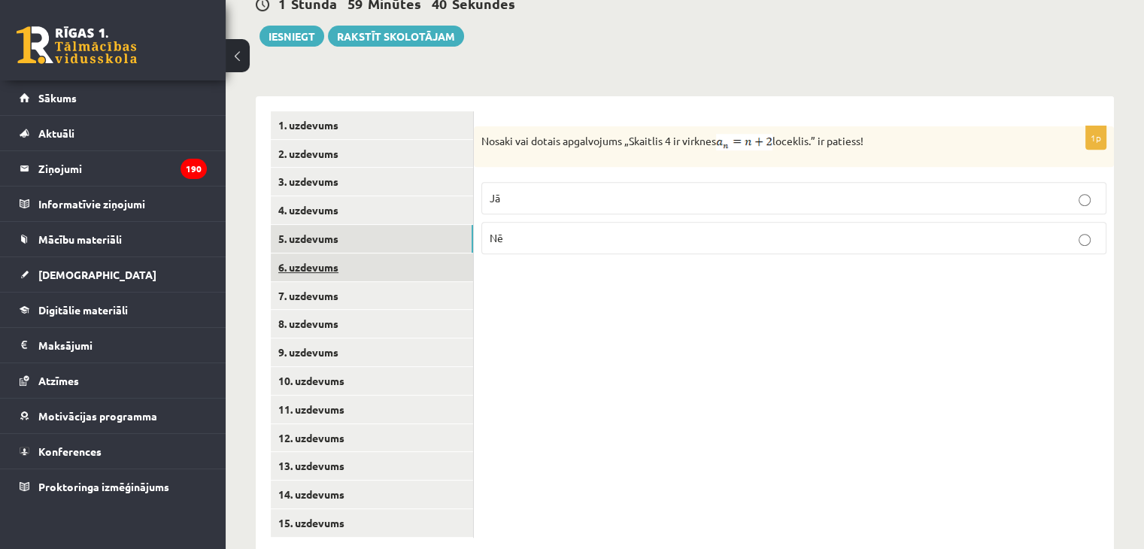
click at [330, 253] on link "6. uzdevums" at bounding box center [372, 267] width 202 height 28
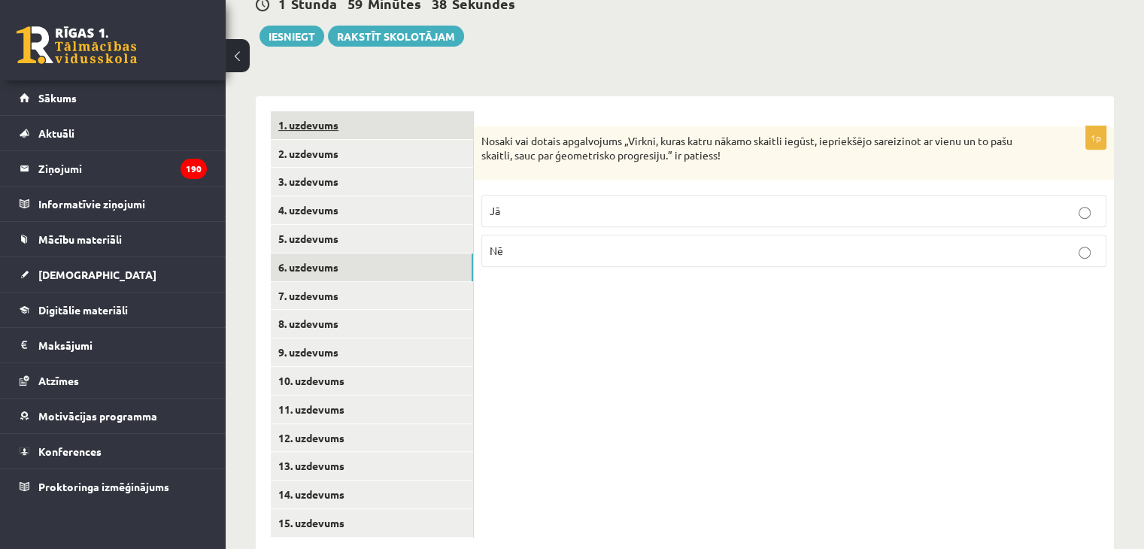
click at [305, 111] on link "1. uzdevums" at bounding box center [372, 125] width 202 height 28
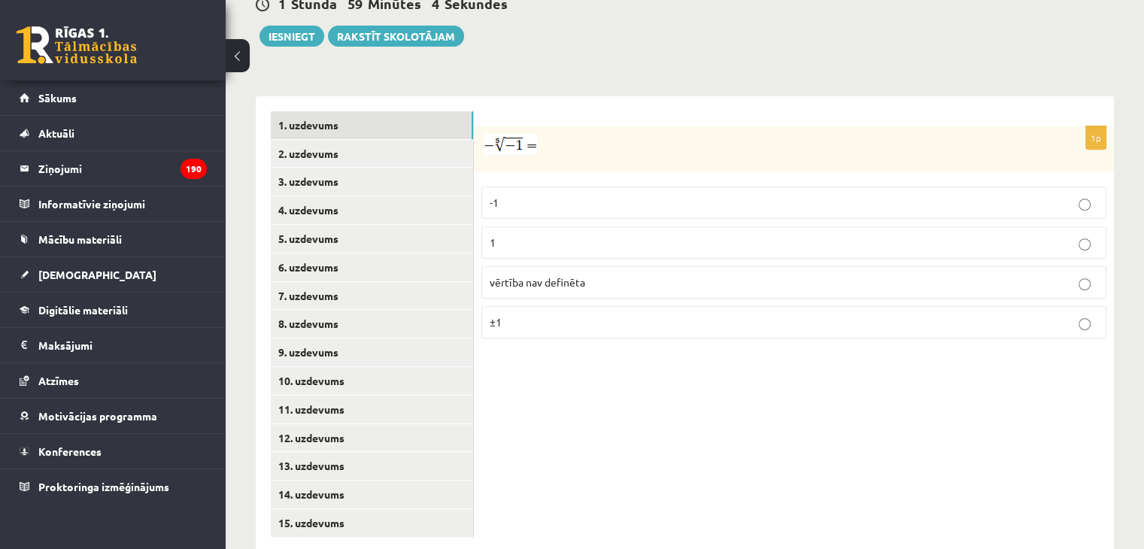
click at [528, 235] on p "1" at bounding box center [793, 243] width 608 height 16
click at [303, 140] on link "2. uzdevums" at bounding box center [372, 154] width 202 height 28
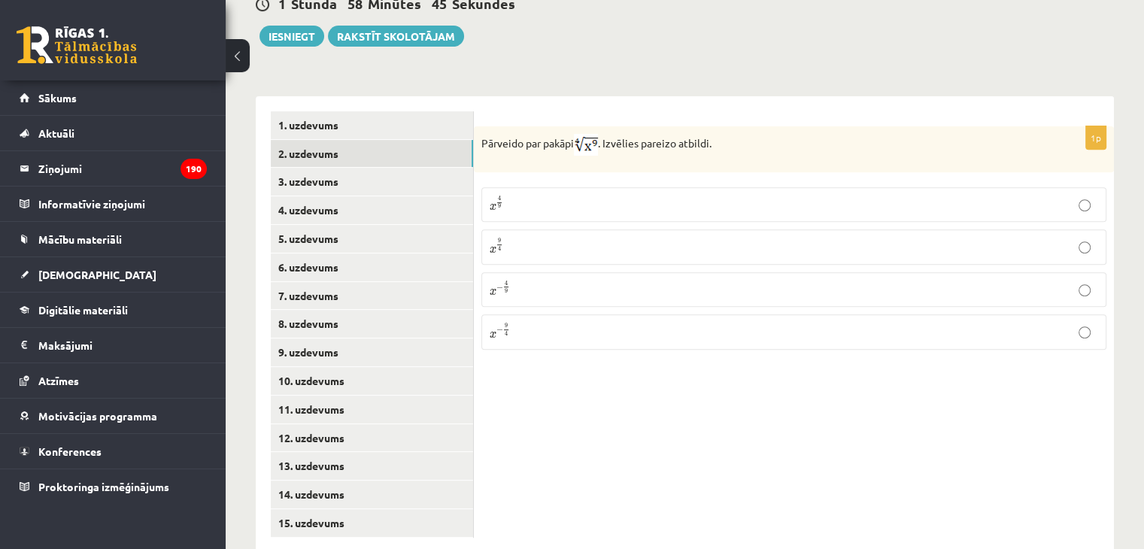
click at [532, 238] on p "x 9 4 x 9 4" at bounding box center [793, 247] width 608 height 18
click at [285, 168] on link "3. uzdevums" at bounding box center [372, 182] width 202 height 28
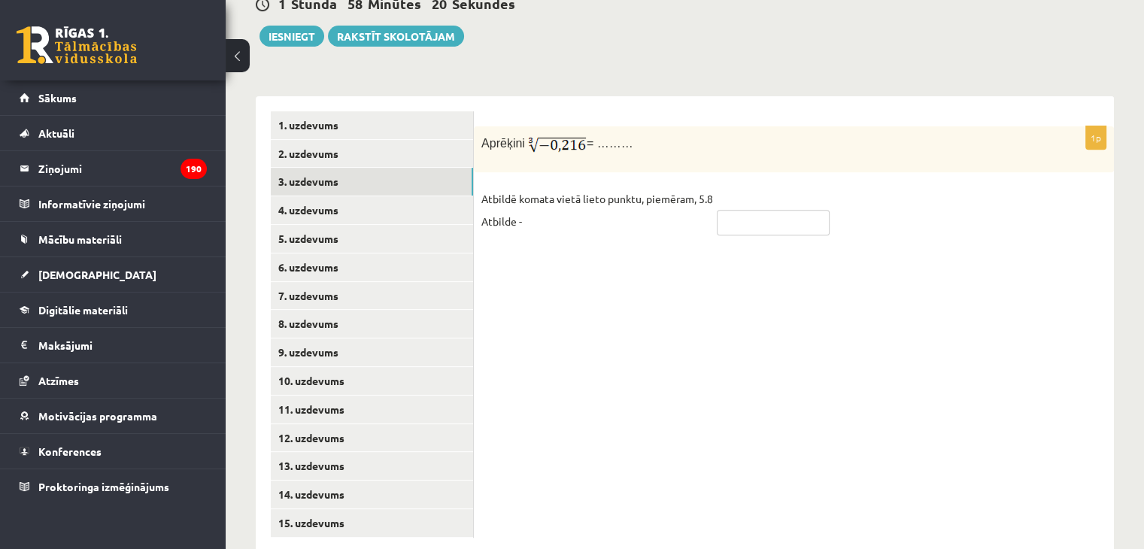
click at [763, 210] on input "text" at bounding box center [773, 223] width 113 height 26
click at [765, 210] on input "text" at bounding box center [773, 223] width 113 height 26
type input "****"
click at [416, 196] on link "4. uzdevums" at bounding box center [372, 210] width 202 height 28
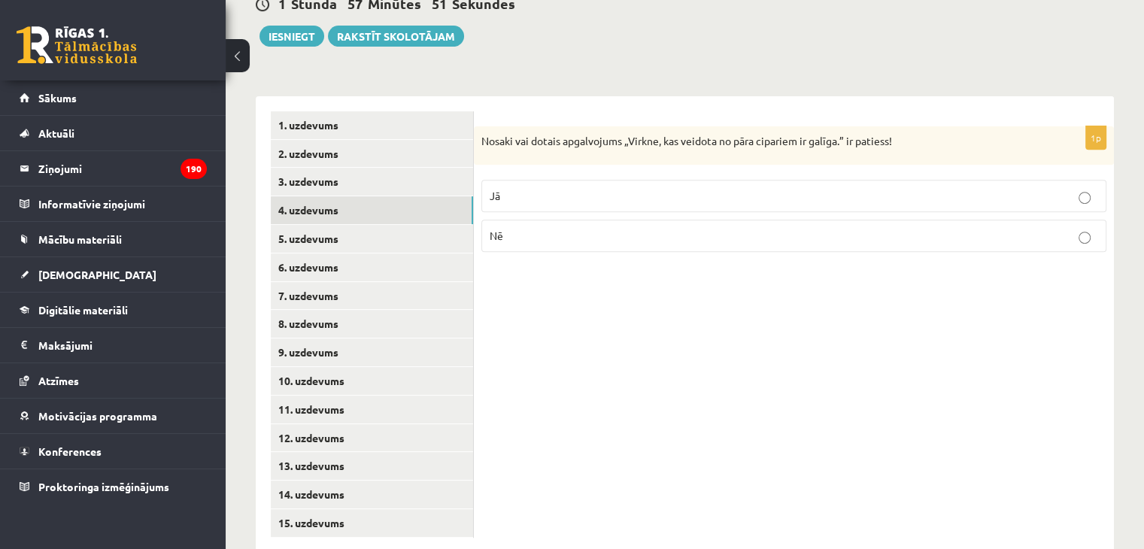
click at [533, 220] on label "Nē" at bounding box center [793, 236] width 625 height 32
click at [298, 225] on link "5. uzdevums" at bounding box center [372, 239] width 202 height 28
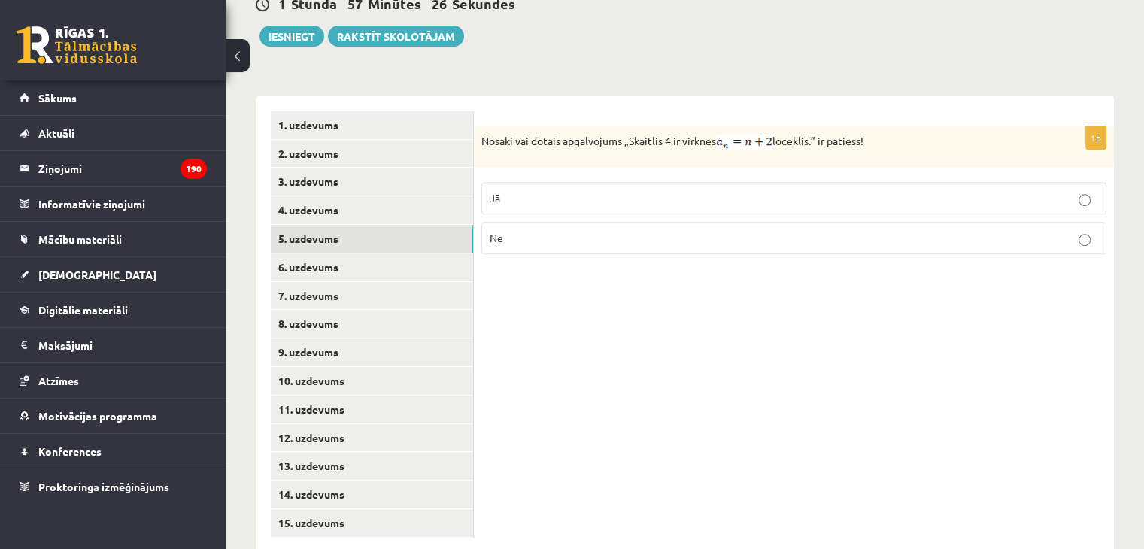
click at [529, 190] on p "Jā" at bounding box center [793, 198] width 608 height 16
click at [316, 253] on link "6. uzdevums" at bounding box center [372, 267] width 202 height 28
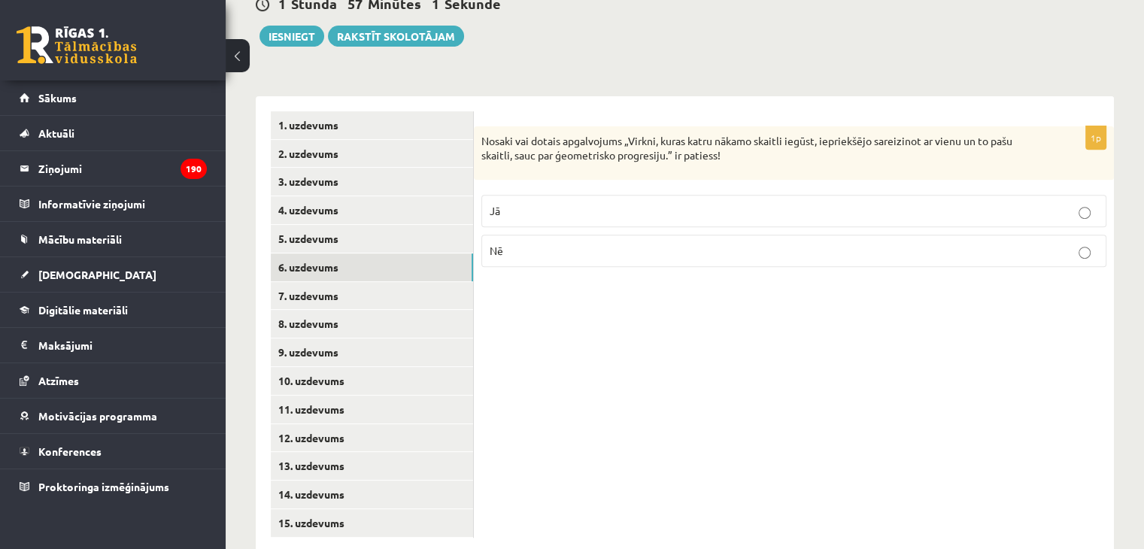
click at [517, 203] on p "Jā" at bounding box center [793, 211] width 608 height 16
click at [310, 282] on link "7. uzdevums" at bounding box center [372, 296] width 202 height 28
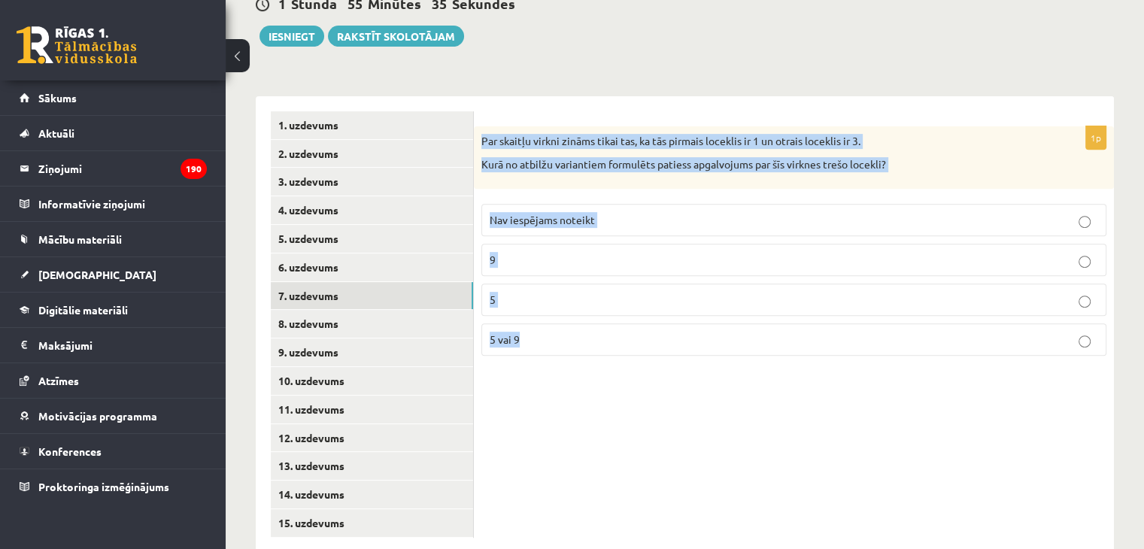
drag, startPoint x: 476, startPoint y: 101, endPoint x: 595, endPoint y: 336, distance: 263.6
click at [595, 336] on div "1p Par skaitļu virkni zināms tikai tas, ka tās pirmais loceklis ir 1 un otrais …" at bounding box center [794, 324] width 640 height 456
copy div "Par skaitļu virkni zināms tikai tas, ka tās pirmais loceklis ir 1 un otrais loc…"
click at [522, 213] on span "Nav iespējams noteikt" at bounding box center [541, 220] width 105 height 14
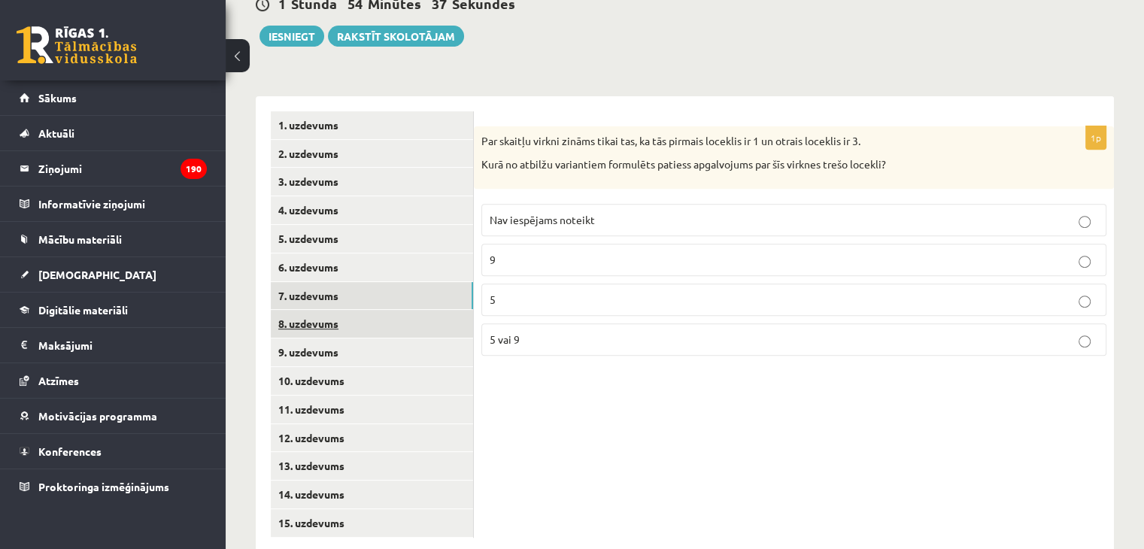
click at [328, 310] on link "8. uzdevums" at bounding box center [372, 324] width 202 height 28
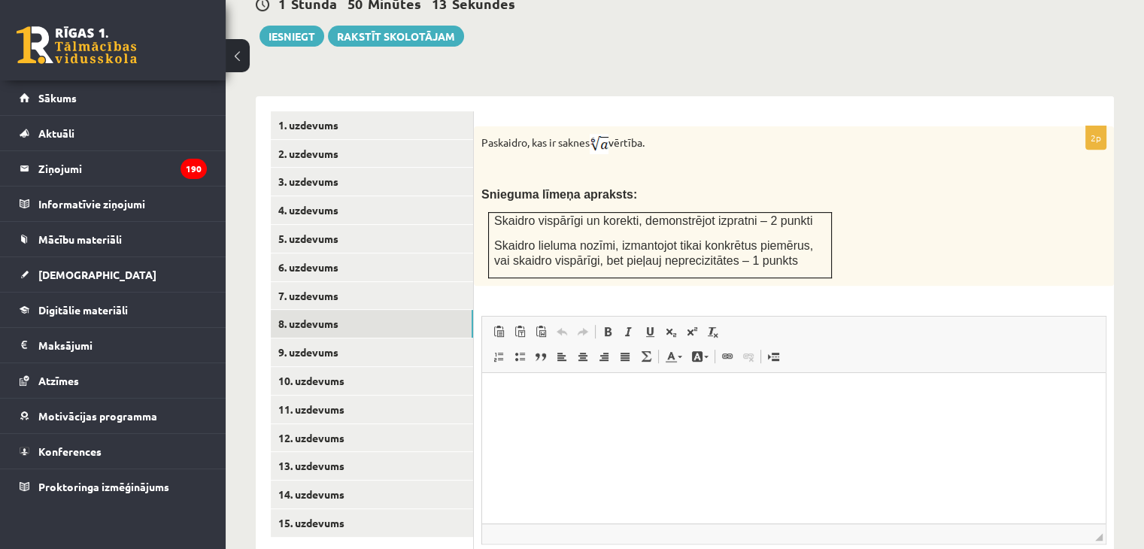
click at [504, 418] on html at bounding box center [793, 395] width 623 height 46
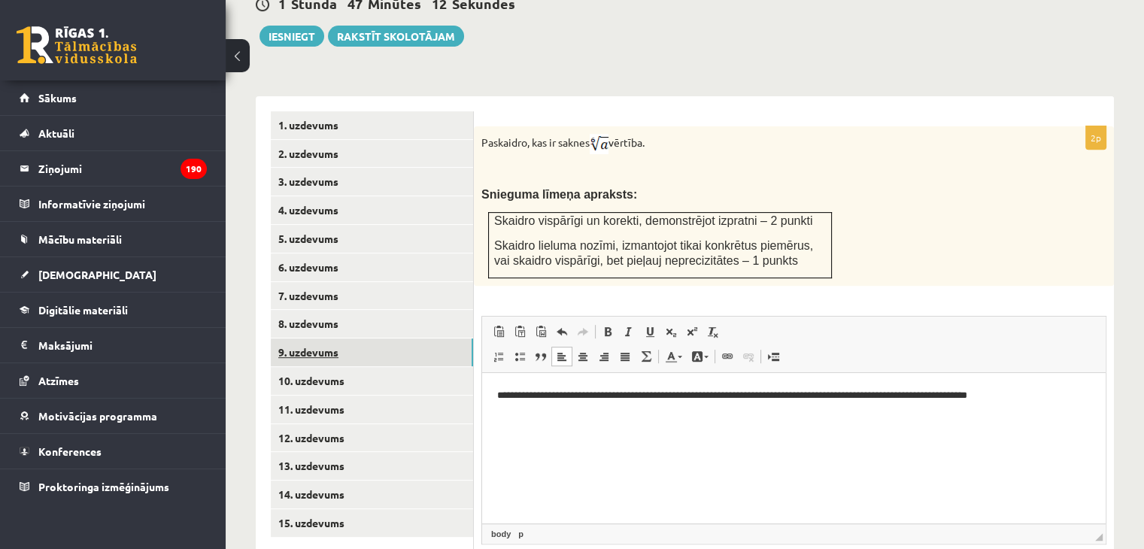
click at [312, 338] on link "9. uzdevums" at bounding box center [372, 352] width 202 height 28
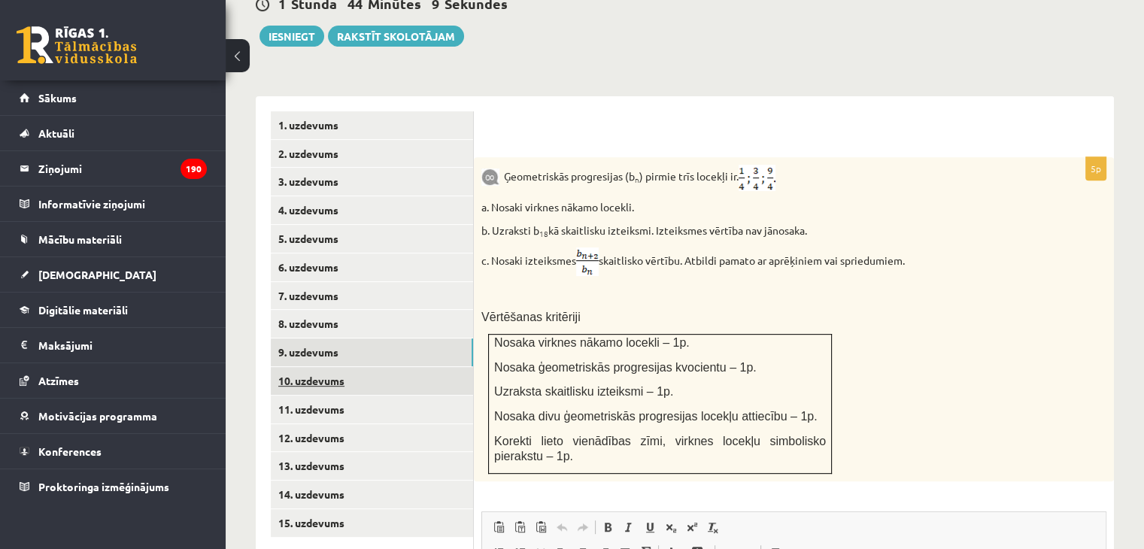
click at [292, 367] on link "10. uzdevums" at bounding box center [372, 381] width 202 height 28
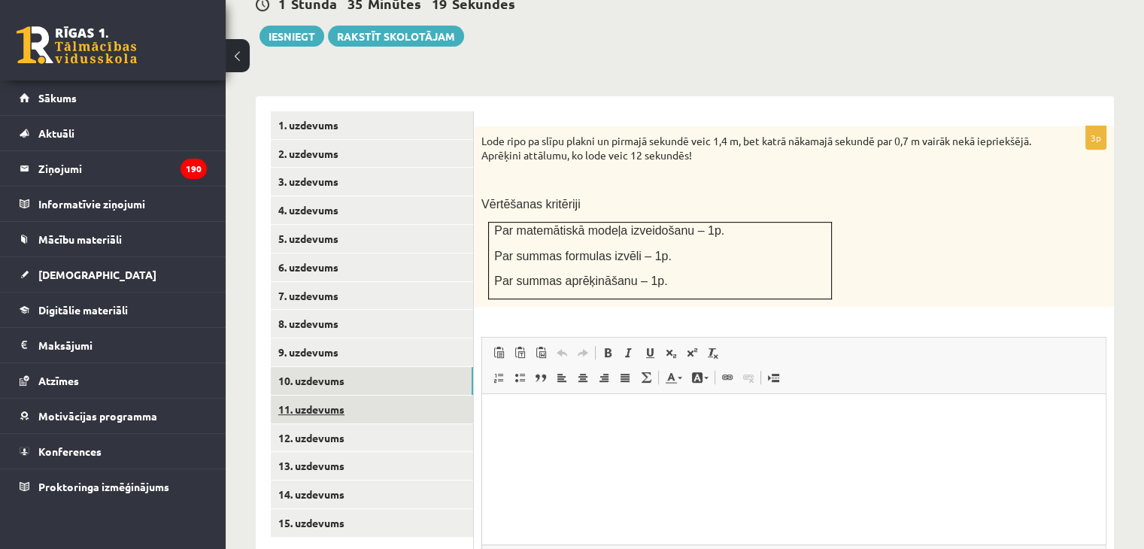
click at [299, 396] on link "11. uzdevums" at bounding box center [372, 410] width 202 height 28
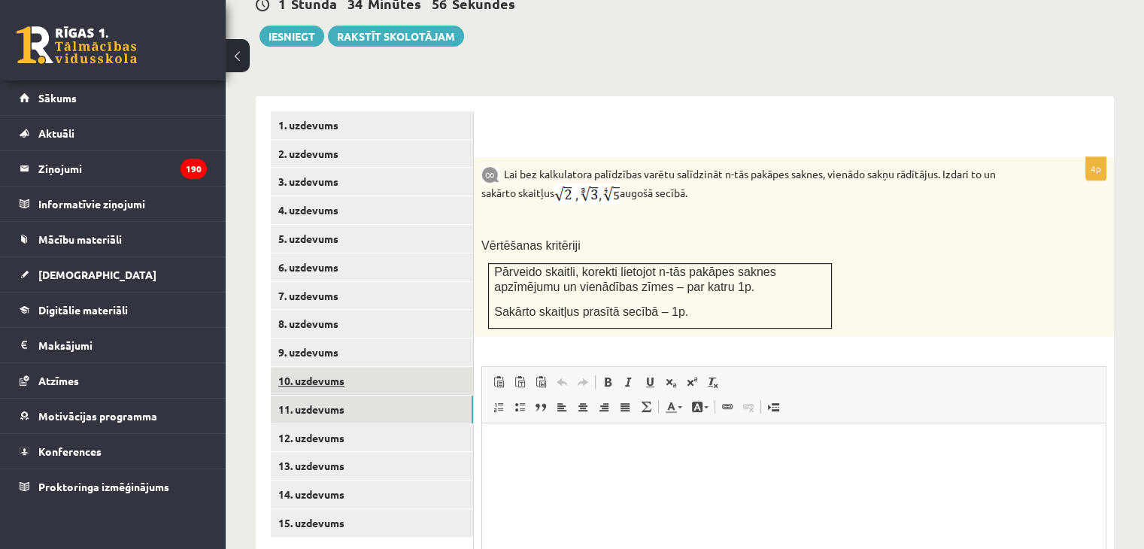
click at [296, 367] on link "10. uzdevums" at bounding box center [372, 381] width 202 height 28
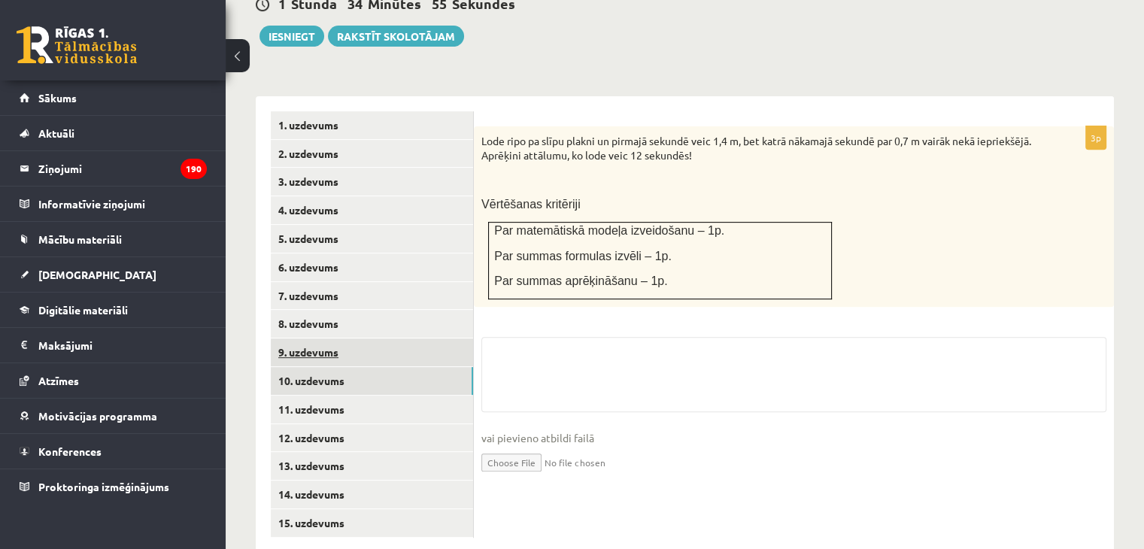
click at [298, 338] on link "9. uzdevums" at bounding box center [372, 352] width 202 height 28
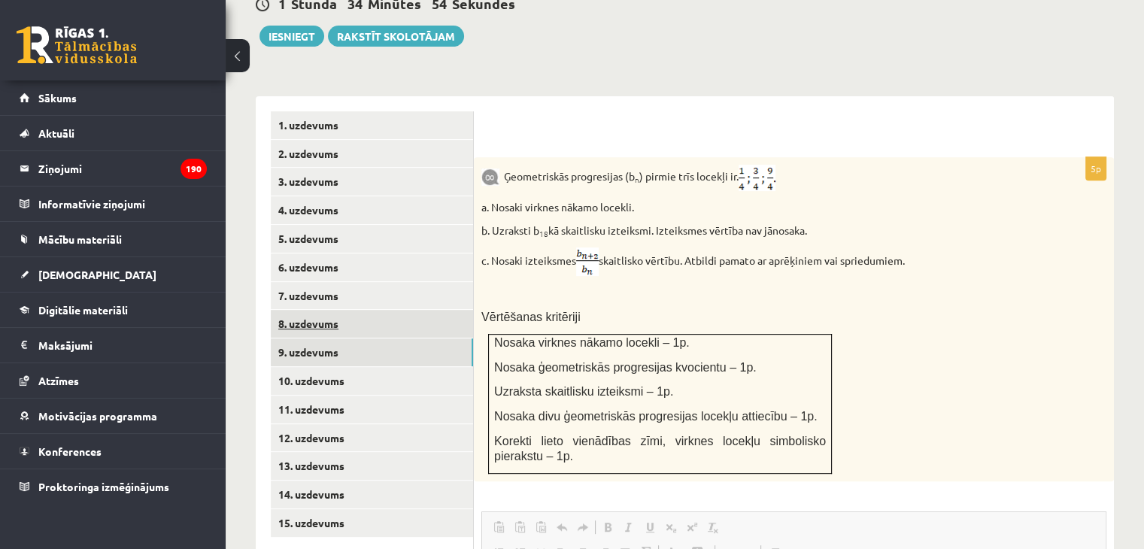
click at [309, 310] on link "8. uzdevums" at bounding box center [372, 324] width 202 height 28
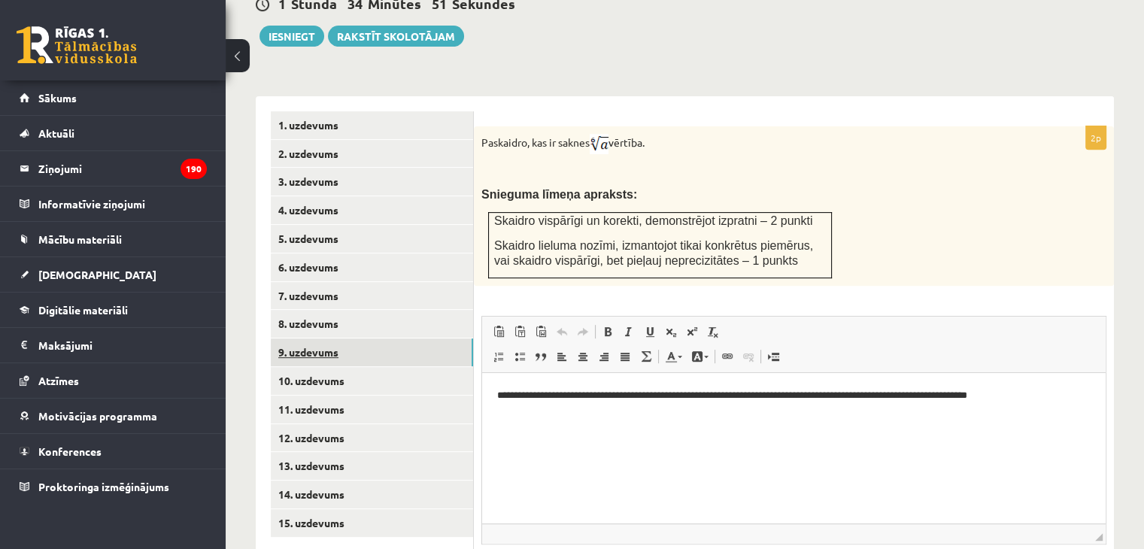
click at [312, 338] on link "9. uzdevums" at bounding box center [372, 352] width 202 height 28
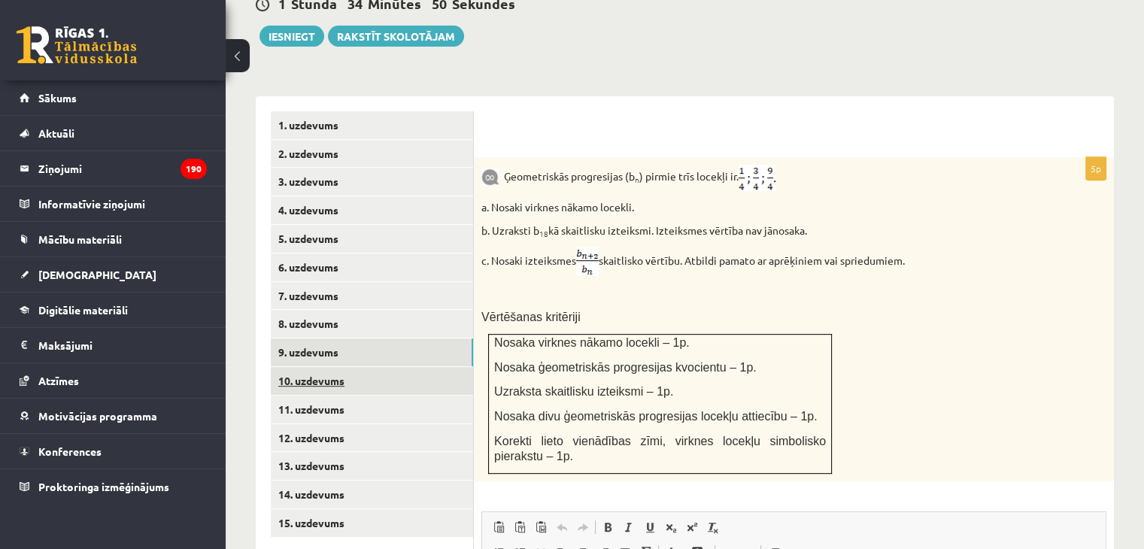
click at [308, 367] on link "10. uzdevums" at bounding box center [372, 381] width 202 height 28
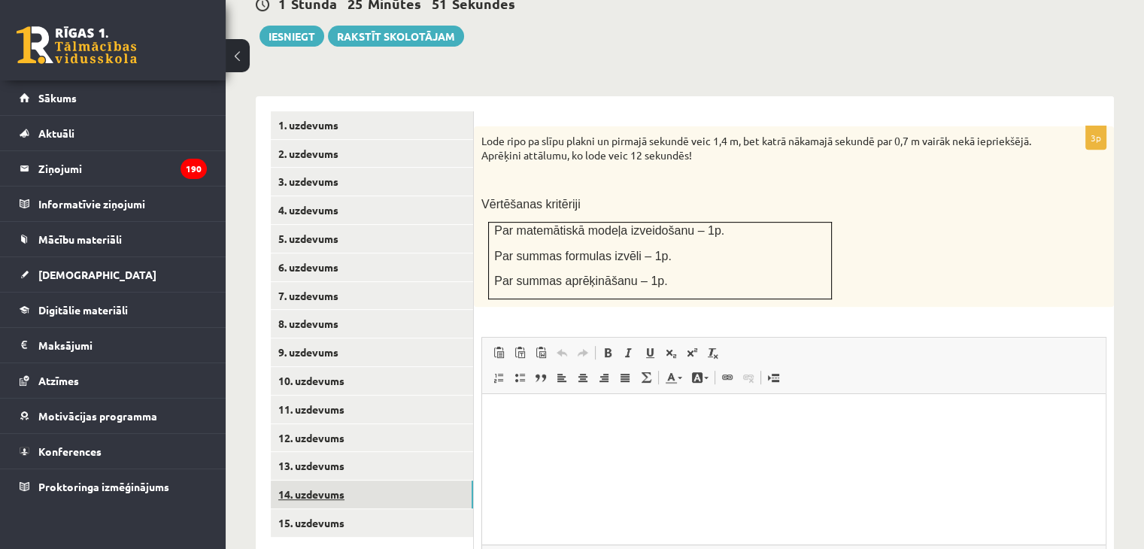
click at [292, 480] on link "14. uzdevums" at bounding box center [372, 494] width 202 height 28
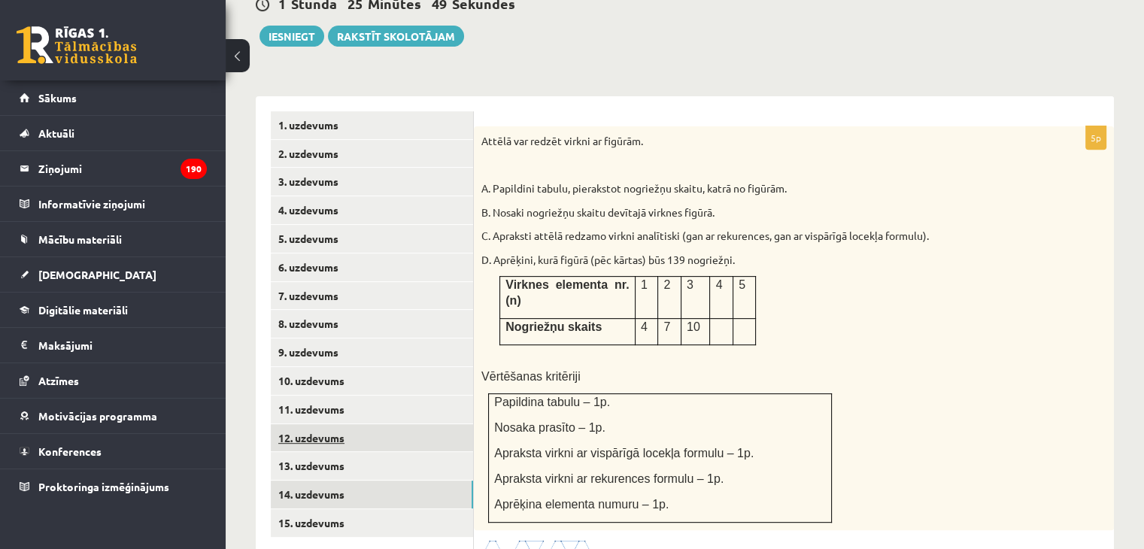
click at [296, 424] on link "12. uzdevums" at bounding box center [372, 438] width 202 height 28
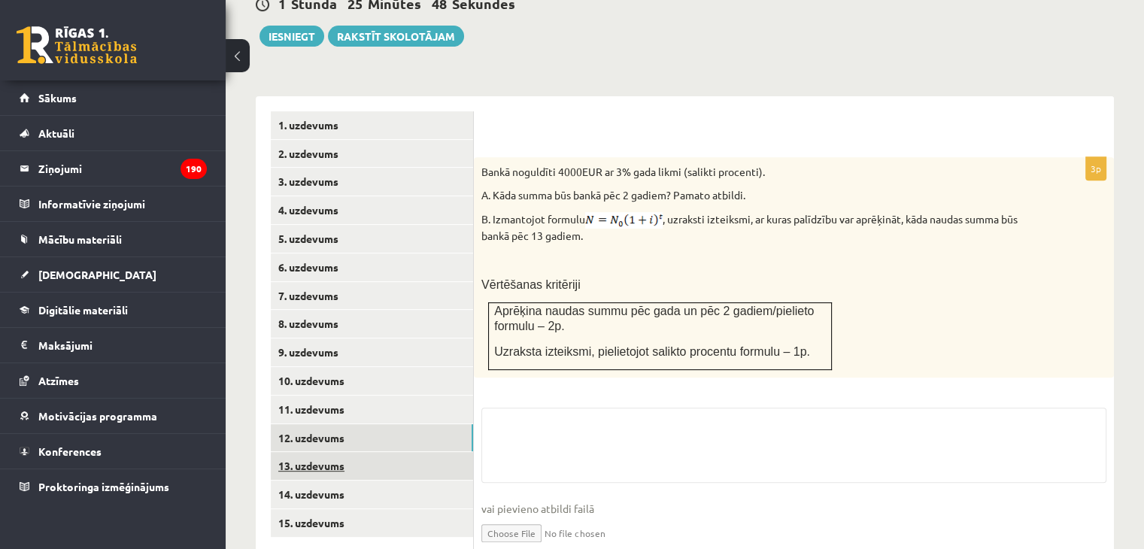
click at [305, 452] on link "13. uzdevums" at bounding box center [372, 466] width 202 height 28
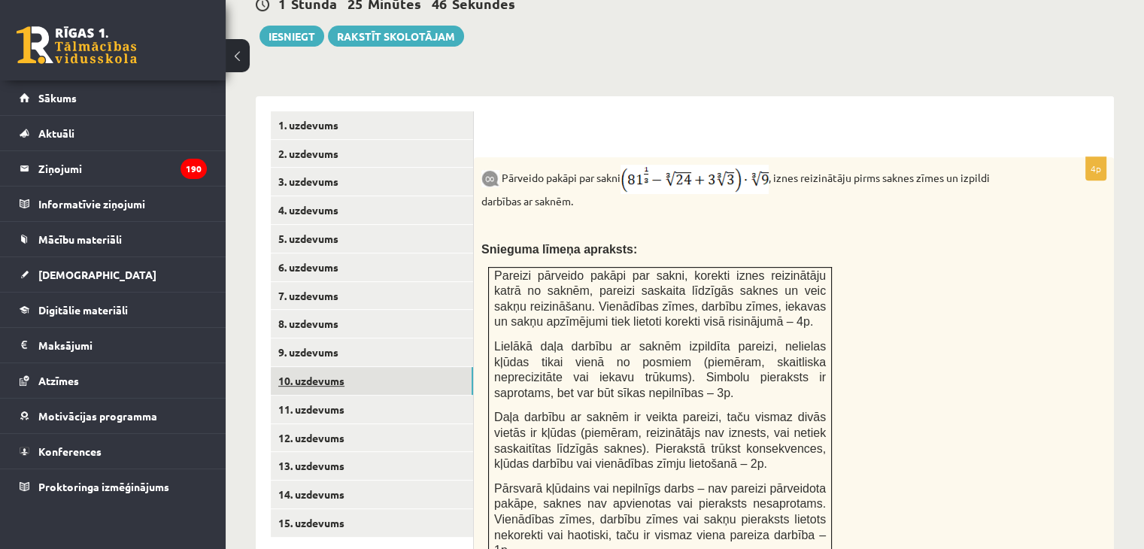
click at [319, 367] on link "10. uzdevums" at bounding box center [372, 381] width 202 height 28
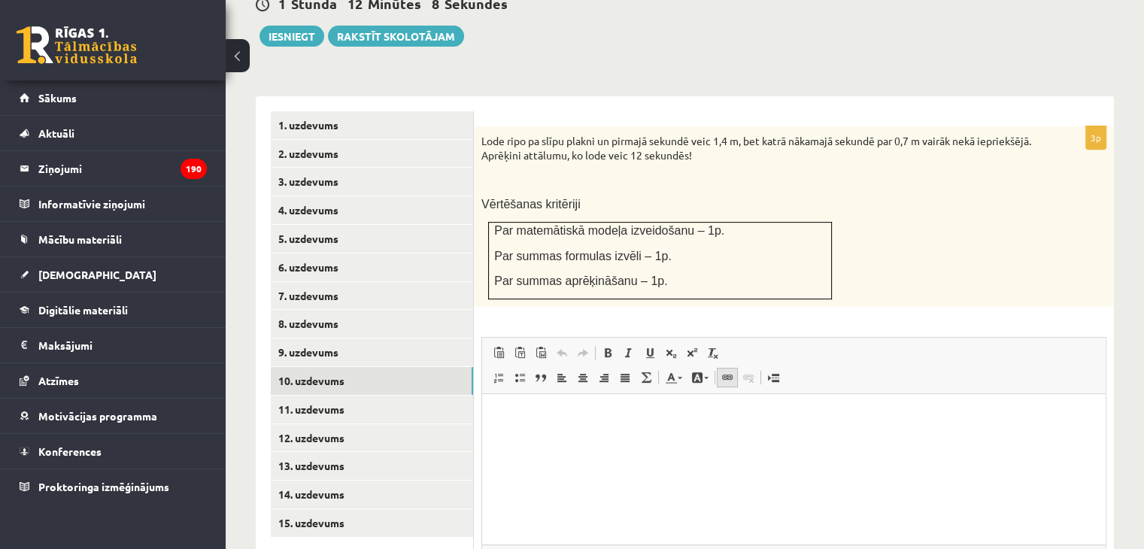
click at [721, 371] on span at bounding box center [727, 377] width 12 height 12
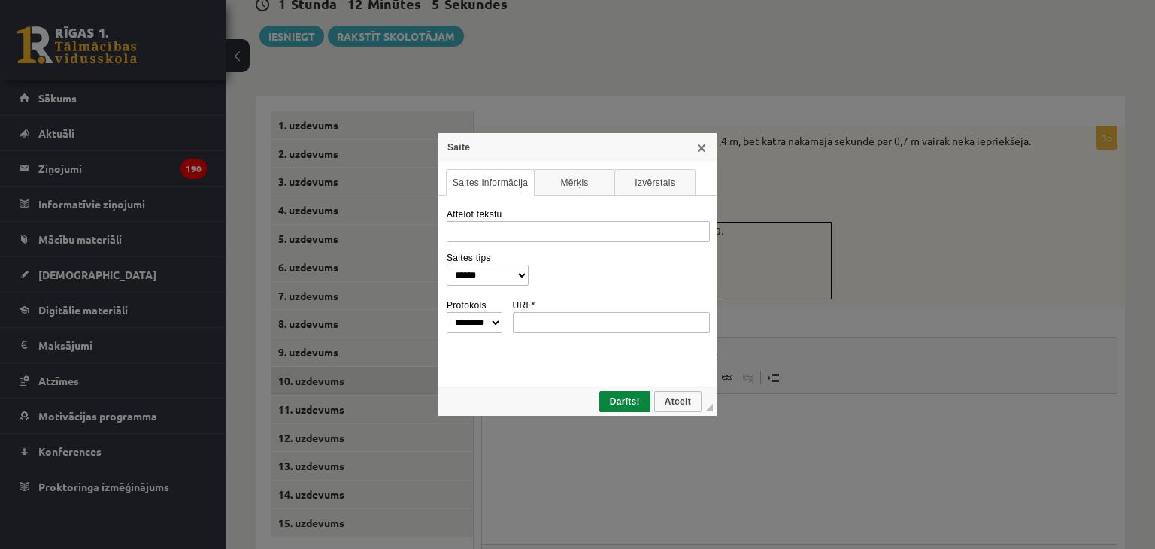
click at [702, 154] on div "Saite" at bounding box center [577, 147] width 278 height 29
click at [700, 149] on link "X" at bounding box center [702, 147] width 12 height 12
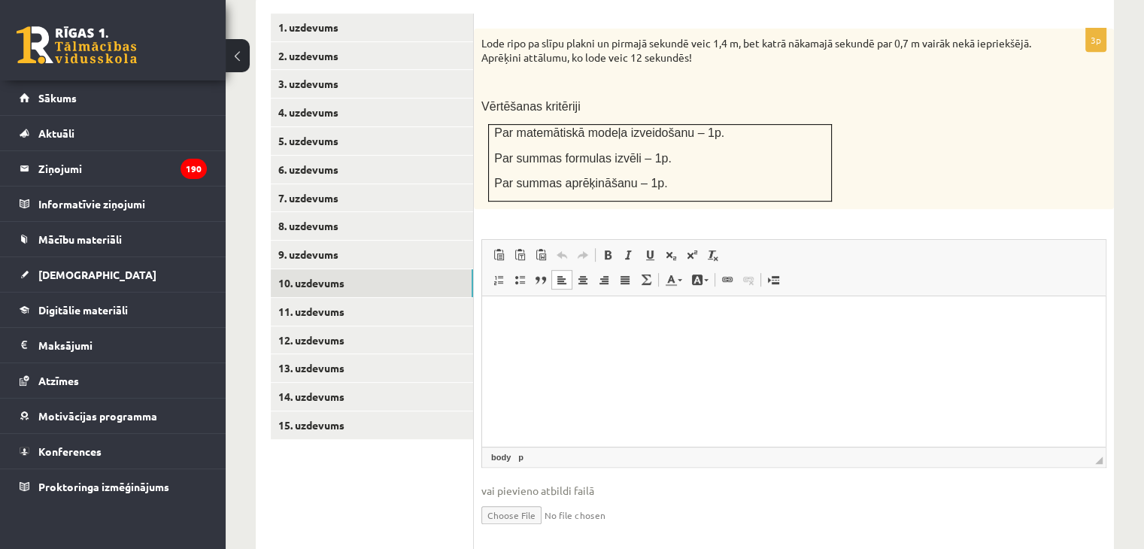
scroll to position [684, 0]
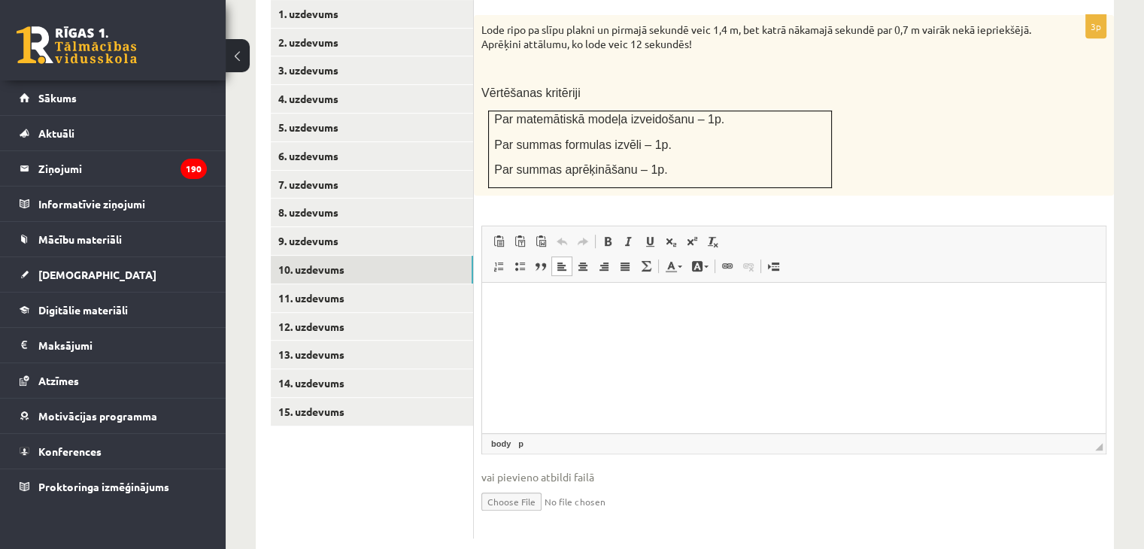
click at [508, 485] on input "file" at bounding box center [793, 500] width 625 height 31
click at [522, 485] on input "file" at bounding box center [793, 500] width 625 height 31
click at [511, 485] on input "file" at bounding box center [793, 500] width 625 height 31
type input "**********"
drag, startPoint x: 1150, startPoint y: 314, endPoint x: 1016, endPoint y: 72, distance: 276.4
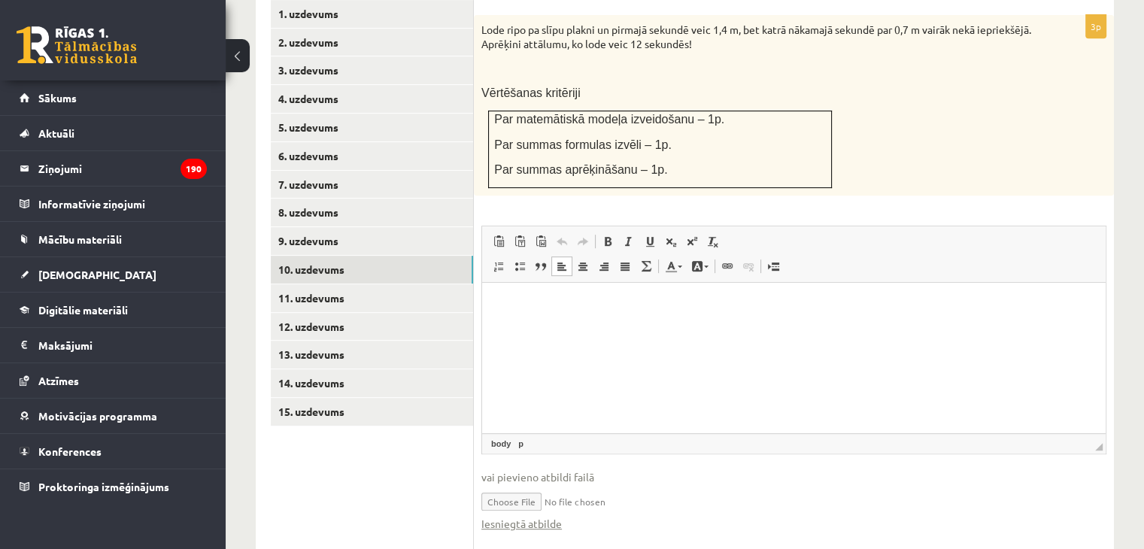
click at [1016, 72] on div "Lode ripo pa slīpu plakni un pirmajā sekundē veic 1,4 m, bet katrā nākamajā sek…" at bounding box center [794, 105] width 640 height 180
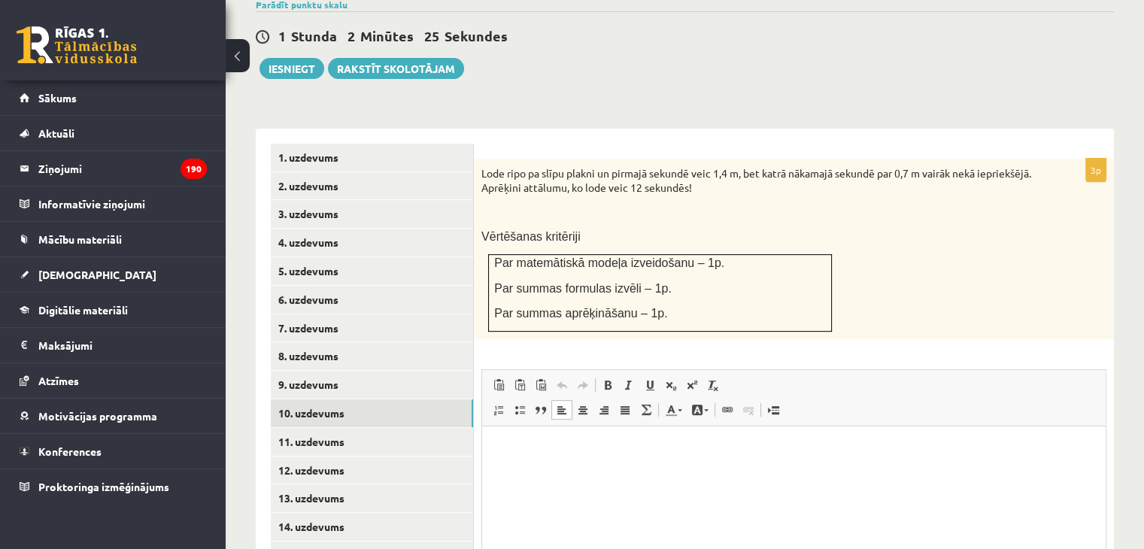
scroll to position [547, 0]
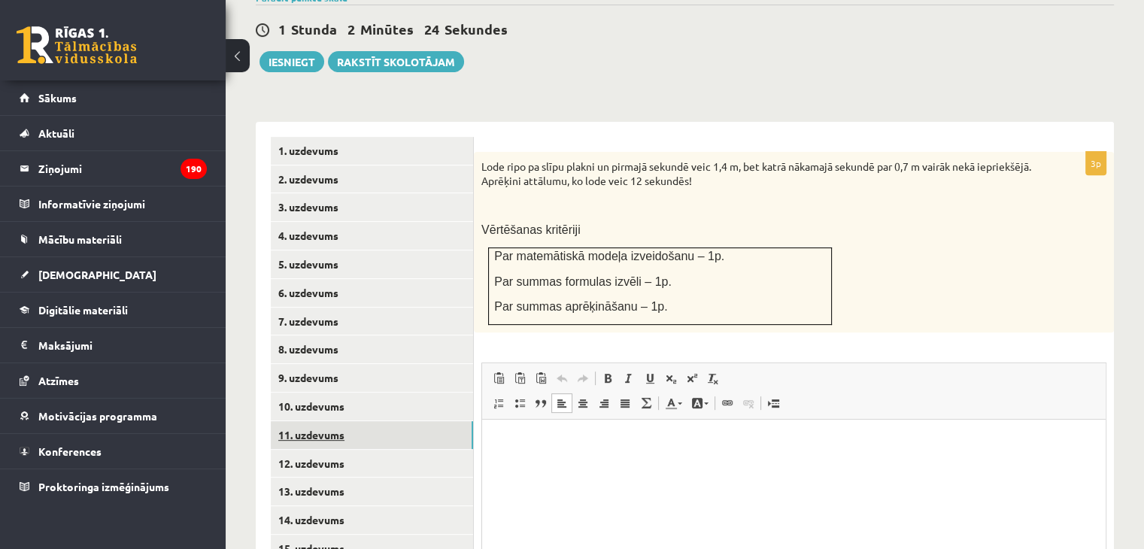
click at [289, 421] on link "11. uzdevums" at bounding box center [372, 435] width 202 height 28
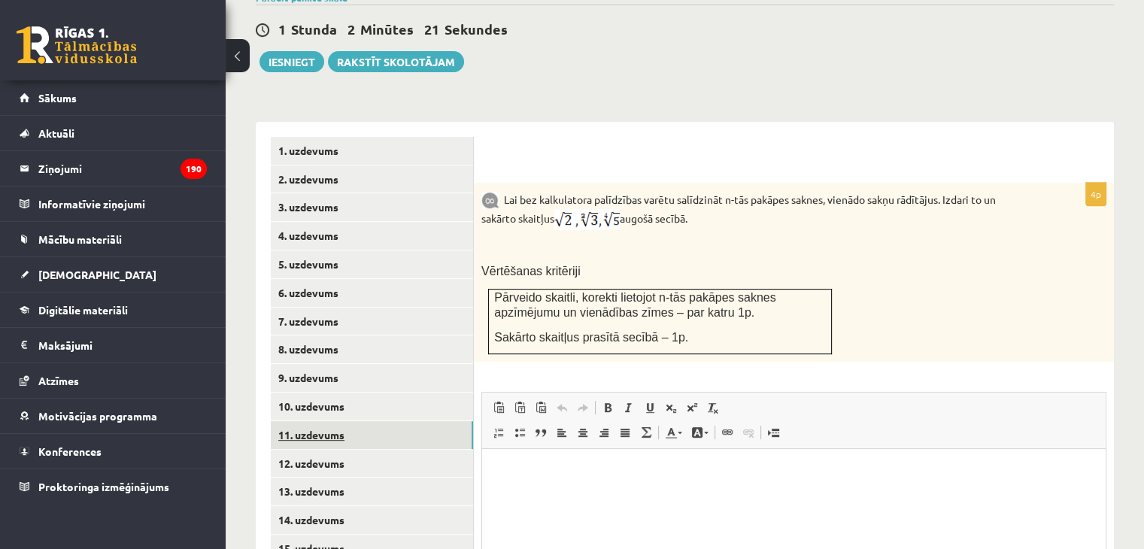
scroll to position [0, 0]
click at [321, 450] on link "12. uzdevums" at bounding box center [372, 464] width 202 height 28
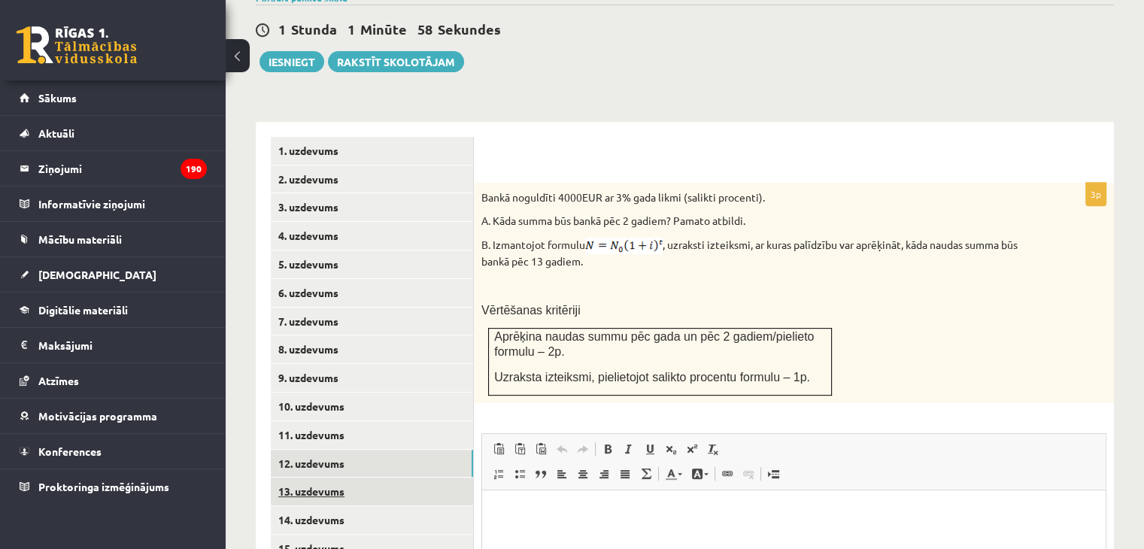
click at [316, 477] on link "13. uzdevums" at bounding box center [372, 491] width 202 height 28
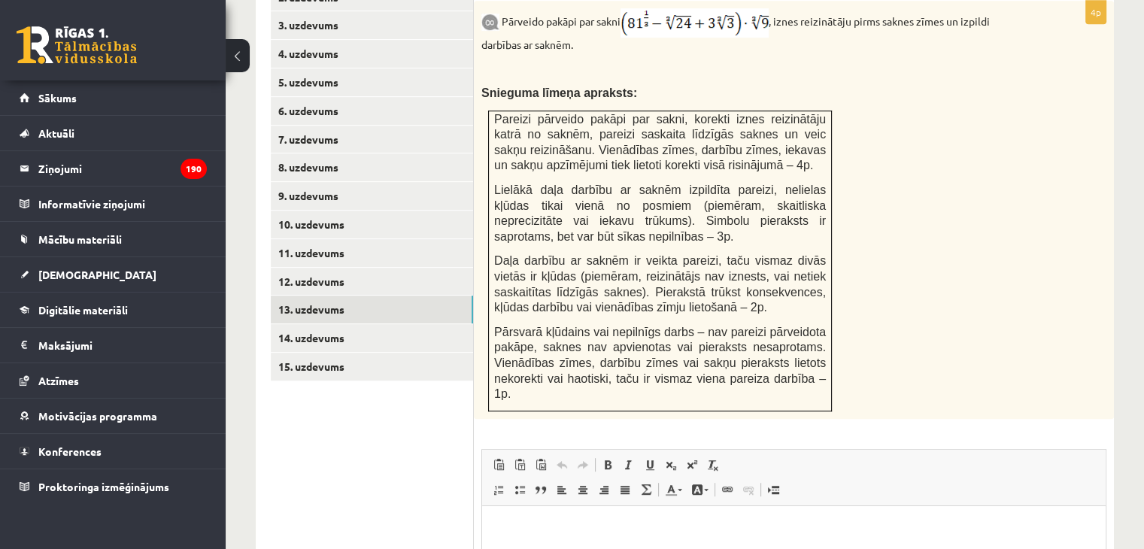
scroll to position [731, 0]
click at [342, 323] on link "14. uzdevums" at bounding box center [372, 337] width 202 height 28
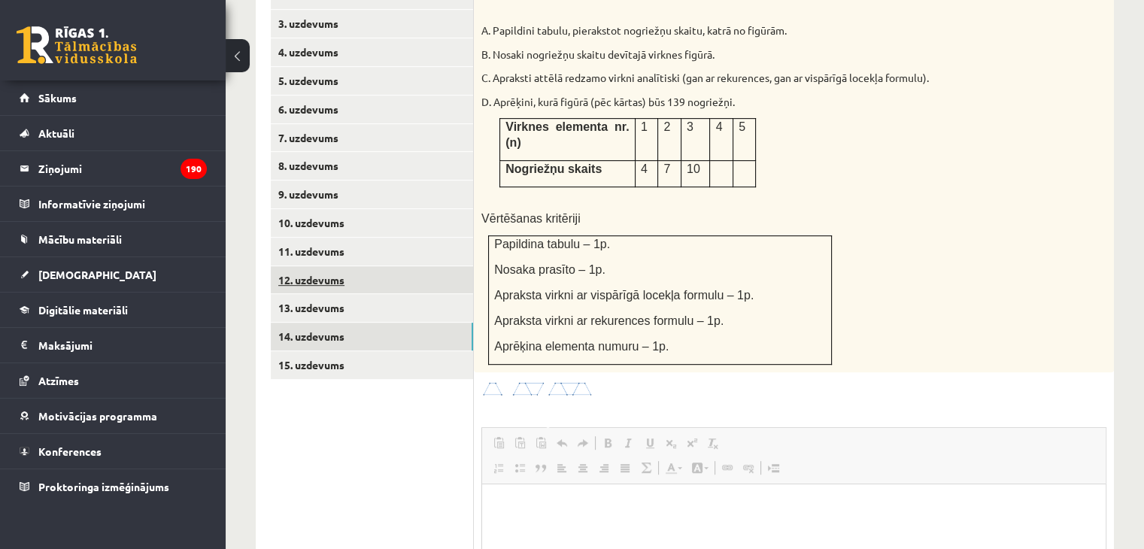
scroll to position [0, 0]
click at [310, 266] on link "12. uzdevums" at bounding box center [372, 280] width 202 height 28
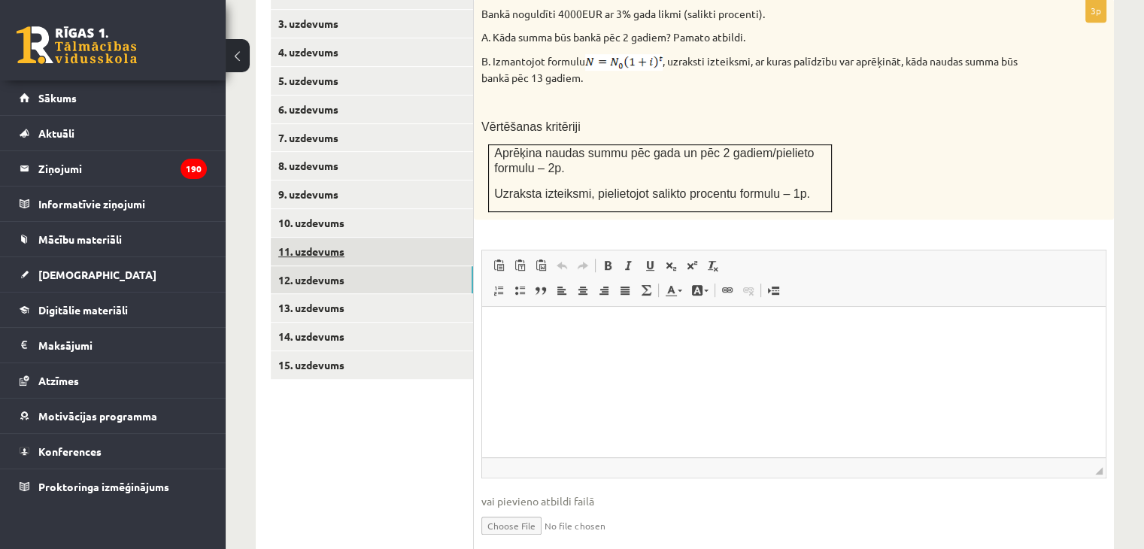
click at [334, 238] on link "11. uzdevums" at bounding box center [372, 252] width 202 height 28
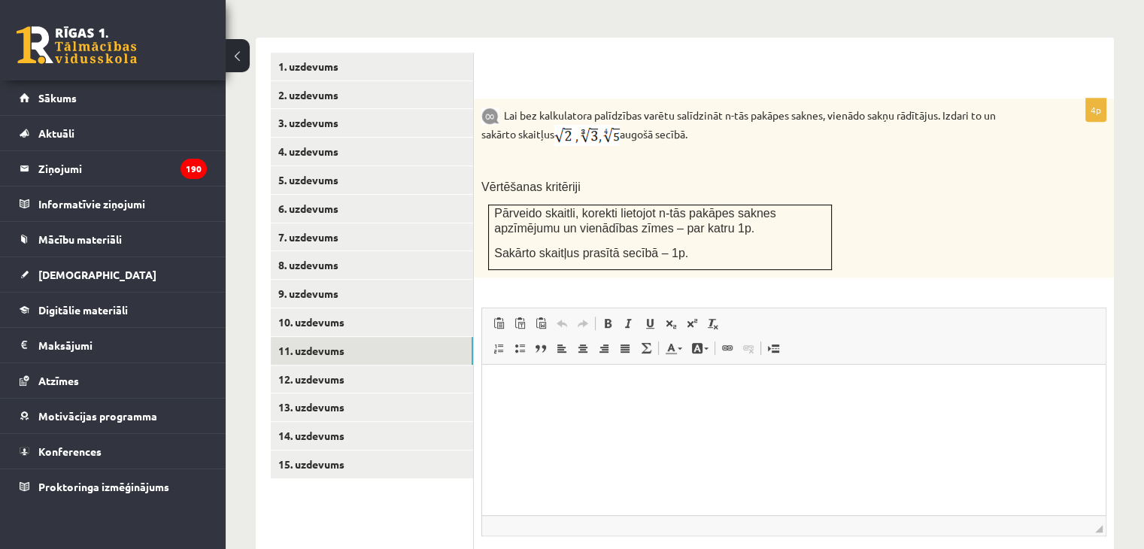
scroll to position [713, 0]
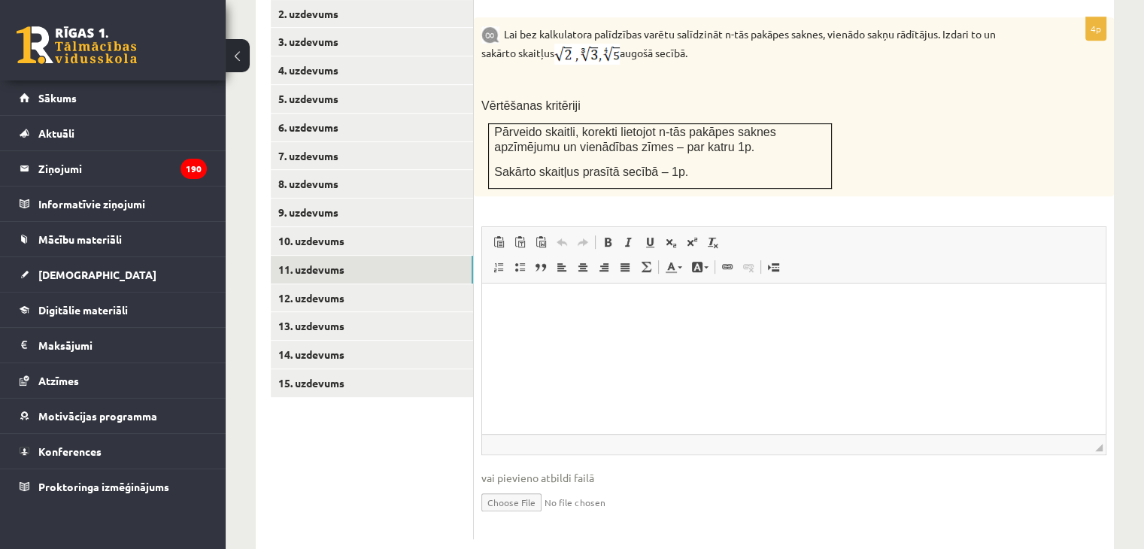
click at [499, 486] on input "file" at bounding box center [793, 501] width 625 height 31
click at [517, 486] on input "file" at bounding box center [793, 501] width 625 height 31
click at [502, 486] on input "file" at bounding box center [793, 501] width 625 height 31
type input "**********"
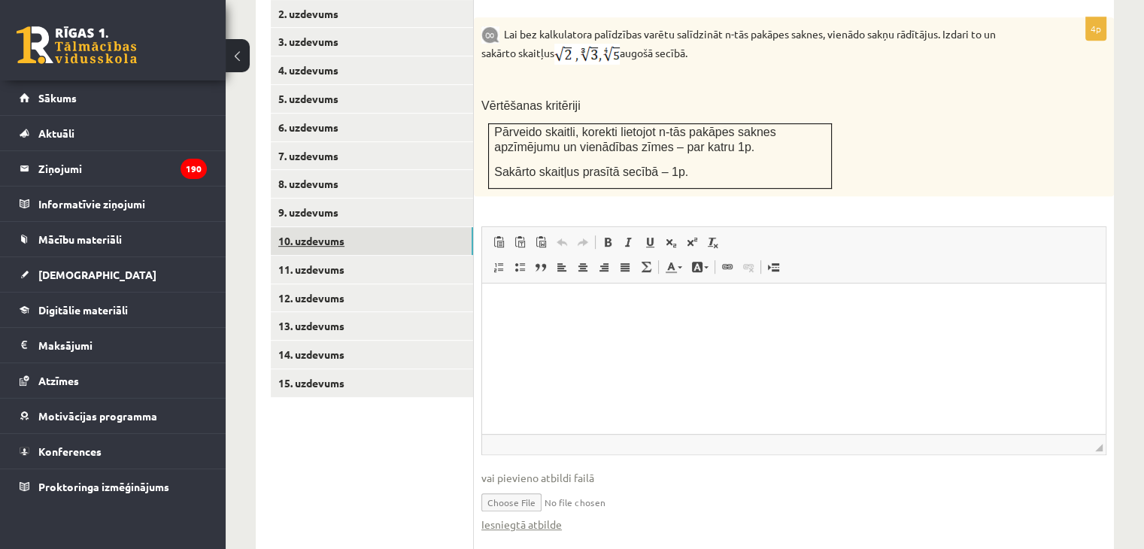
click at [316, 227] on link "10. uzdevums" at bounding box center [372, 241] width 202 height 28
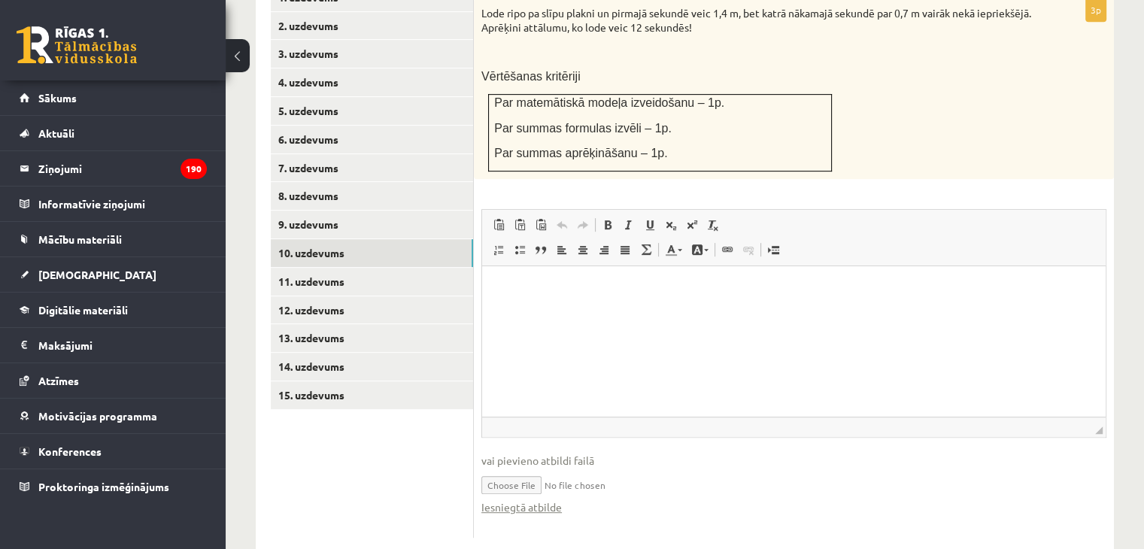
scroll to position [0, 0]
click at [503, 468] on input "file" at bounding box center [793, 483] width 625 height 31
click at [523, 468] on input "file" at bounding box center [793, 483] width 625 height 31
click at [529, 468] on input "file" at bounding box center [793, 483] width 625 height 31
type input "**********"
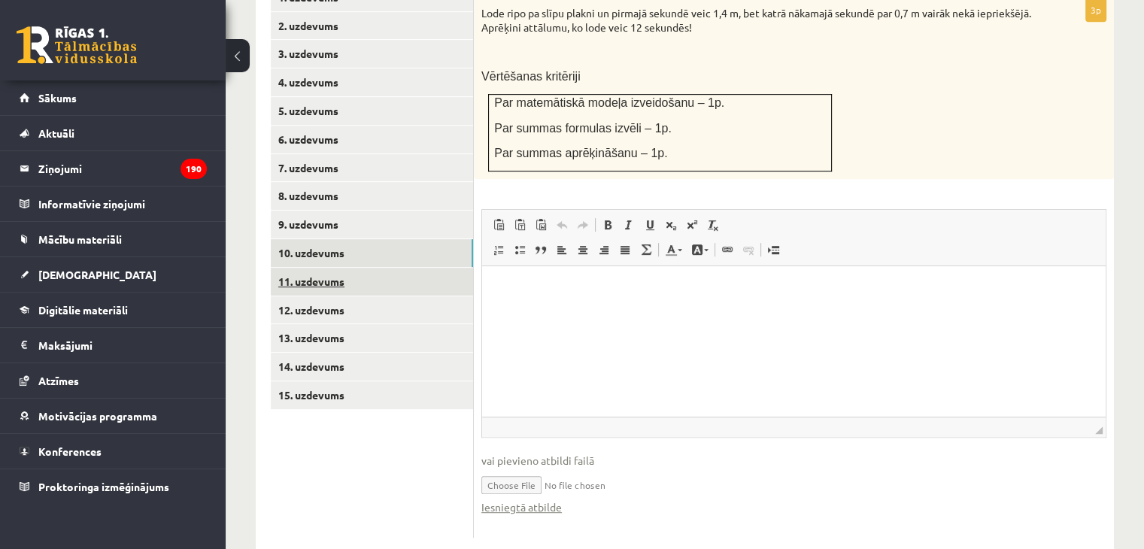
click at [339, 268] on link "11. uzdevums" at bounding box center [372, 282] width 202 height 28
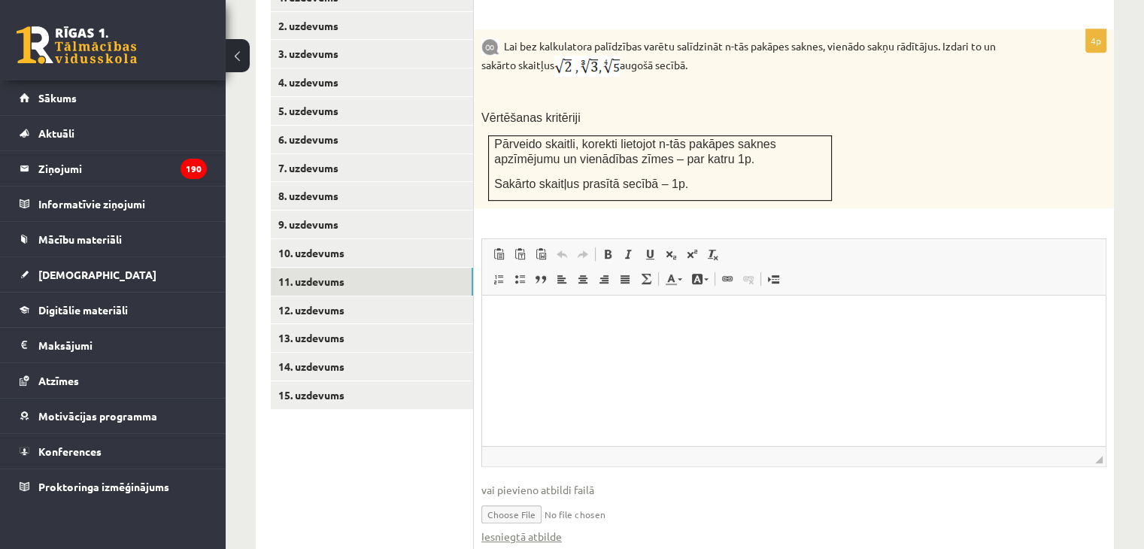
click at [516, 498] on input "file" at bounding box center [793, 513] width 625 height 31
type input "**********"
click at [302, 239] on link "10. uzdevums" at bounding box center [372, 253] width 202 height 28
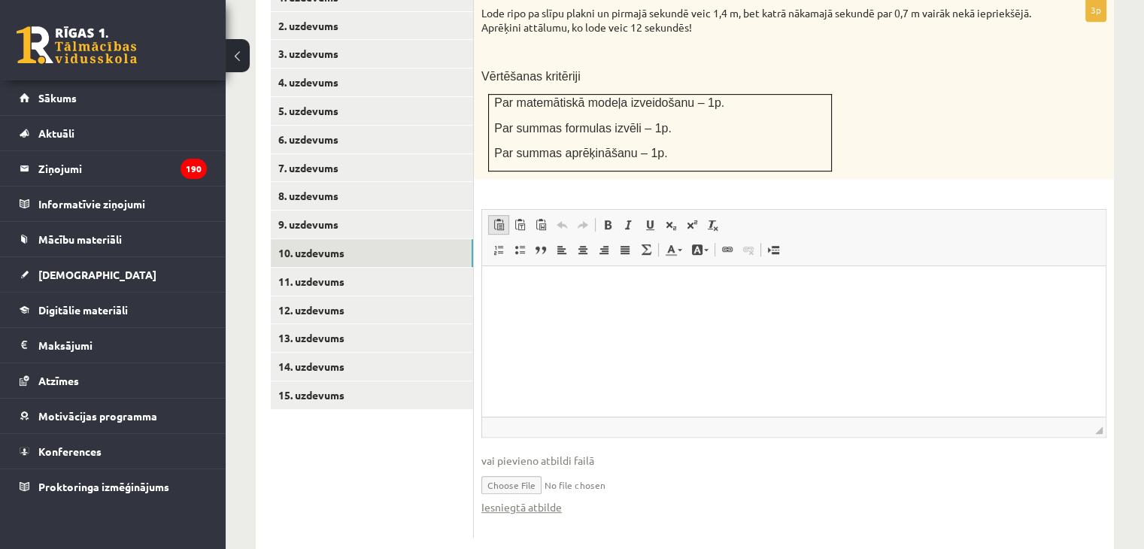
click at [493, 219] on span at bounding box center [499, 225] width 12 height 12
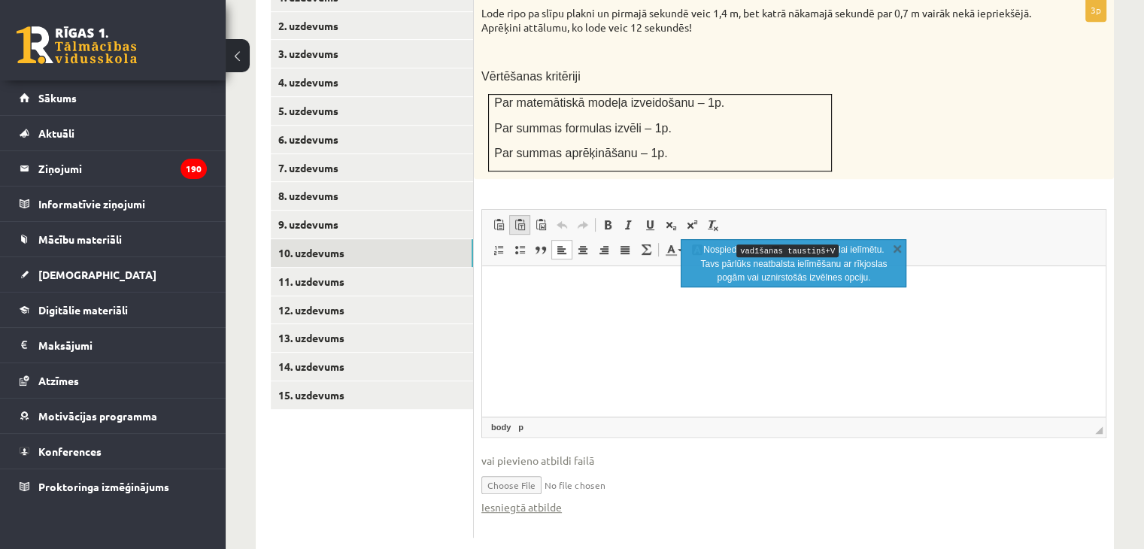
click at [517, 219] on span at bounding box center [520, 225] width 12 height 12
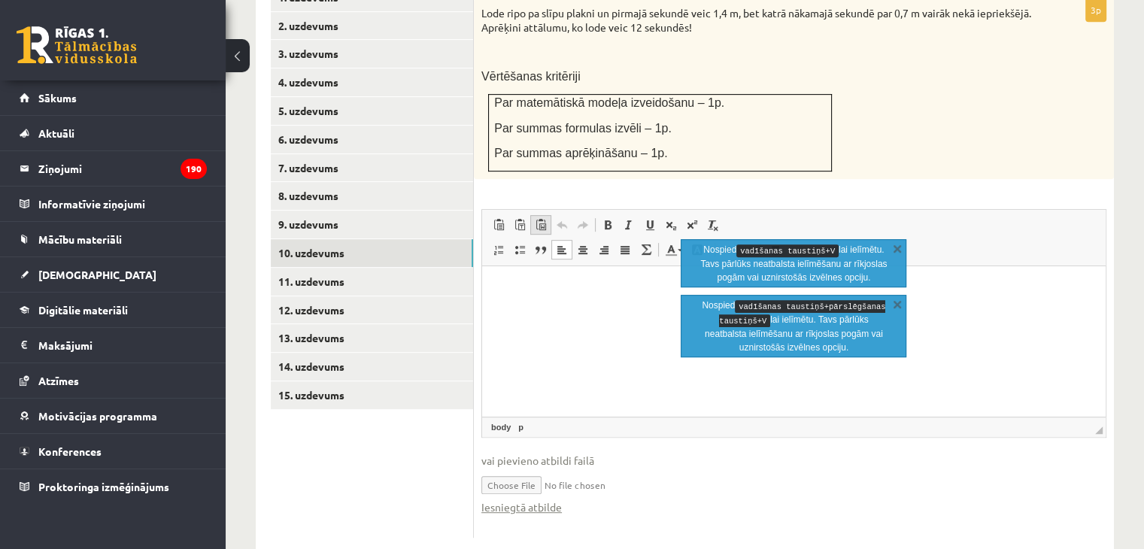
click at [539, 219] on span at bounding box center [541, 225] width 12 height 12
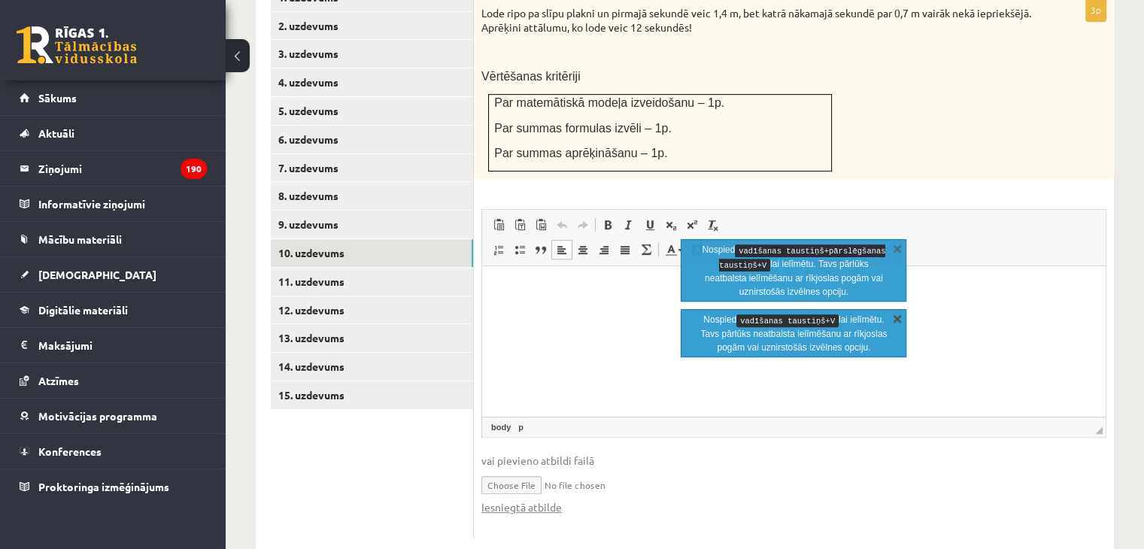
click at [894, 314] on link "X" at bounding box center [897, 318] width 15 height 15
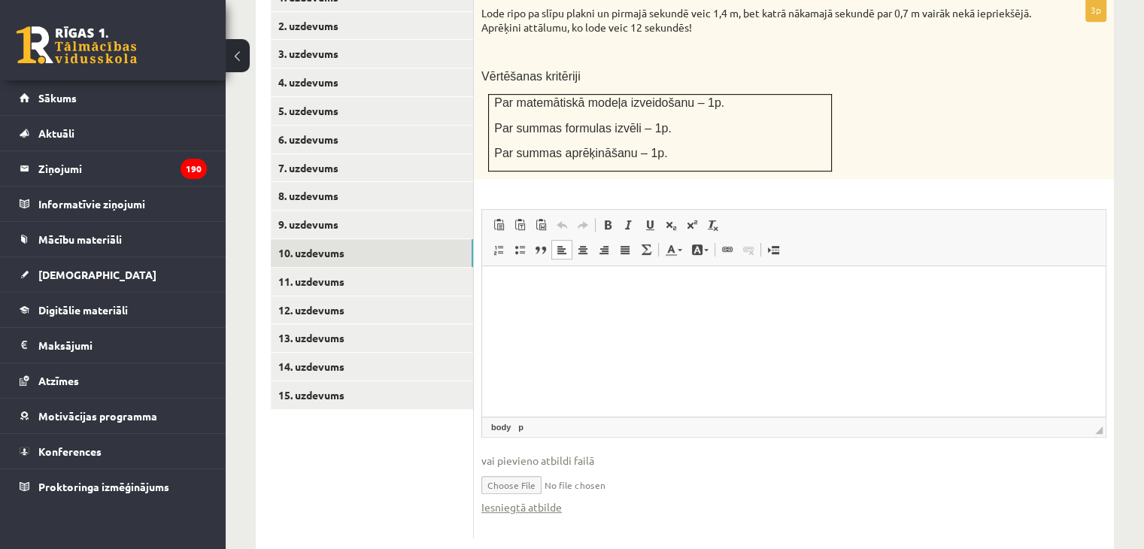
click at [897, 280] on html at bounding box center [793, 289] width 623 height 46
click at [520, 468] on input "file" at bounding box center [793, 483] width 625 height 31
type input "**********"
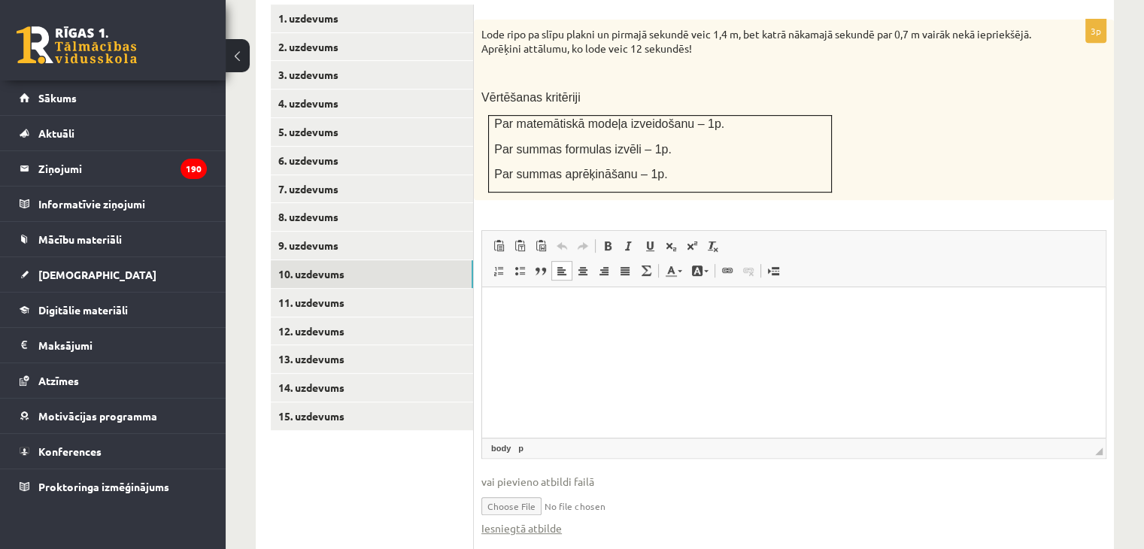
scroll to position [701, 0]
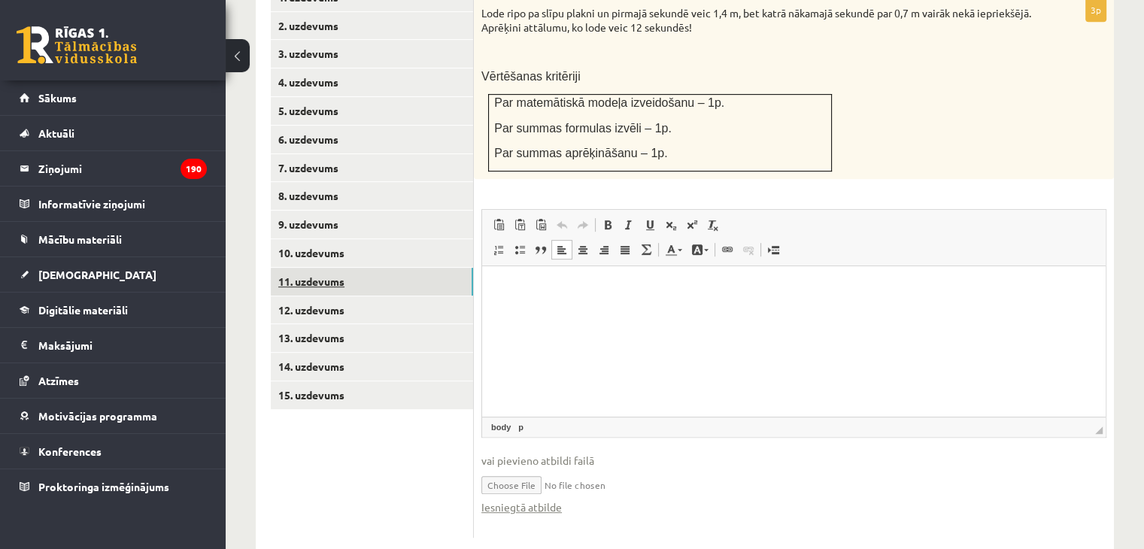
click at [296, 268] on link "11. uzdevums" at bounding box center [372, 282] width 202 height 28
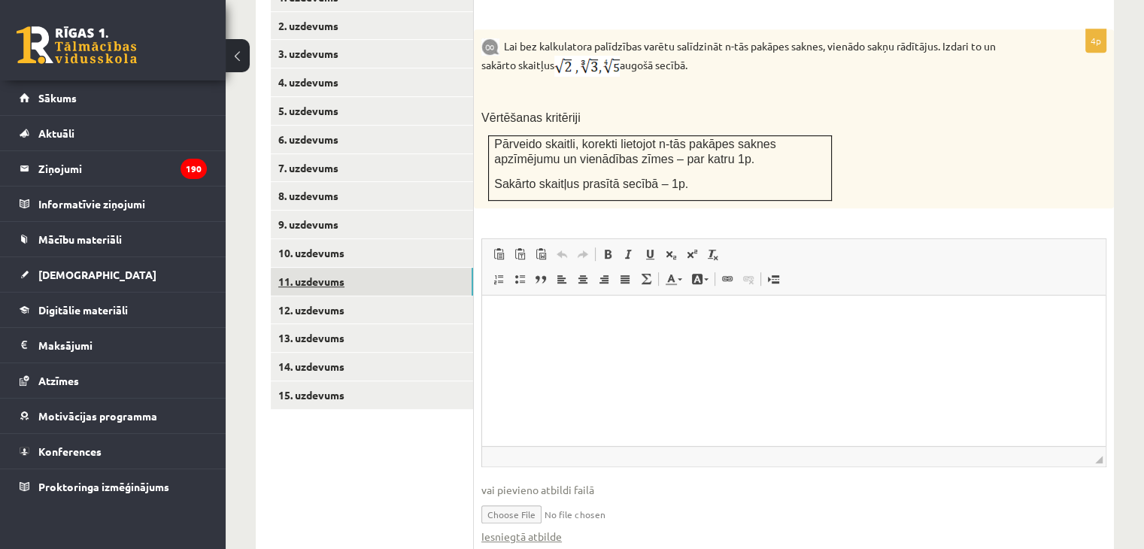
scroll to position [0, 0]
click at [523, 498] on input "file" at bounding box center [793, 513] width 625 height 31
type input "**********"
click at [526, 529] on link "Iesniegtā atbilde" at bounding box center [521, 537] width 80 height 16
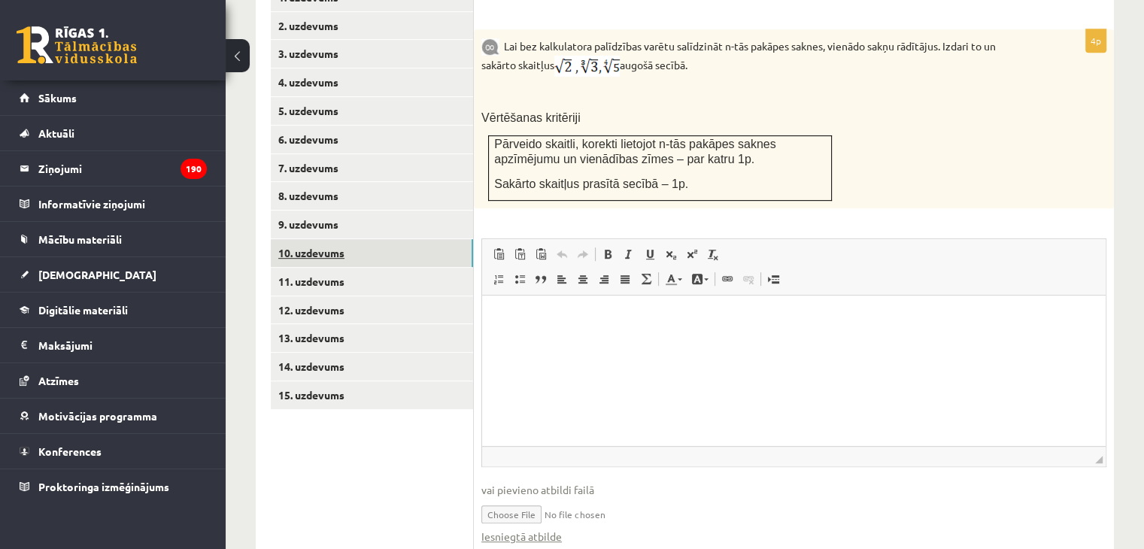
click at [312, 239] on link "10. uzdevums" at bounding box center [372, 253] width 202 height 28
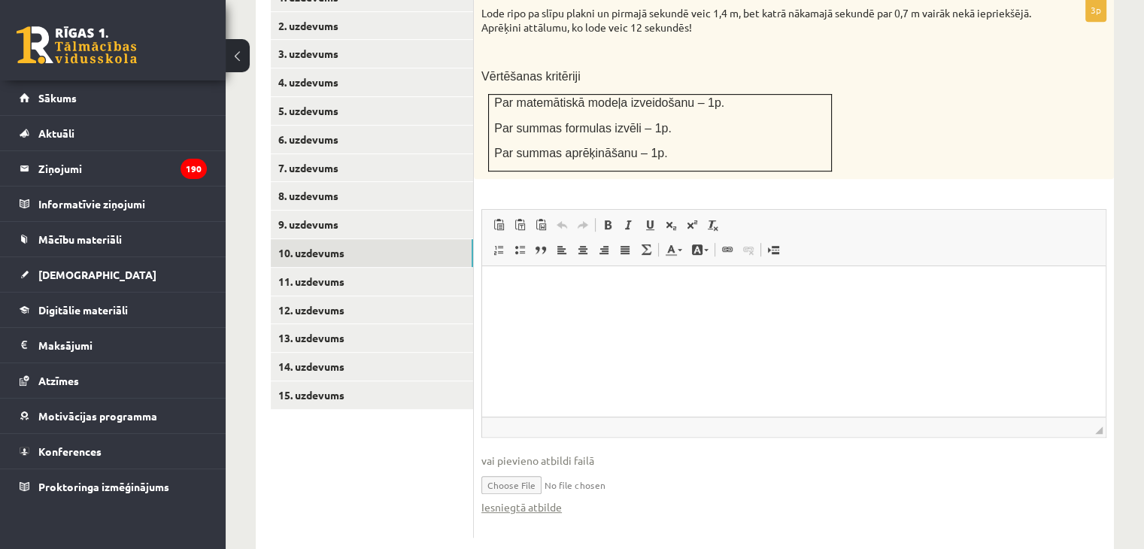
click at [533, 468] on input "file" at bounding box center [793, 483] width 625 height 31
type input "**********"
click at [389, 324] on link "13. uzdevums" at bounding box center [372, 338] width 202 height 28
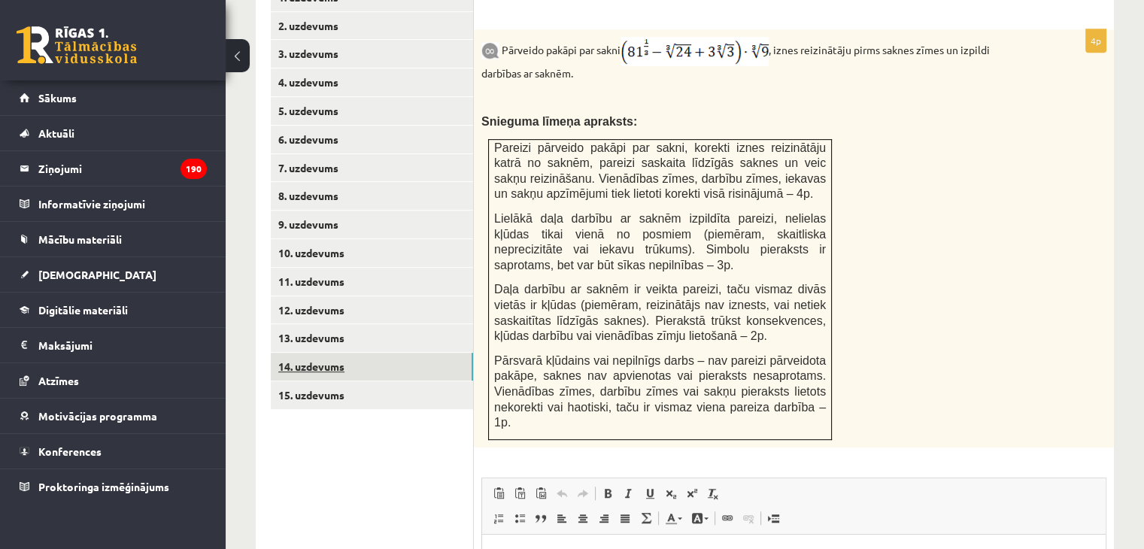
click at [325, 353] on link "14. uzdevums" at bounding box center [372, 367] width 202 height 28
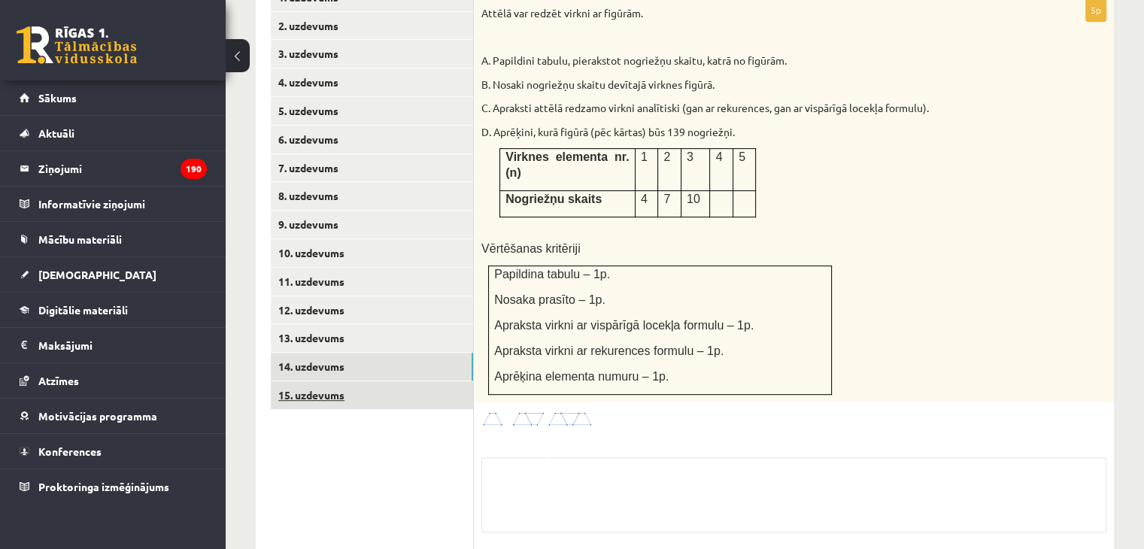
click at [363, 381] on link "15. uzdevums" at bounding box center [372, 395] width 202 height 28
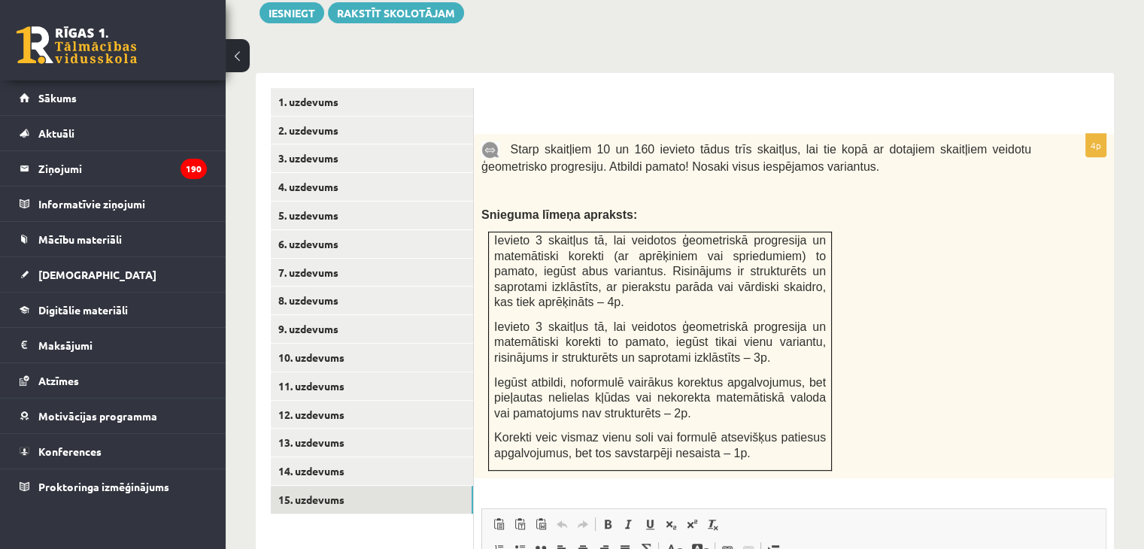
scroll to position [598, 0]
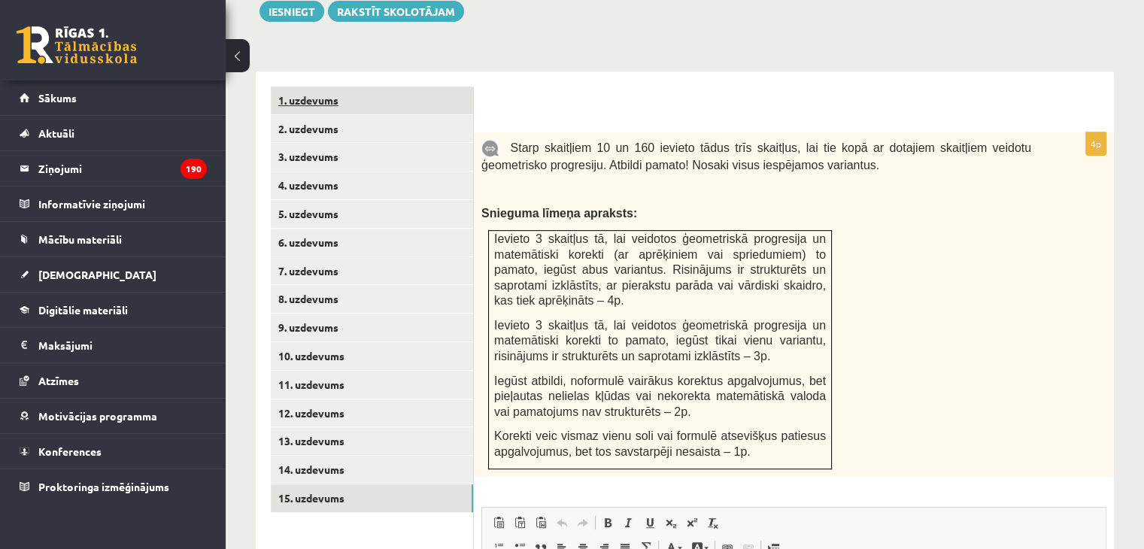
click at [347, 86] on link "1. uzdevums" at bounding box center [372, 100] width 202 height 28
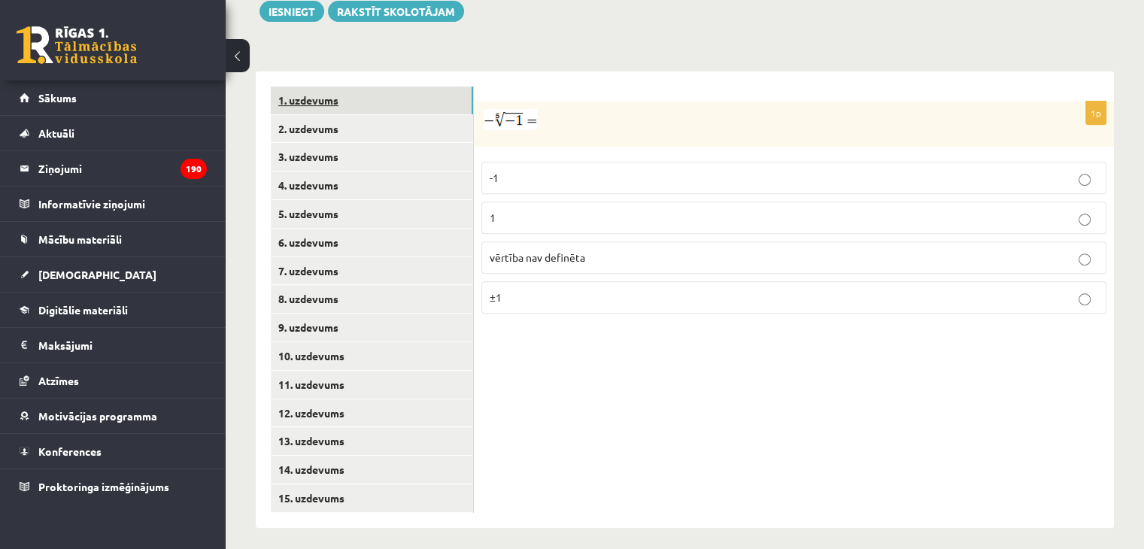
scroll to position [574, 0]
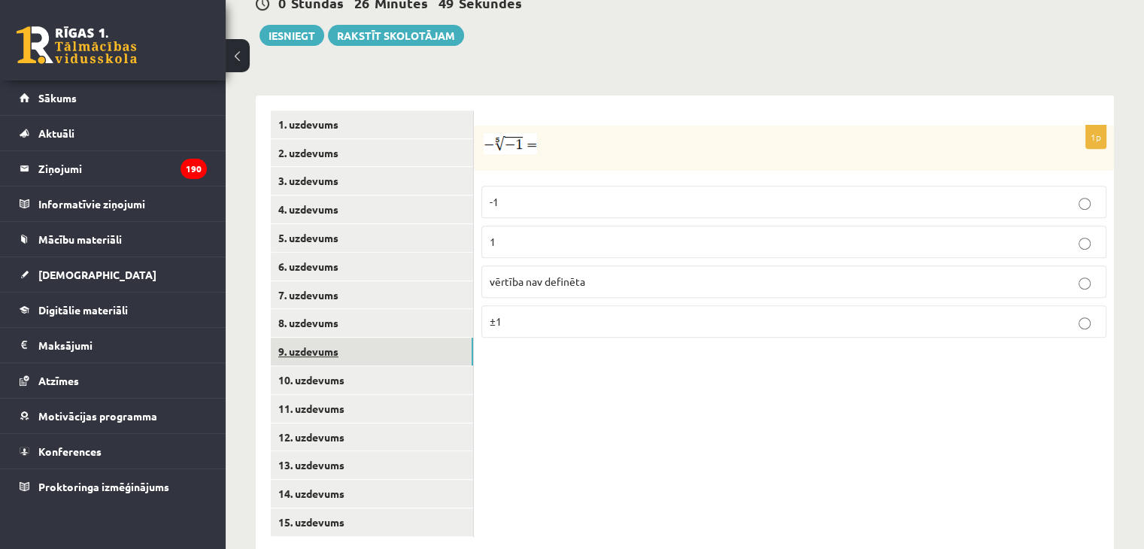
click at [335, 338] on link "9. uzdevums" at bounding box center [372, 352] width 202 height 28
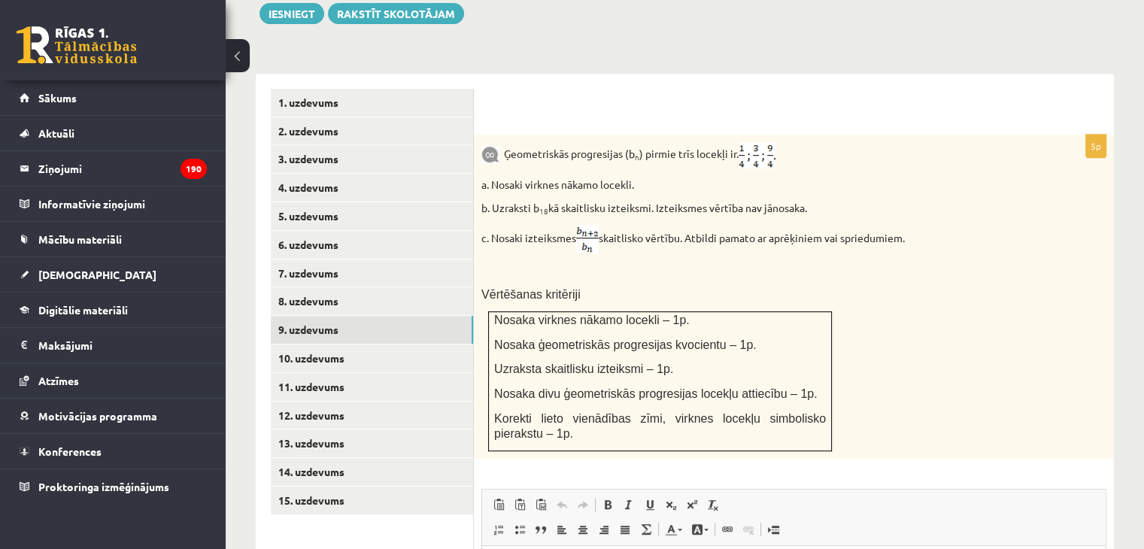
scroll to position [599, 0]
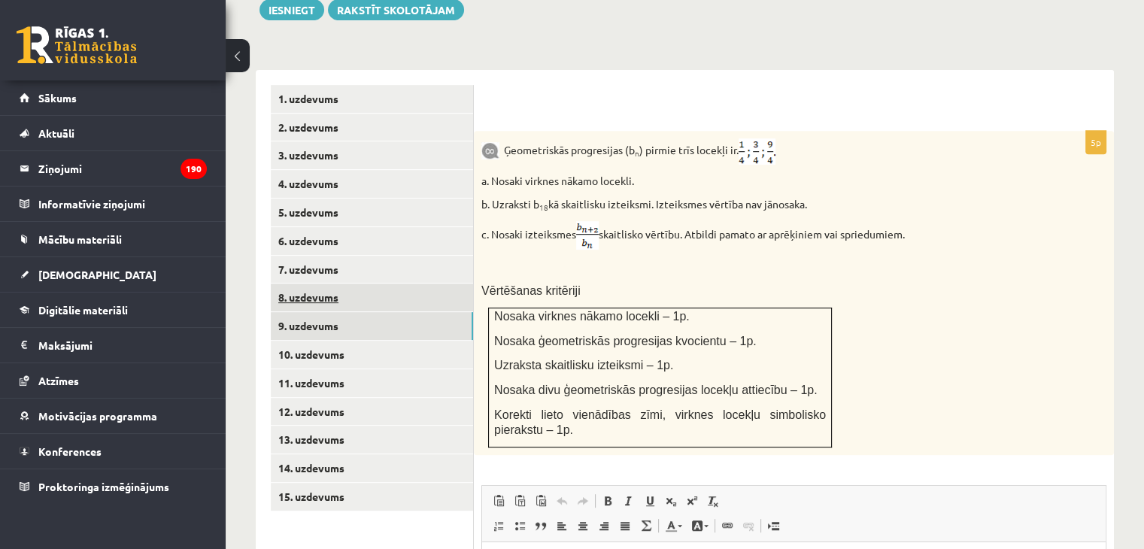
click at [375, 283] on link "8. uzdevums" at bounding box center [372, 297] width 202 height 28
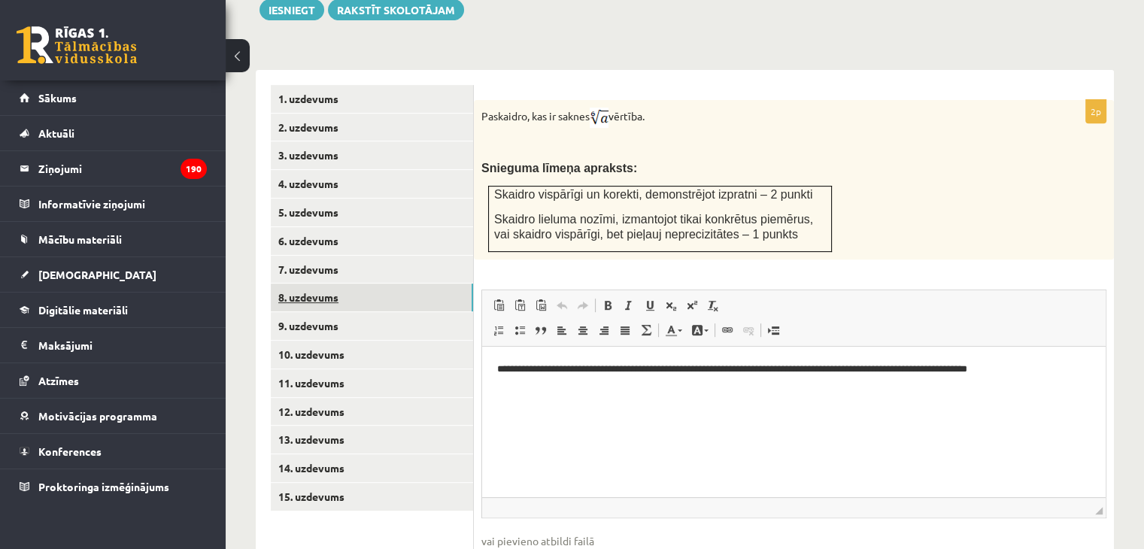
scroll to position [0, 0]
click at [338, 398] on link "12. uzdevums" at bounding box center [372, 412] width 202 height 28
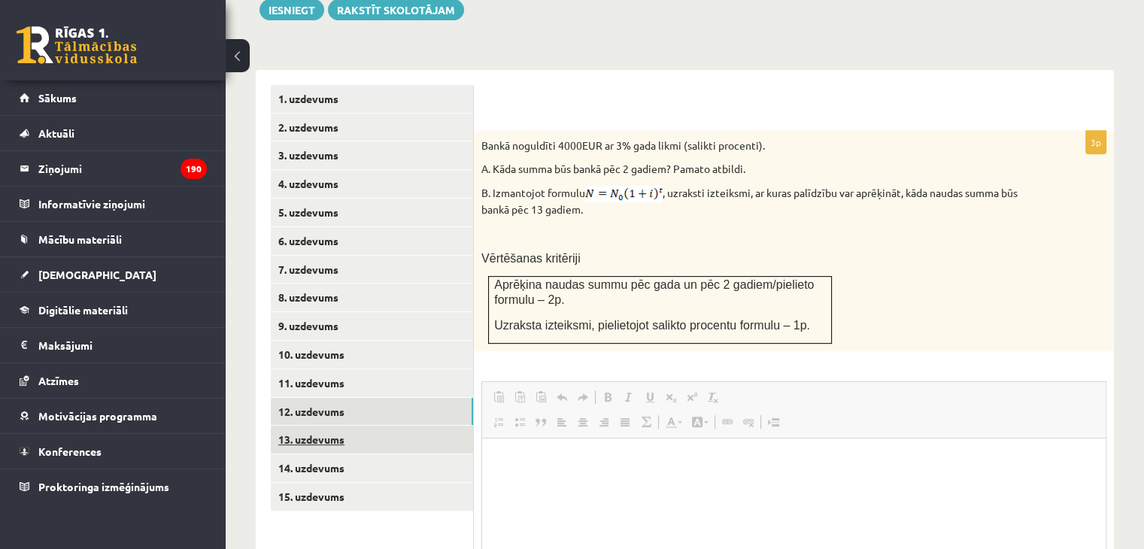
click at [344, 426] on link "13. uzdevums" at bounding box center [372, 440] width 202 height 28
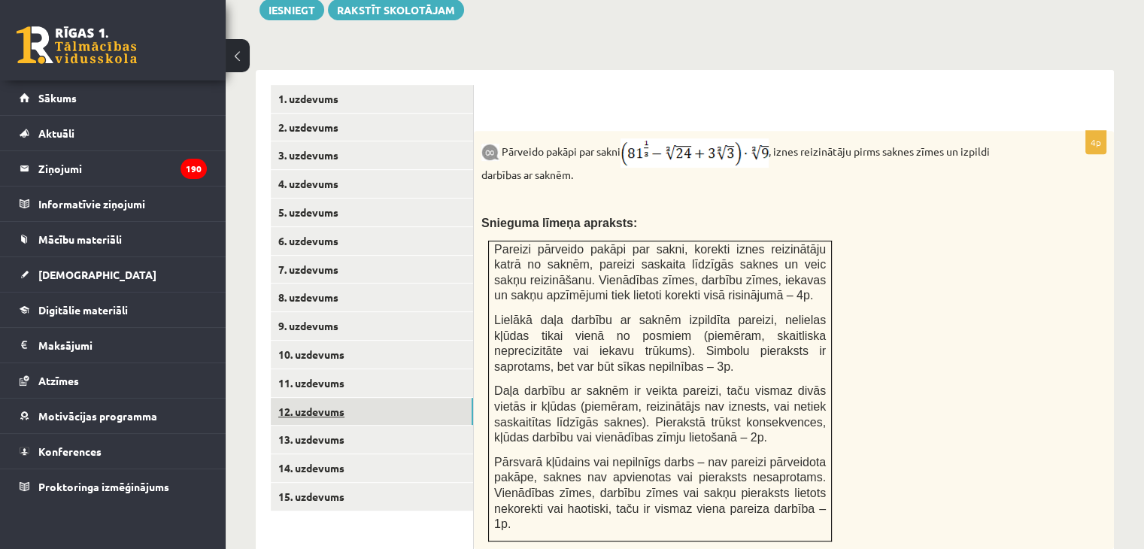
click at [319, 398] on link "12. uzdevums" at bounding box center [372, 412] width 202 height 28
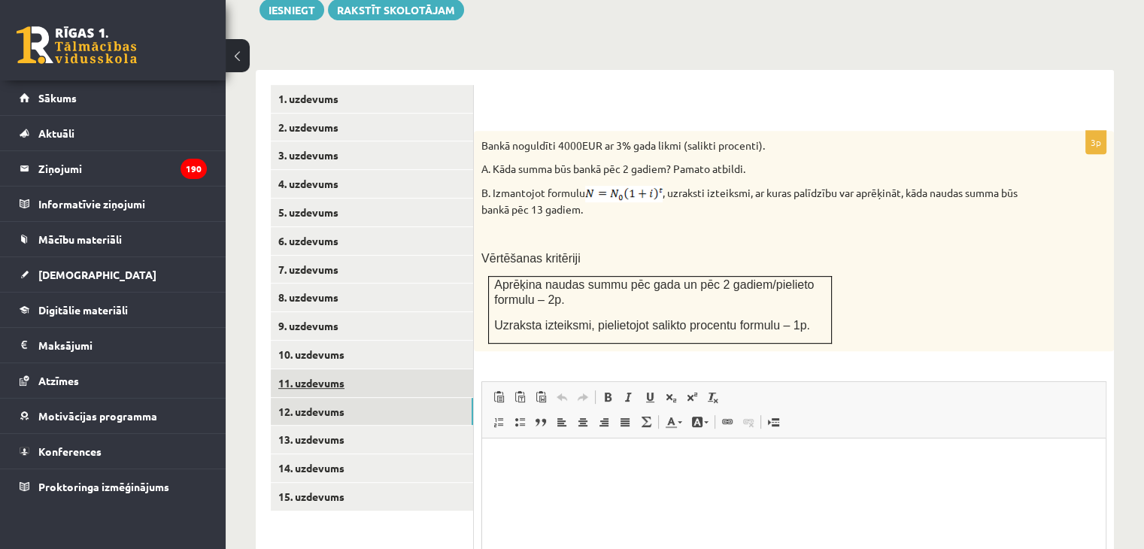
click at [295, 369] on link "11. uzdevums" at bounding box center [372, 383] width 202 height 28
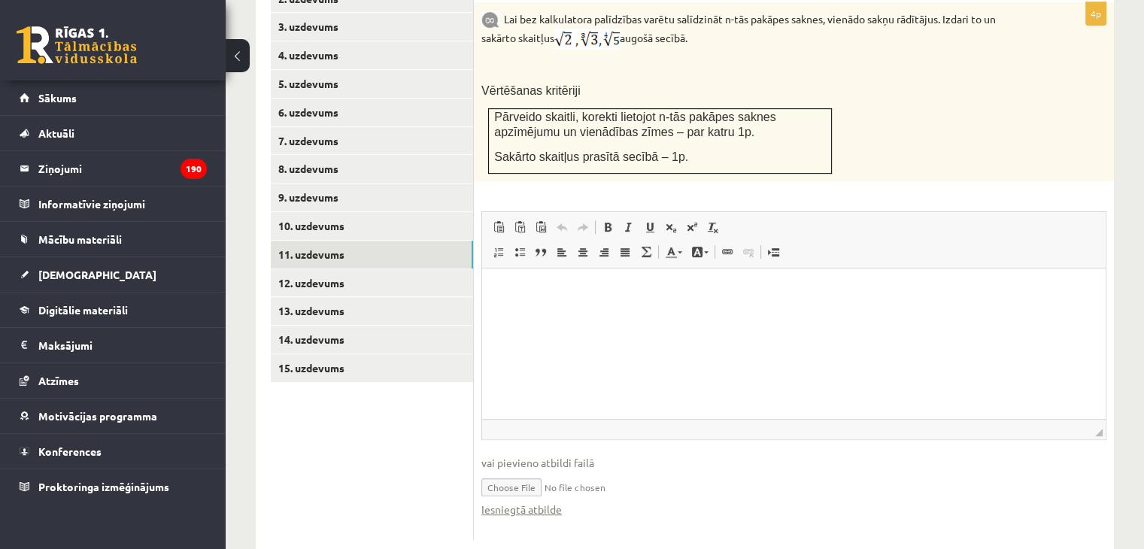
scroll to position [729, 0]
click at [517, 469] on input "file" at bounding box center [793, 484] width 625 height 31
type input "**********"
click at [303, 211] on link "10. uzdevums" at bounding box center [372, 225] width 202 height 28
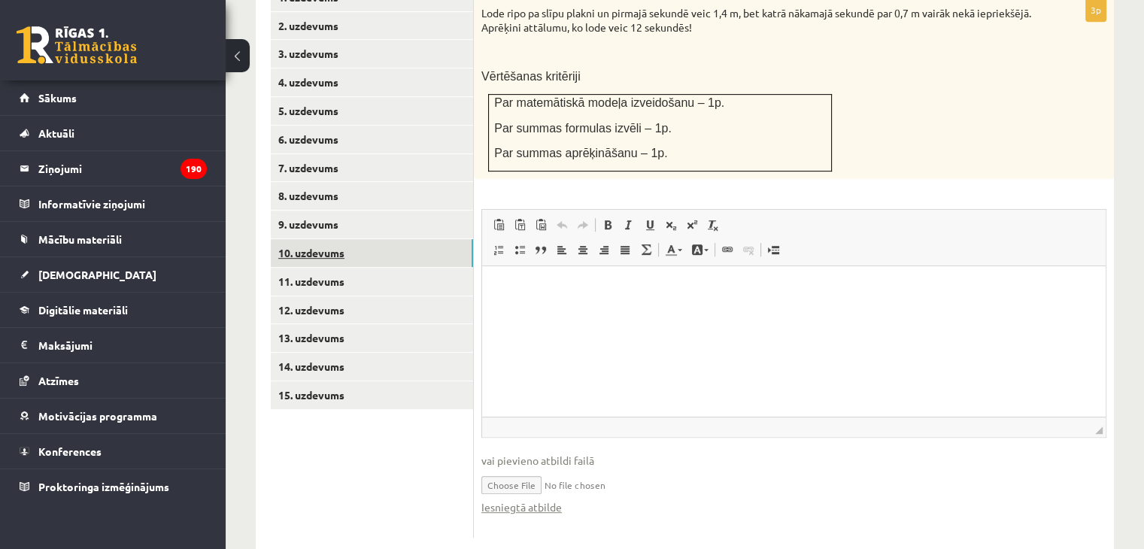
scroll to position [0, 0]
click at [532, 468] on input "file" at bounding box center [793, 483] width 625 height 31
type input "**********"
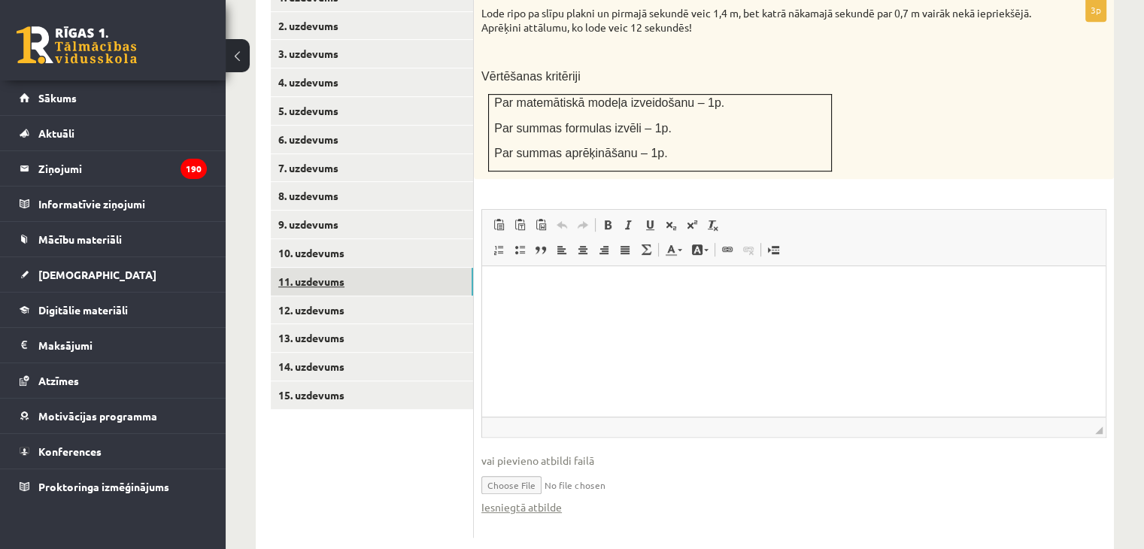
click at [344, 268] on link "11. uzdevums" at bounding box center [372, 282] width 202 height 28
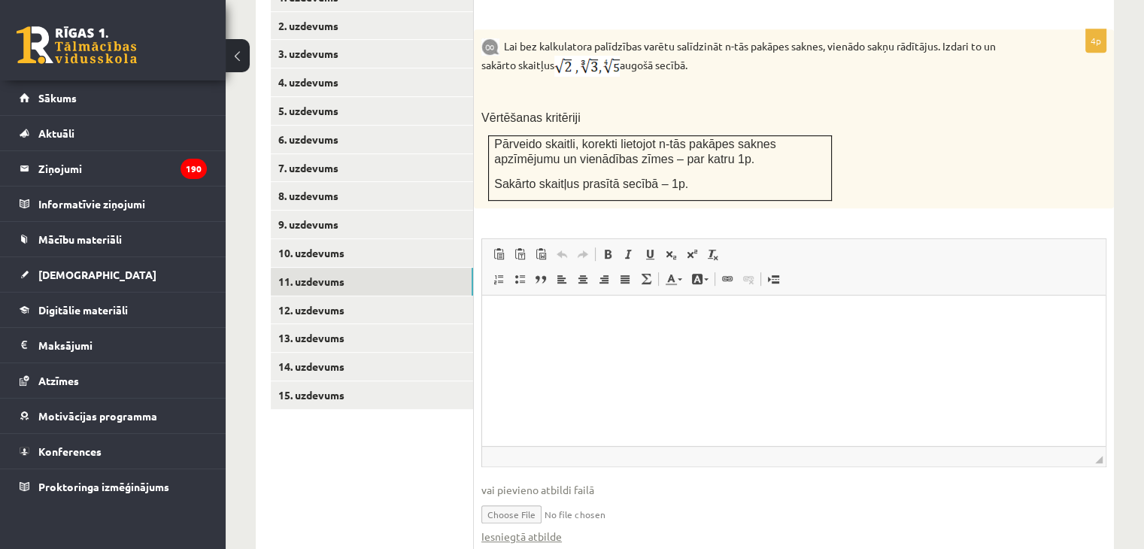
click at [574, 498] on input "file" at bounding box center [793, 513] width 625 height 31
type input "**********"
click at [331, 239] on link "10. uzdevums" at bounding box center [372, 253] width 202 height 28
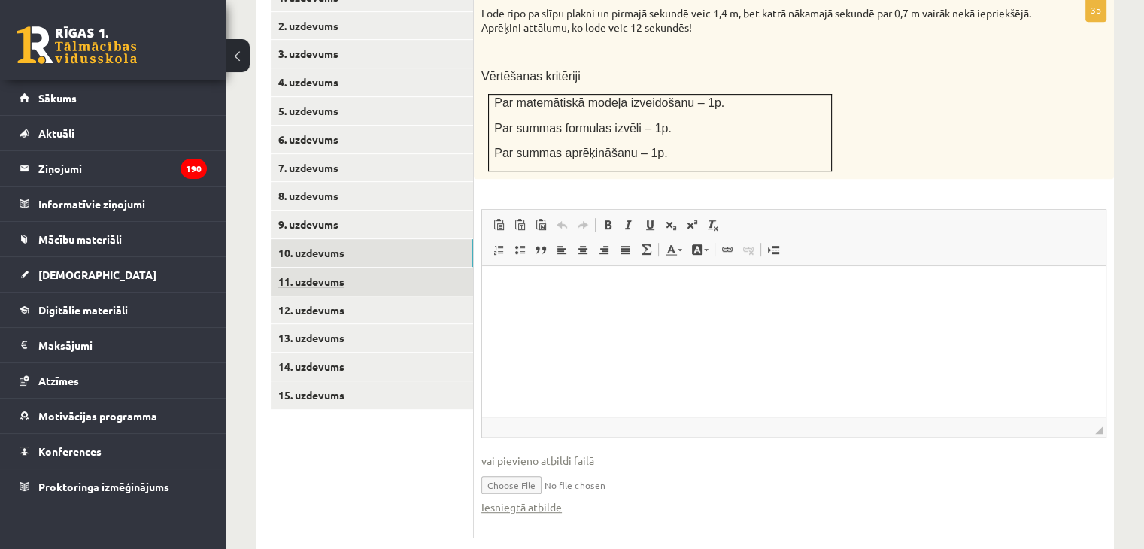
click at [277, 268] on link "11. uzdevums" at bounding box center [372, 282] width 202 height 28
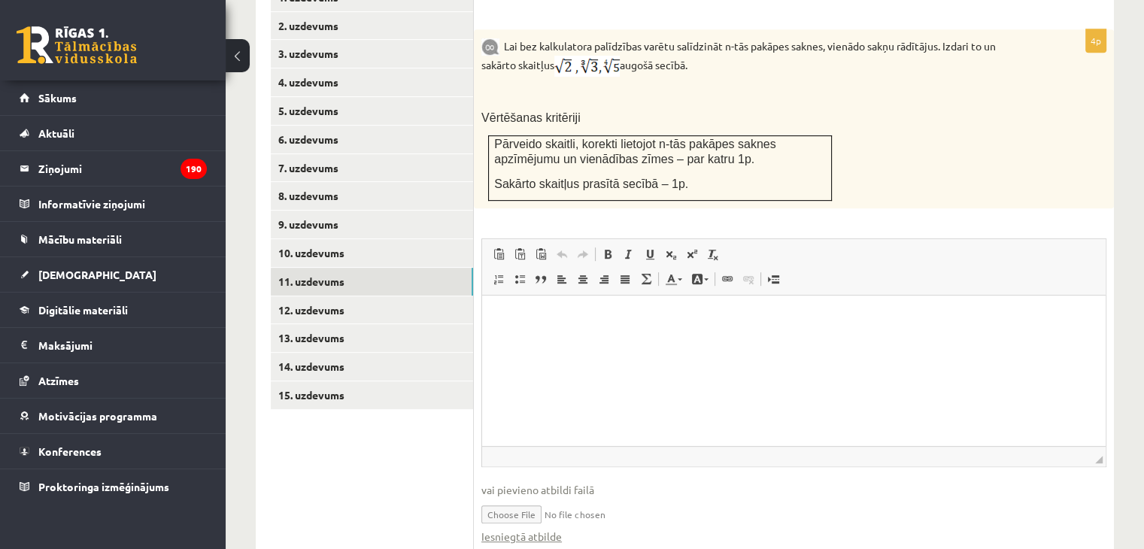
click at [535, 498] on input "file" at bounding box center [793, 513] width 625 height 31
type input "**********"
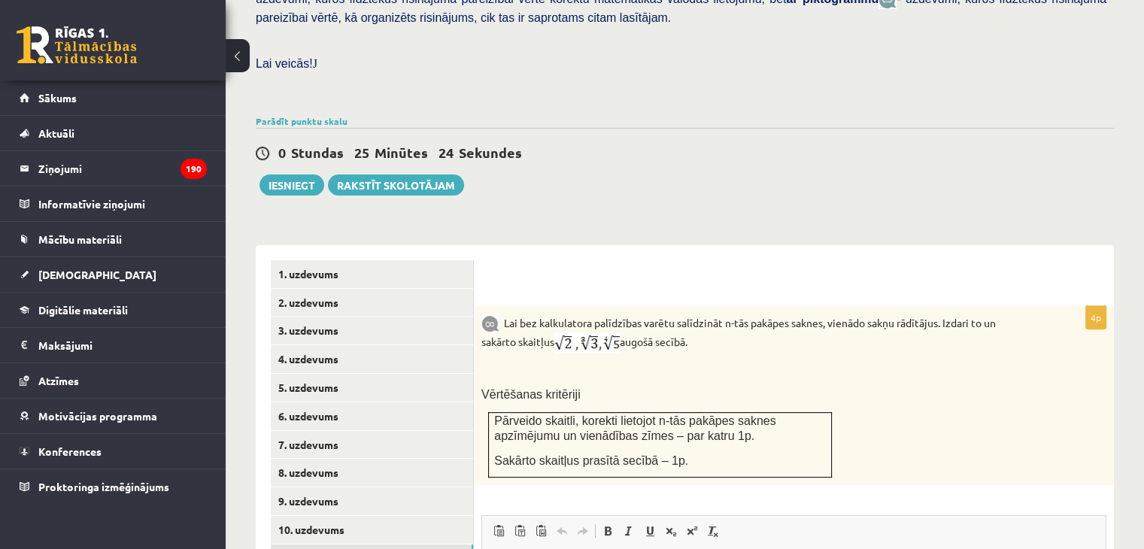
scroll to position [421, 0]
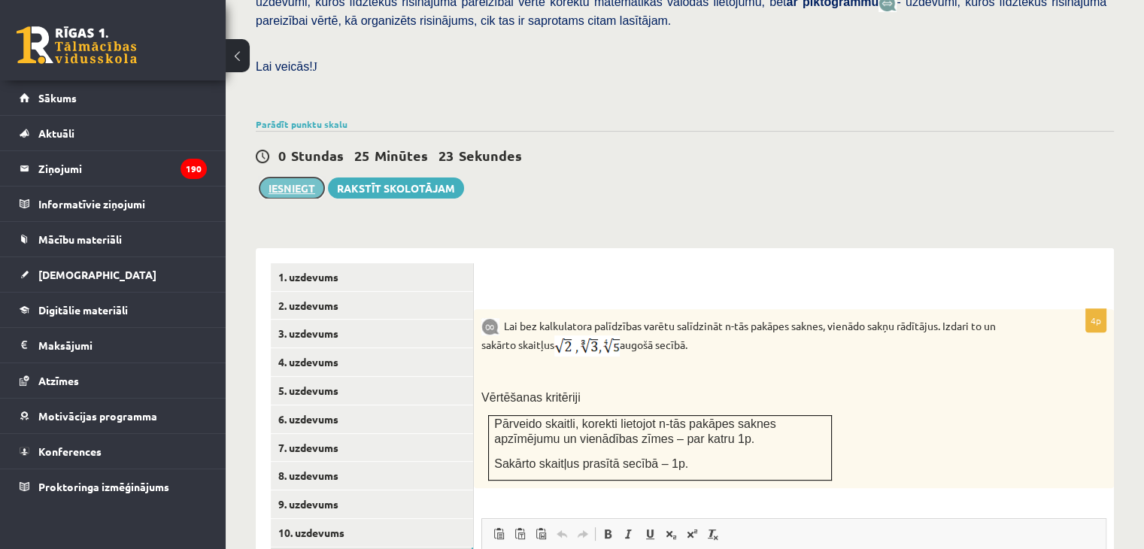
click at [289, 177] on button "Iesniegt" at bounding box center [291, 187] width 65 height 21
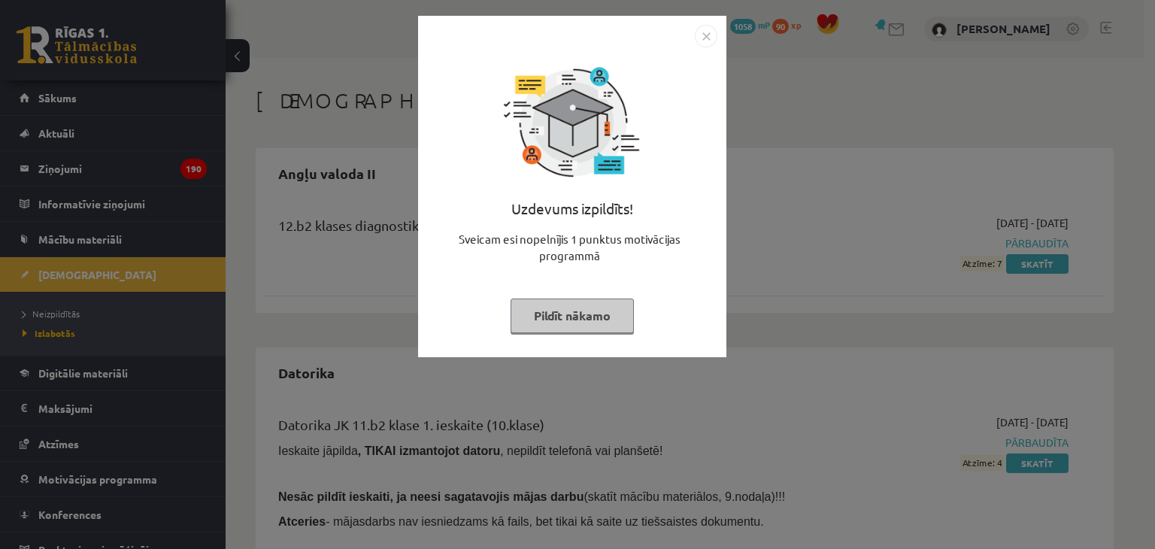
click at [696, 44] on img "Close" at bounding box center [706, 36] width 23 height 23
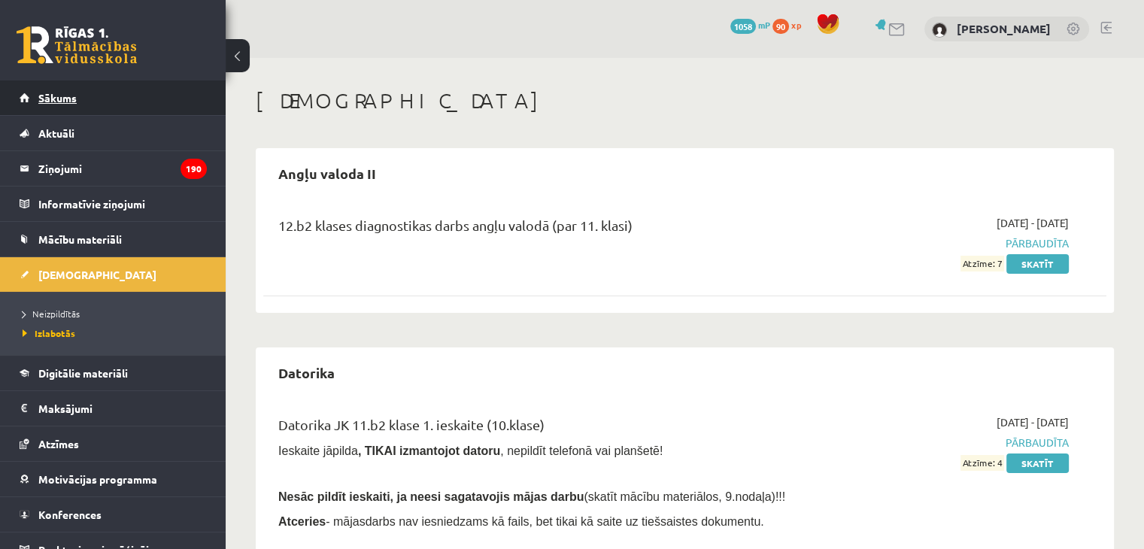
click at [92, 99] on link "Sākums" at bounding box center [113, 97] width 187 height 35
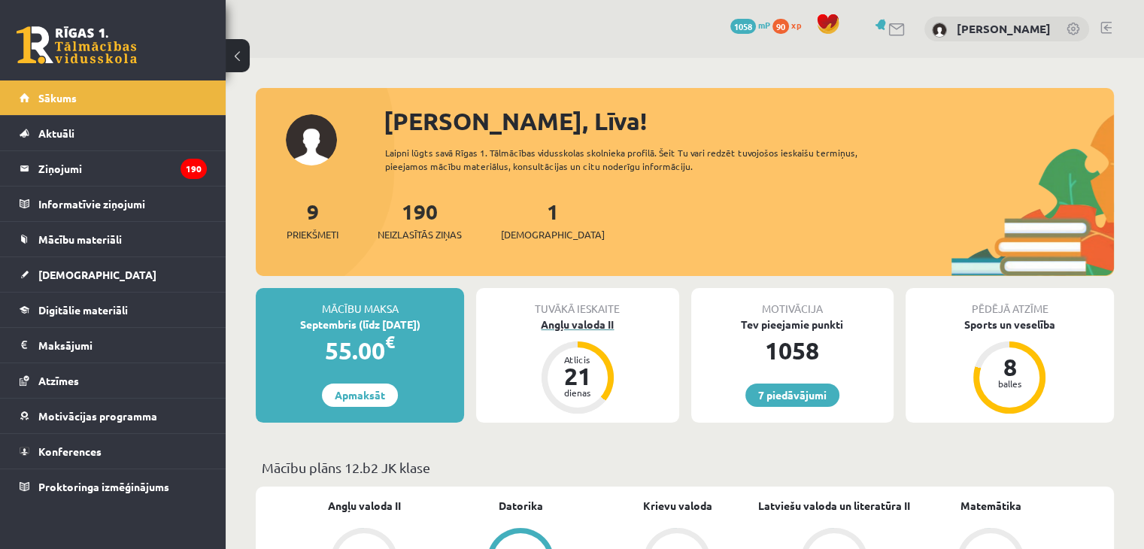
click at [580, 326] on div "Angļu valoda II" at bounding box center [577, 325] width 202 height 16
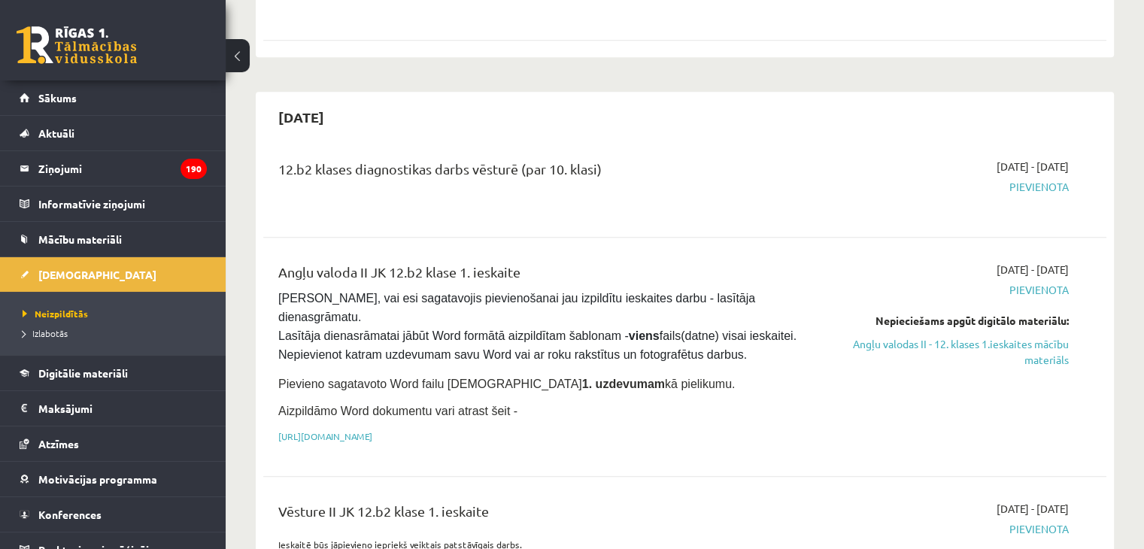
scroll to position [769, 0]
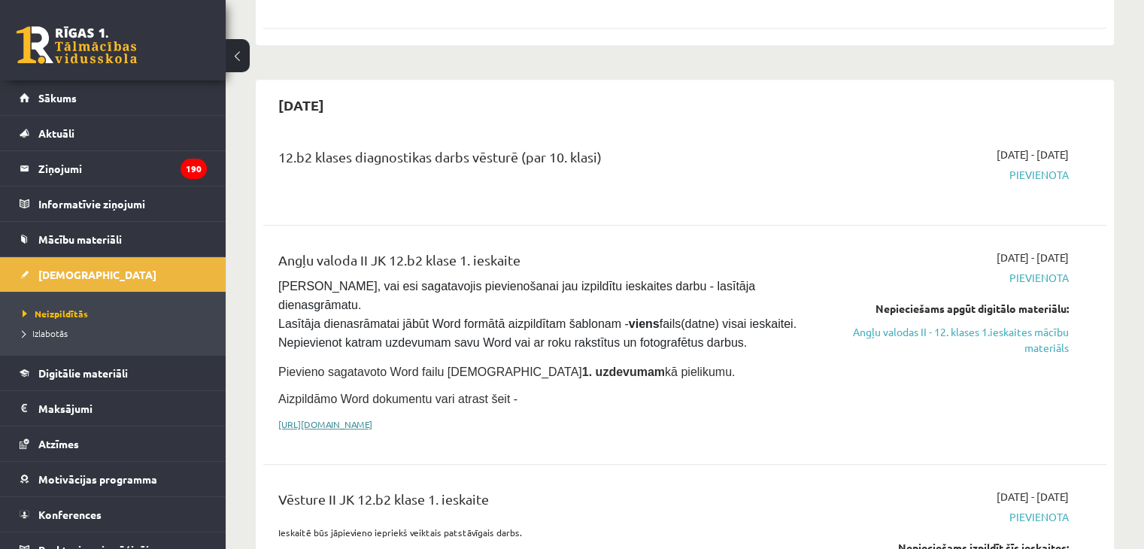
click at [372, 418] on link "[URL][DOMAIN_NAME]" at bounding box center [325, 424] width 94 height 12
